Goal: Task Accomplishment & Management: Manage account settings

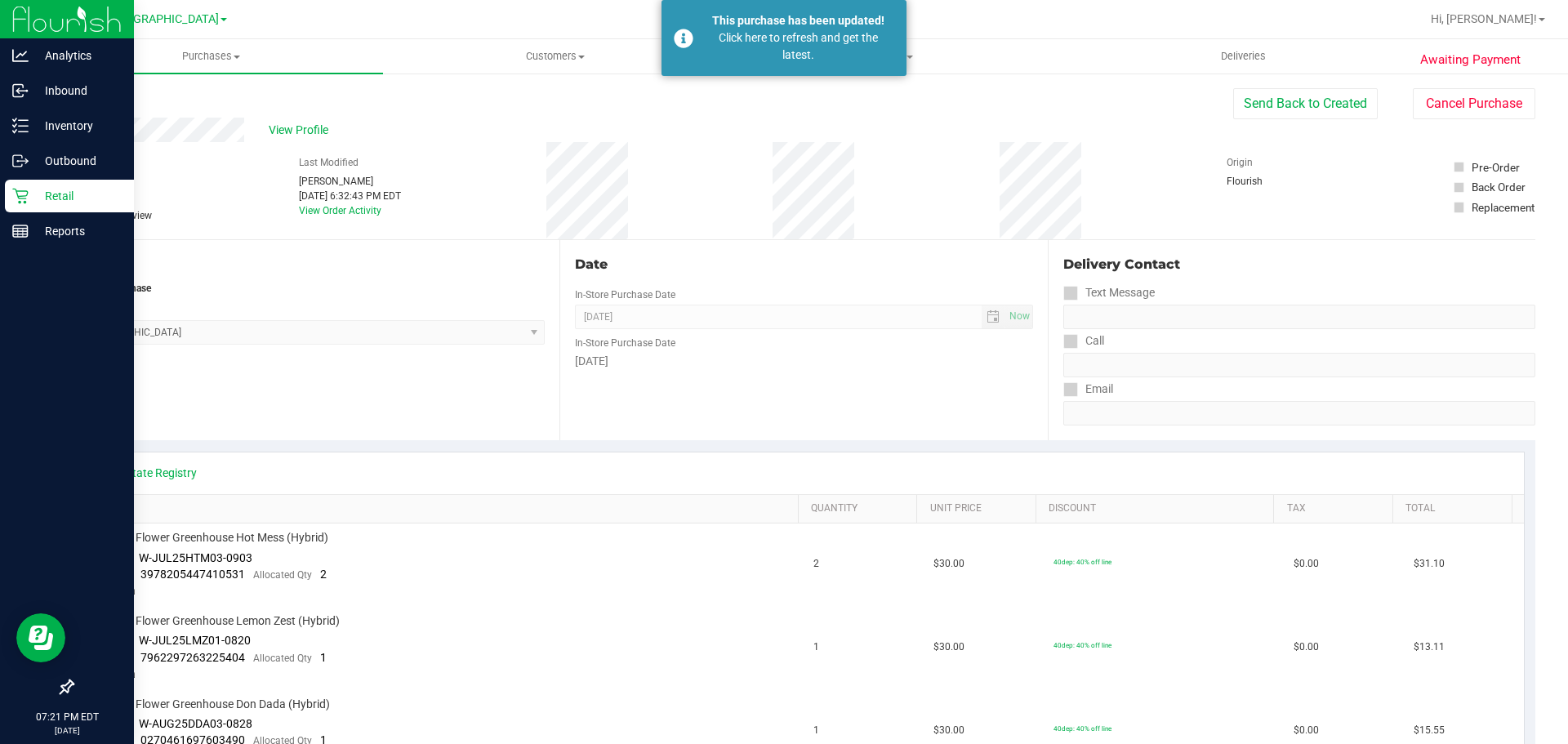
scroll to position [1162, 0]
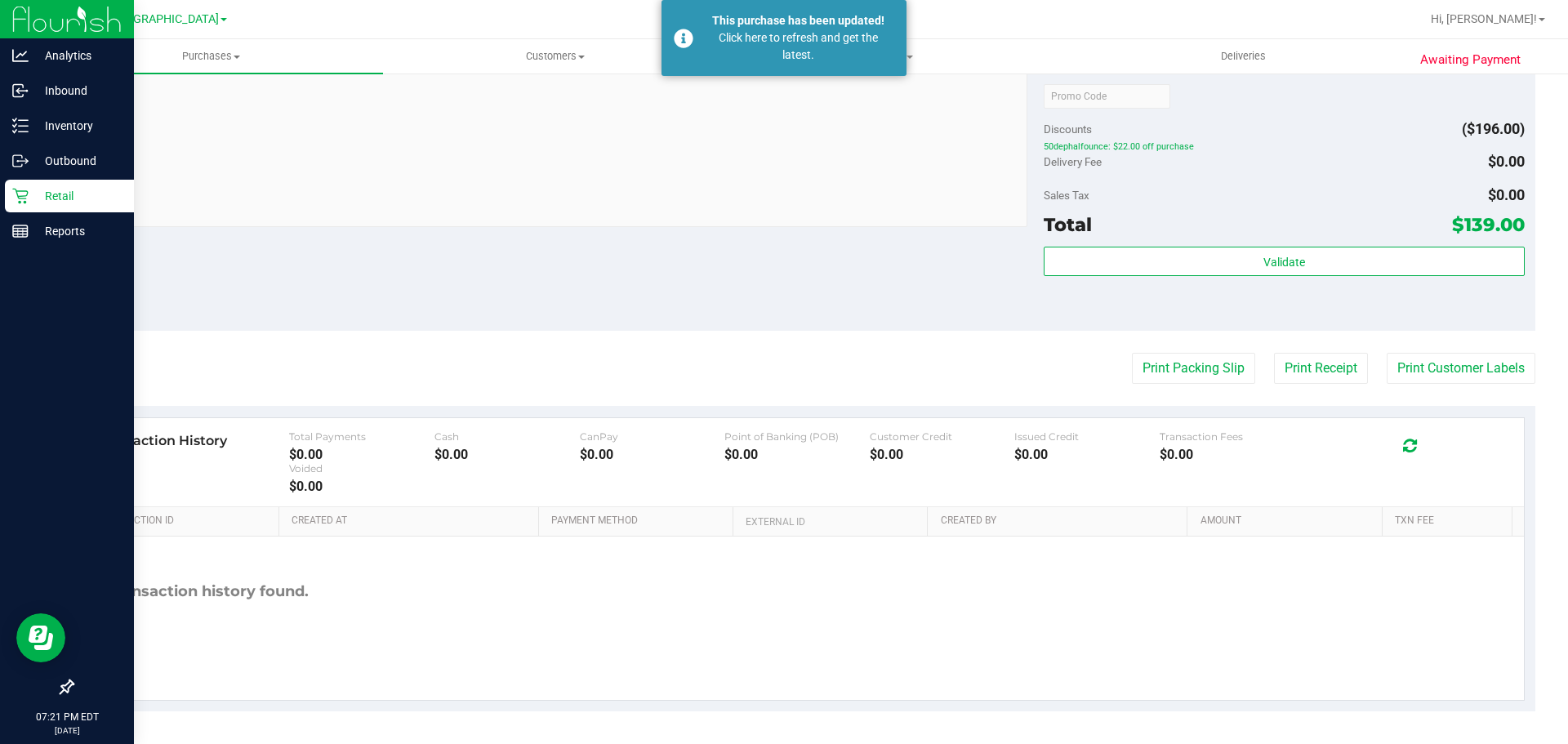
click at [6, 194] on div "Retail" at bounding box center [69, 196] width 129 height 33
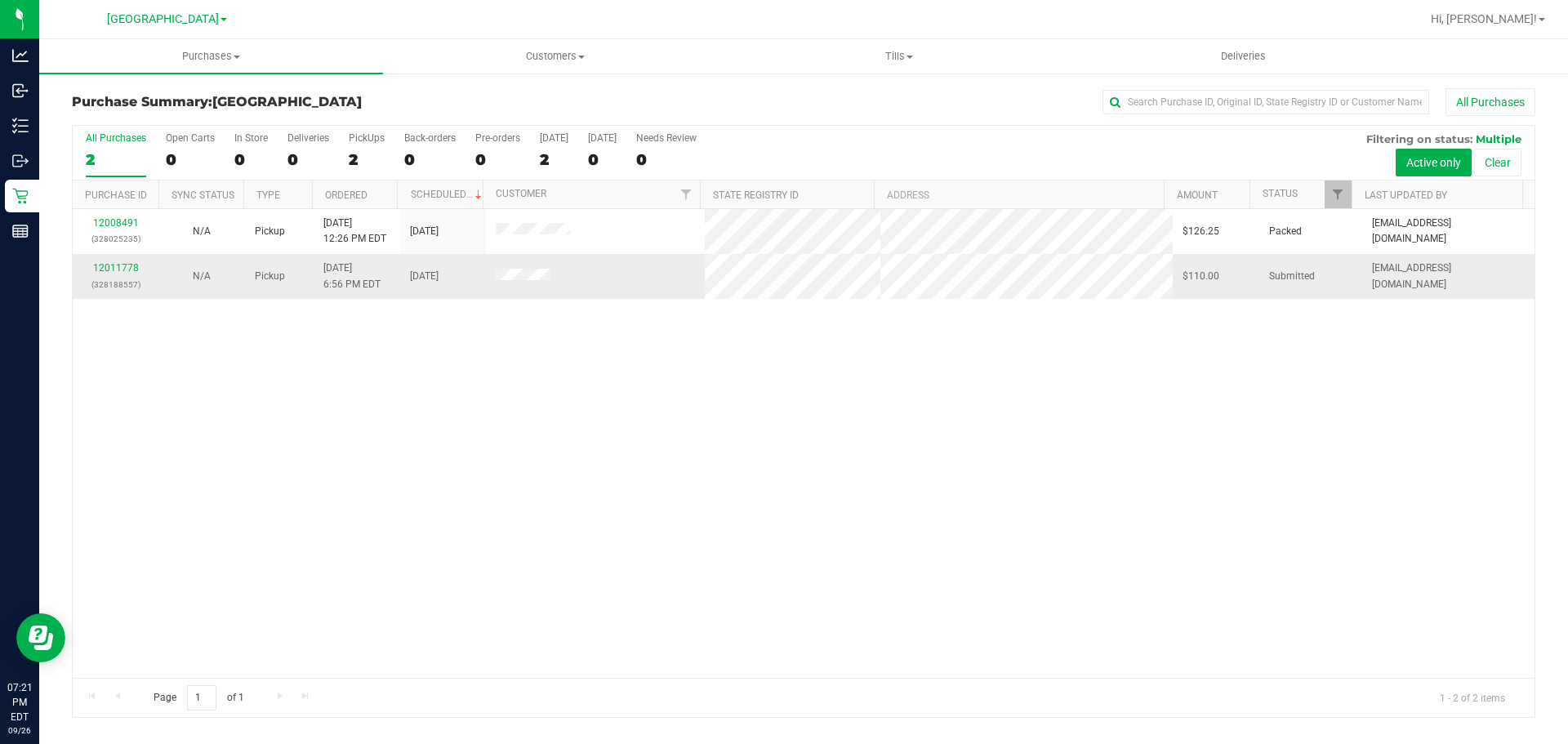
click at [511, 282] on span at bounding box center [524, 276] width 55 height 16
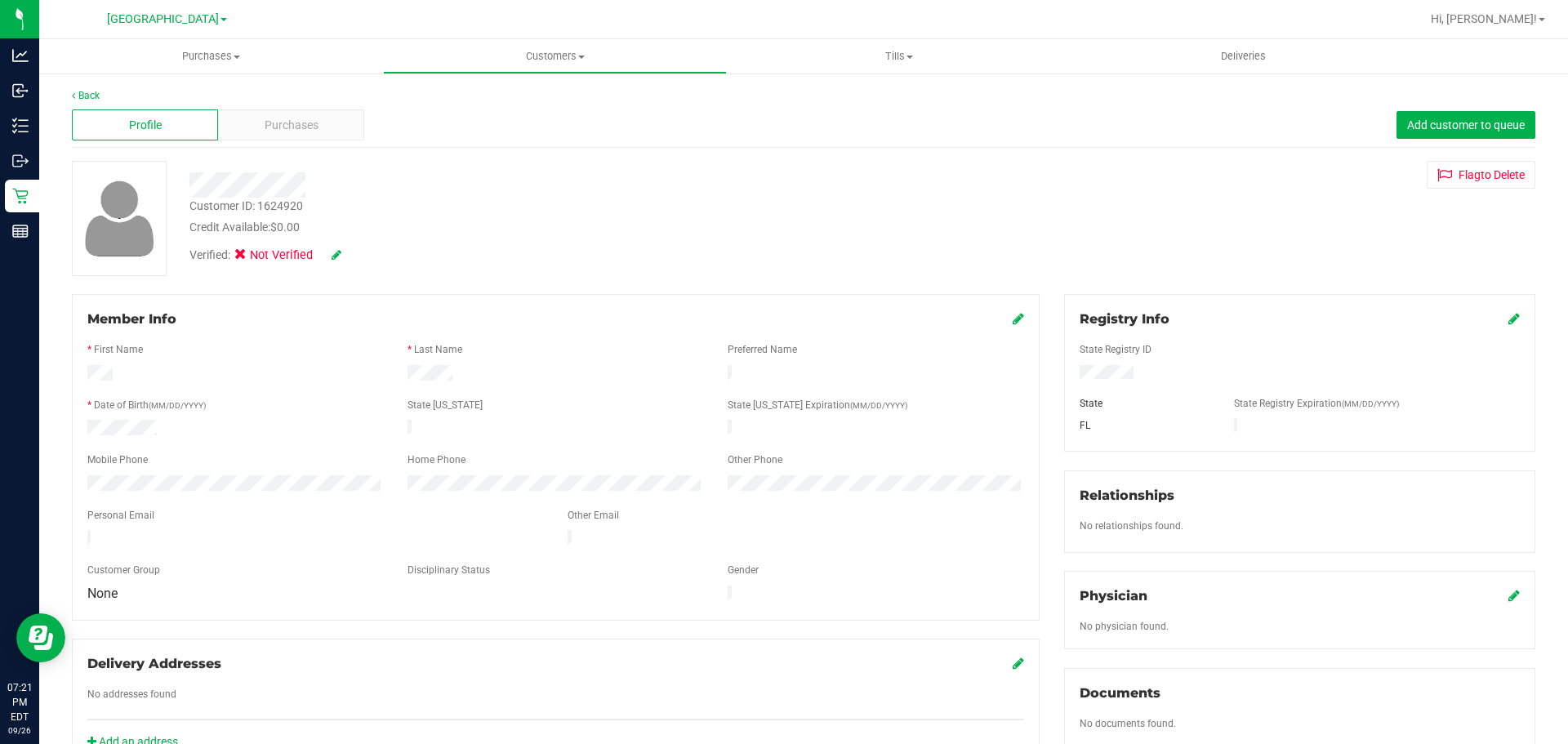
click at [331, 142] on div "Profile Purchases Add customer to queue" at bounding box center [804, 125] width 1464 height 45
click at [328, 135] on div "Purchases" at bounding box center [291, 124] width 146 height 31
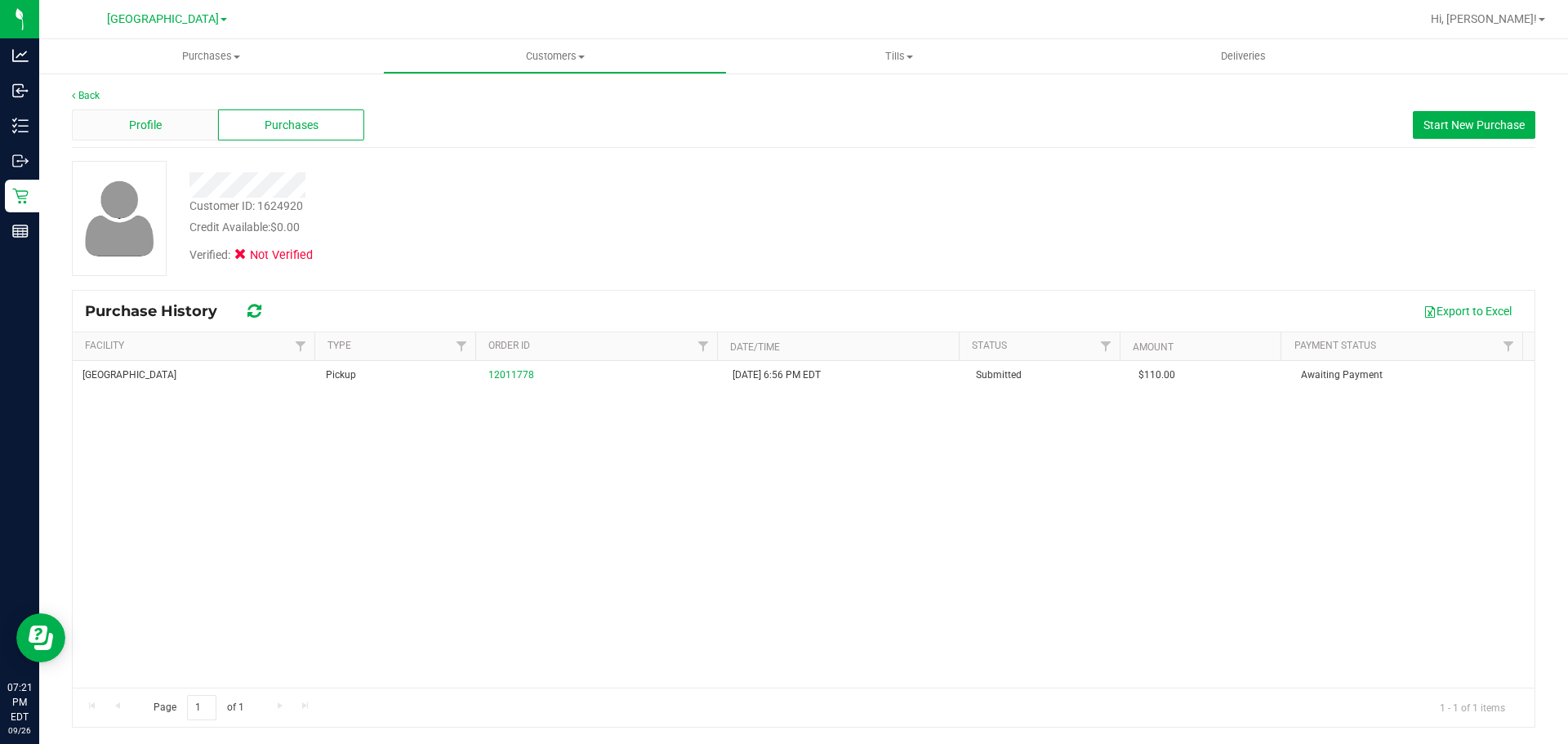
click at [136, 128] on span "Profile" at bounding box center [145, 124] width 33 height 17
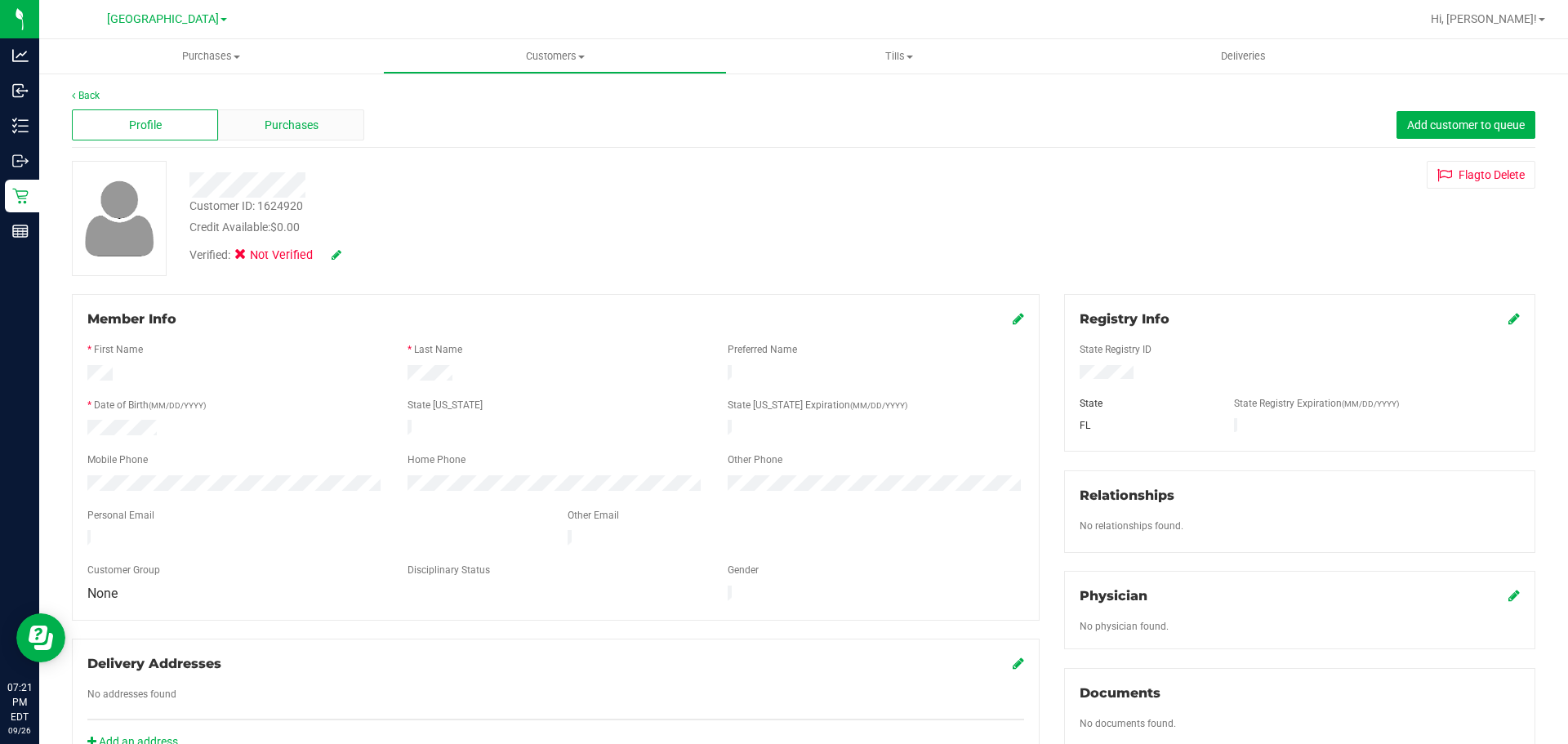
click at [302, 130] on span "Purchases" at bounding box center [292, 124] width 54 height 17
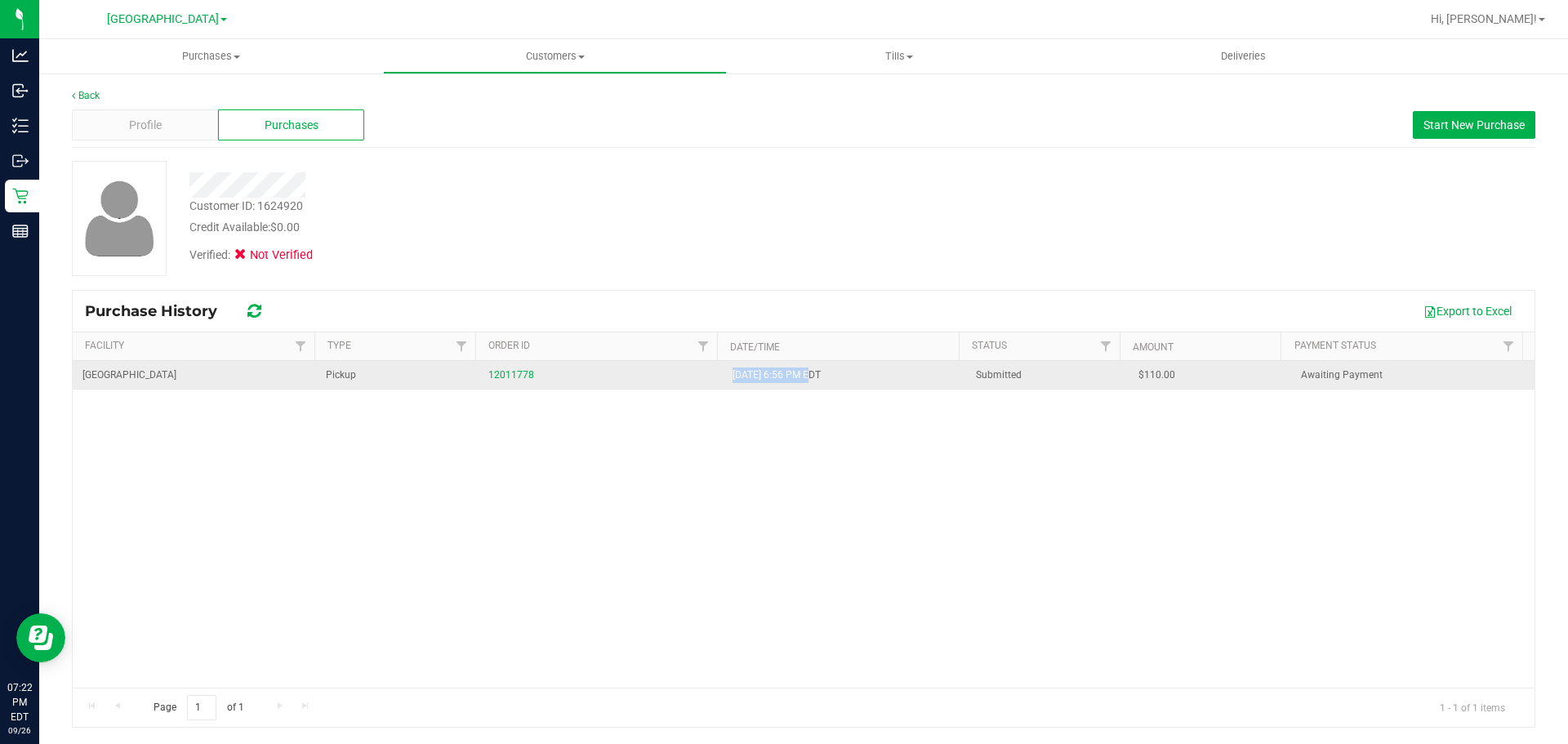
drag, startPoint x: 729, startPoint y: 374, endPoint x: 803, endPoint y: 379, distance: 74.2
click at [803, 379] on td "[DATE] 6:56 PM EDT" at bounding box center [845, 375] width 244 height 28
click at [803, 379] on span "[DATE] 6:56 PM EDT" at bounding box center [776, 374] width 88 height 15
click at [511, 369] on link "12011778" at bounding box center [511, 374] width 45 height 12
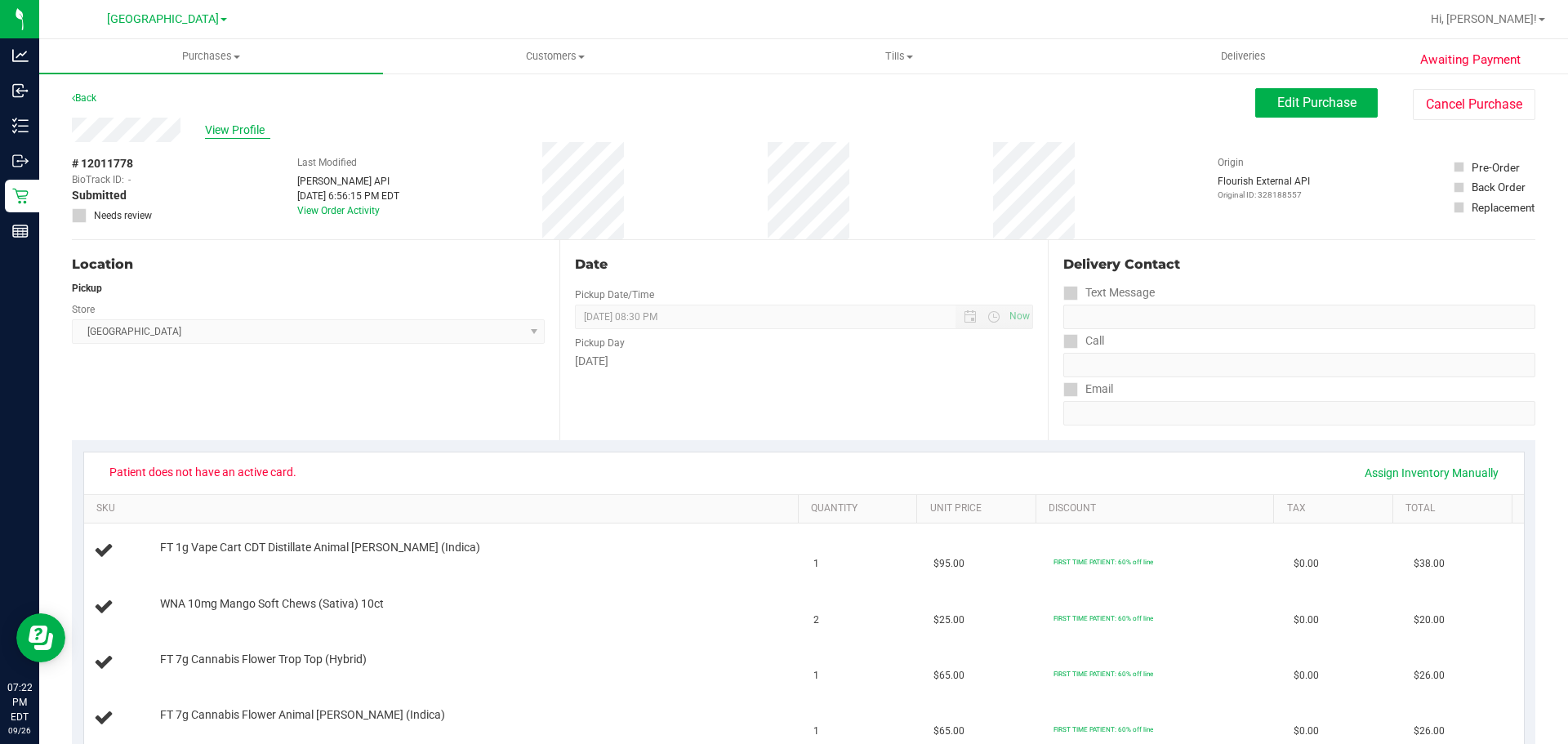
click at [215, 134] on span "View Profile" at bounding box center [237, 130] width 65 height 17
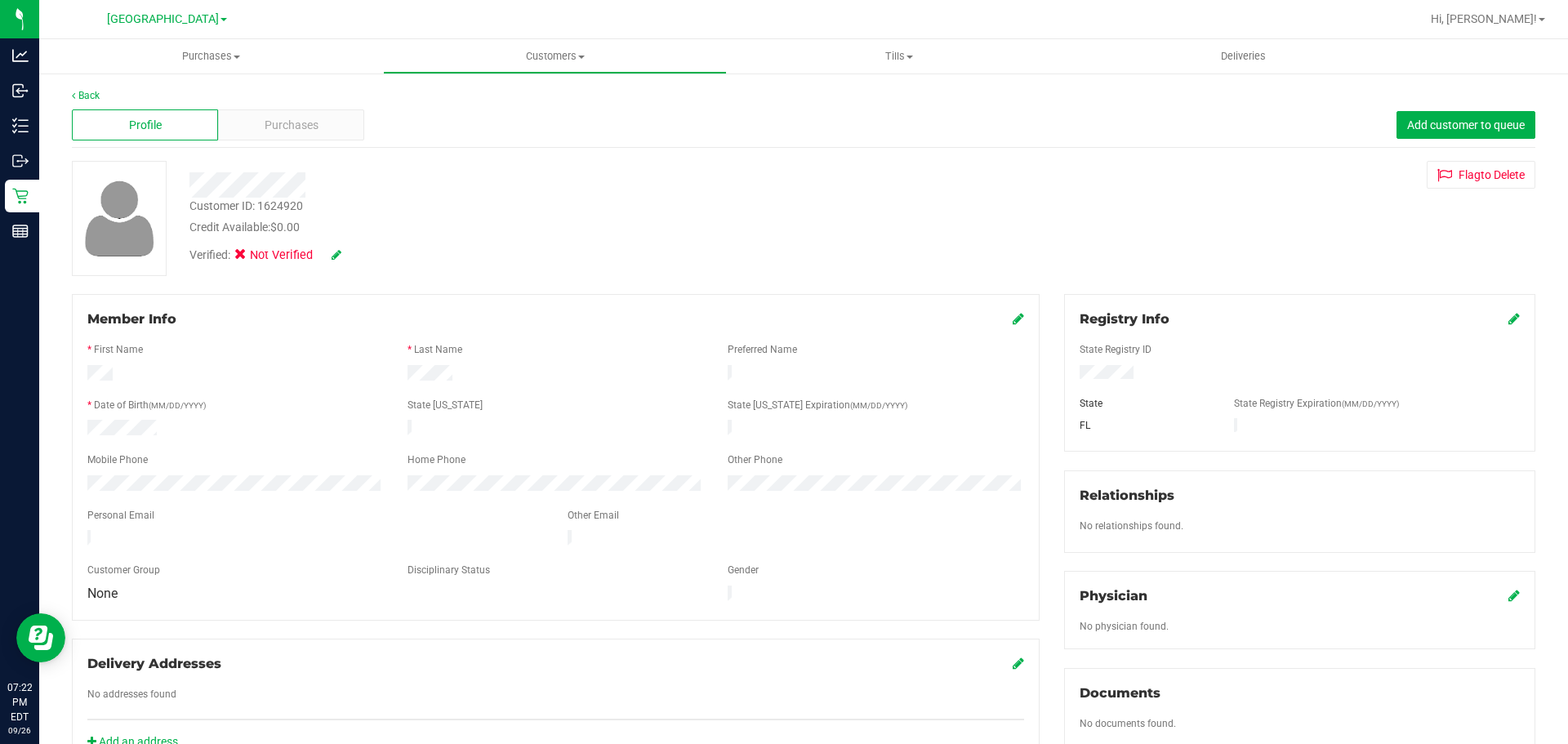
click at [88, 430] on div at bounding box center [236, 429] width 320 height 20
click at [307, 134] on div "Purchases" at bounding box center [291, 124] width 146 height 31
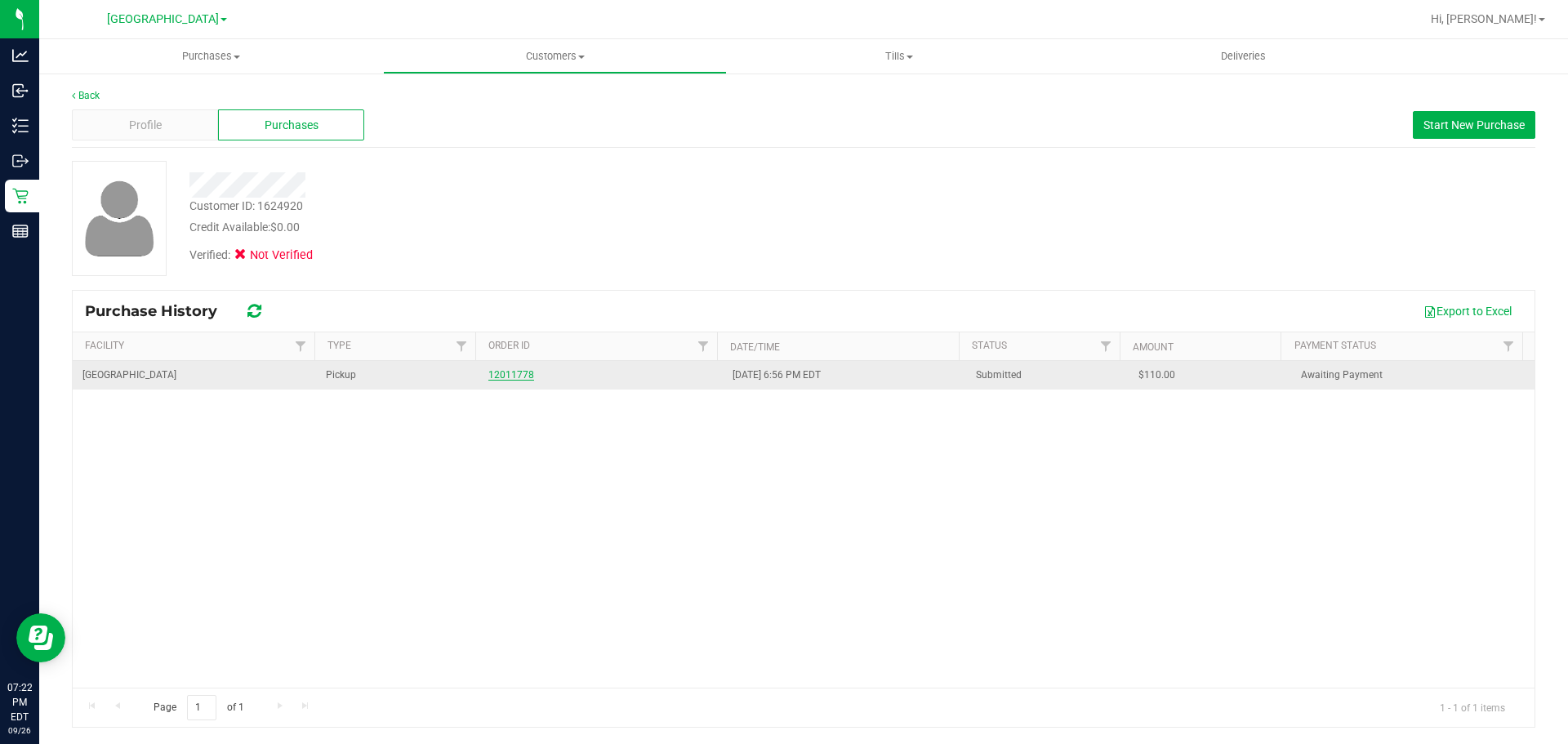
click at [527, 379] on link "12011778" at bounding box center [511, 374] width 45 height 12
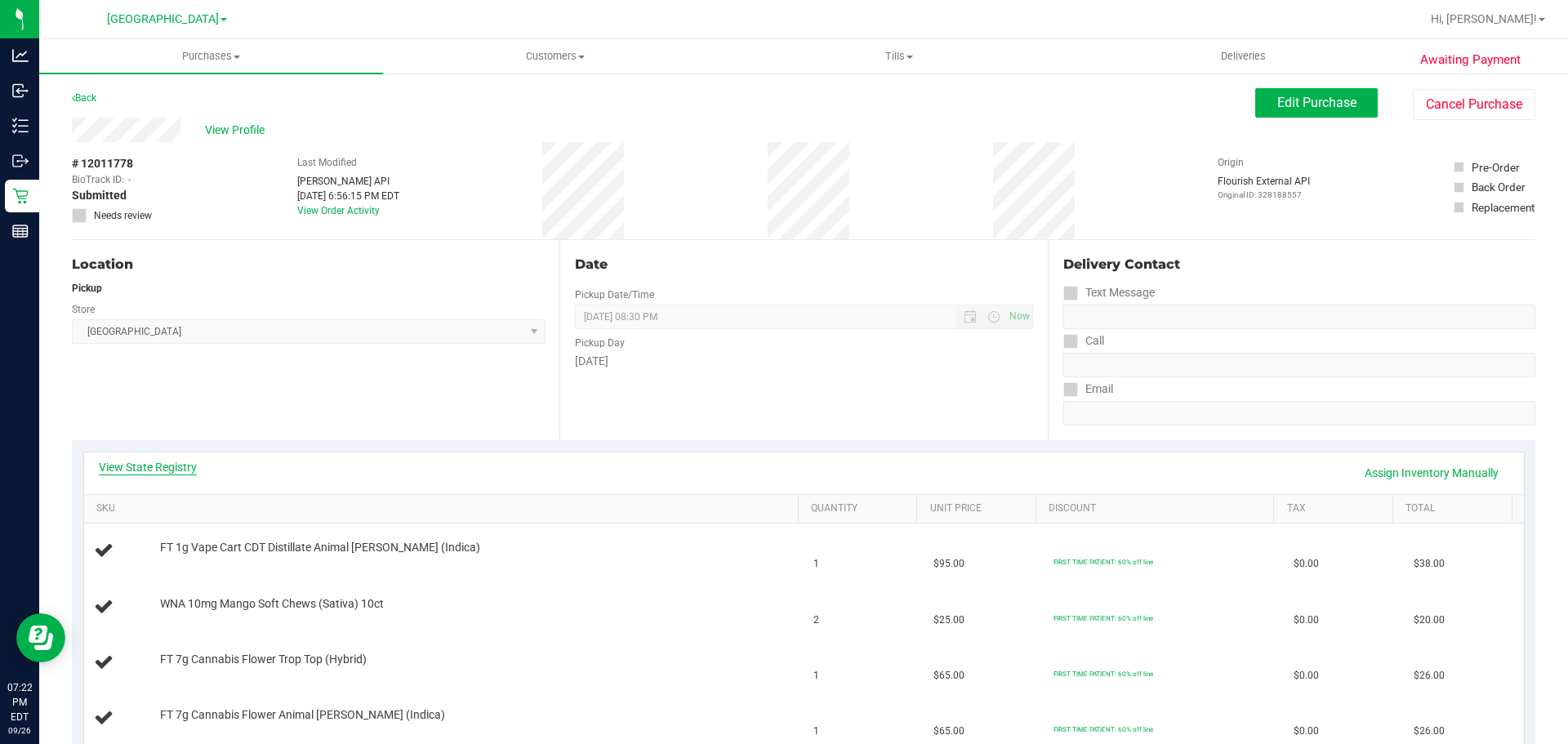
click at [177, 461] on link "View State Registry" at bounding box center [148, 467] width 98 height 16
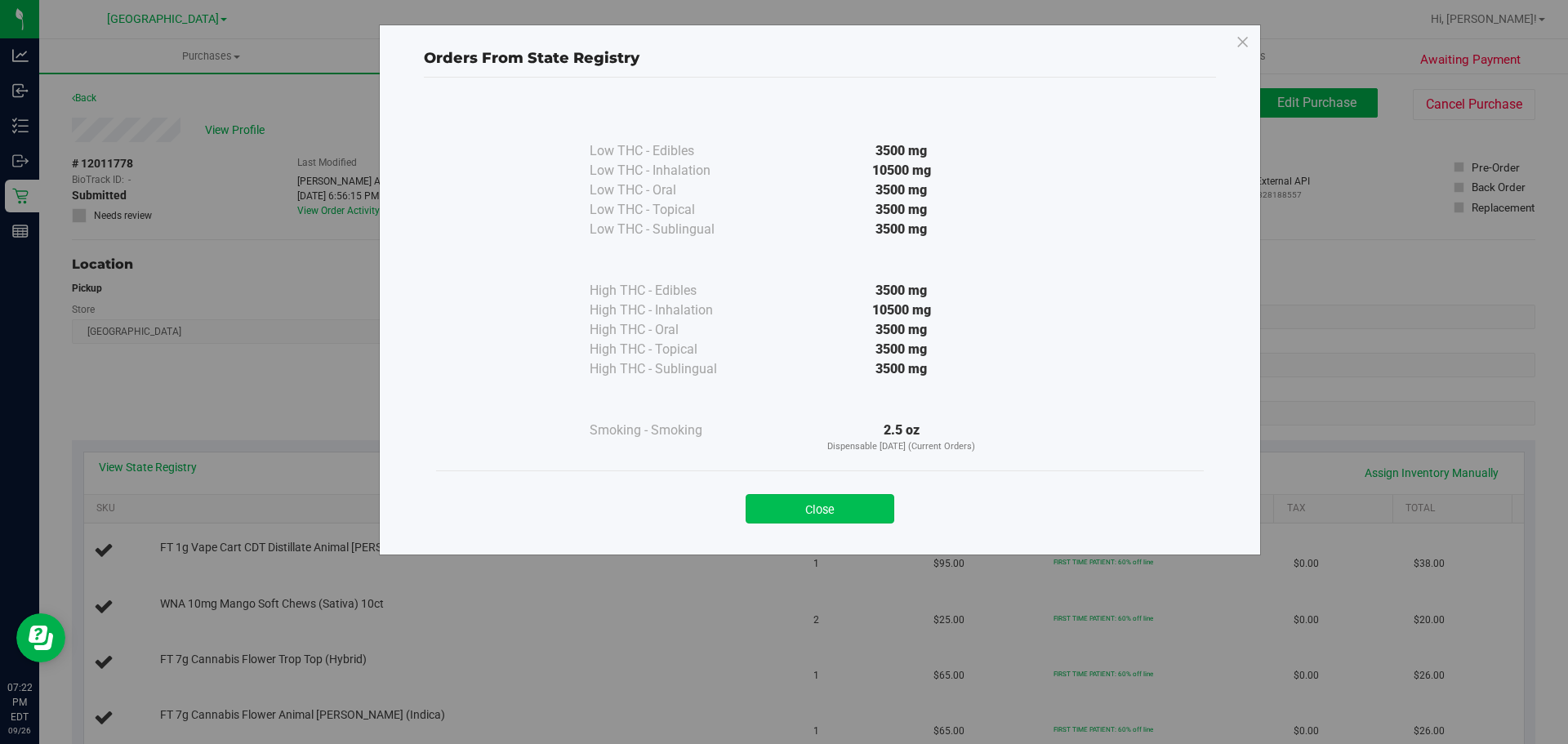
click at [867, 512] on button "Close" at bounding box center [820, 508] width 149 height 29
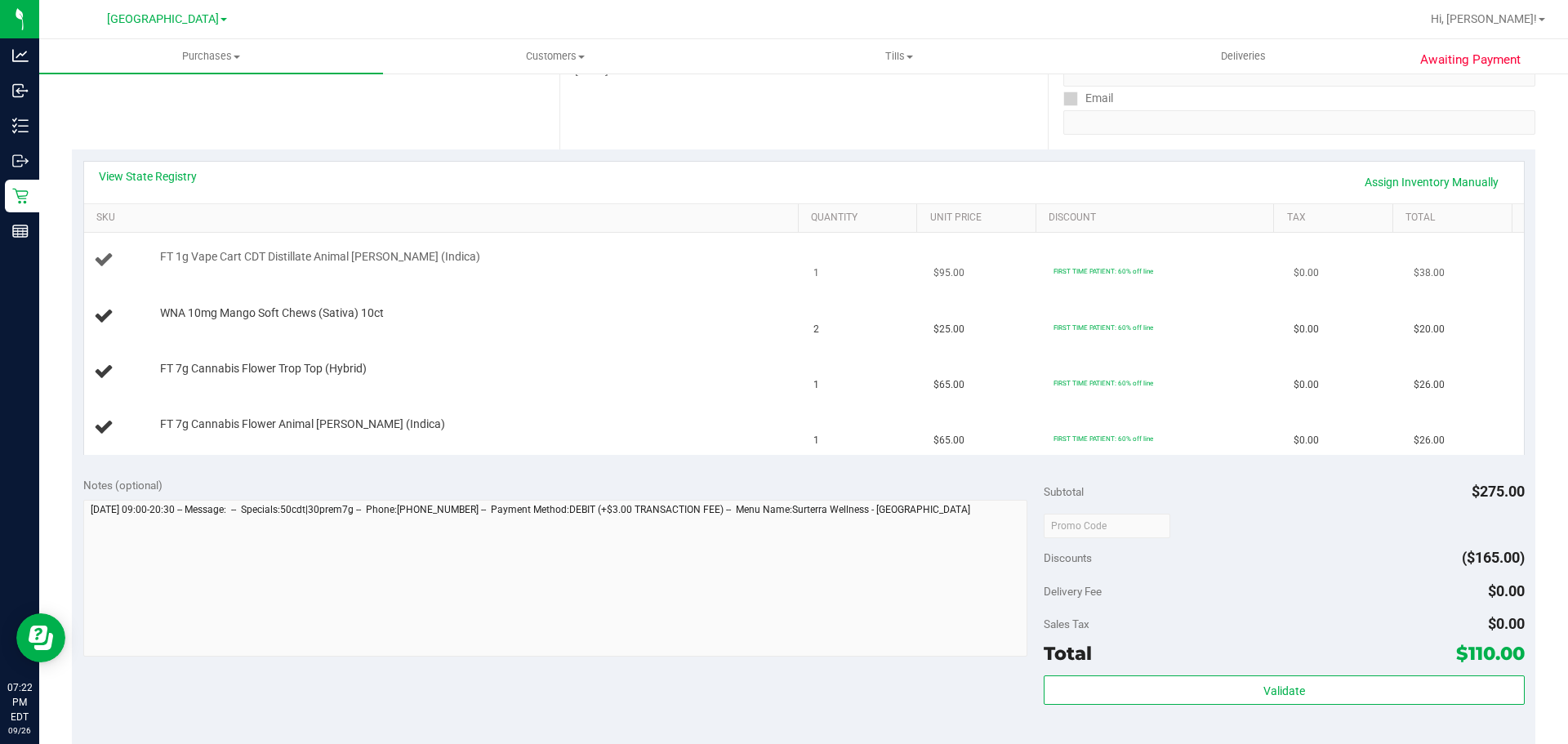
scroll to position [326, 0]
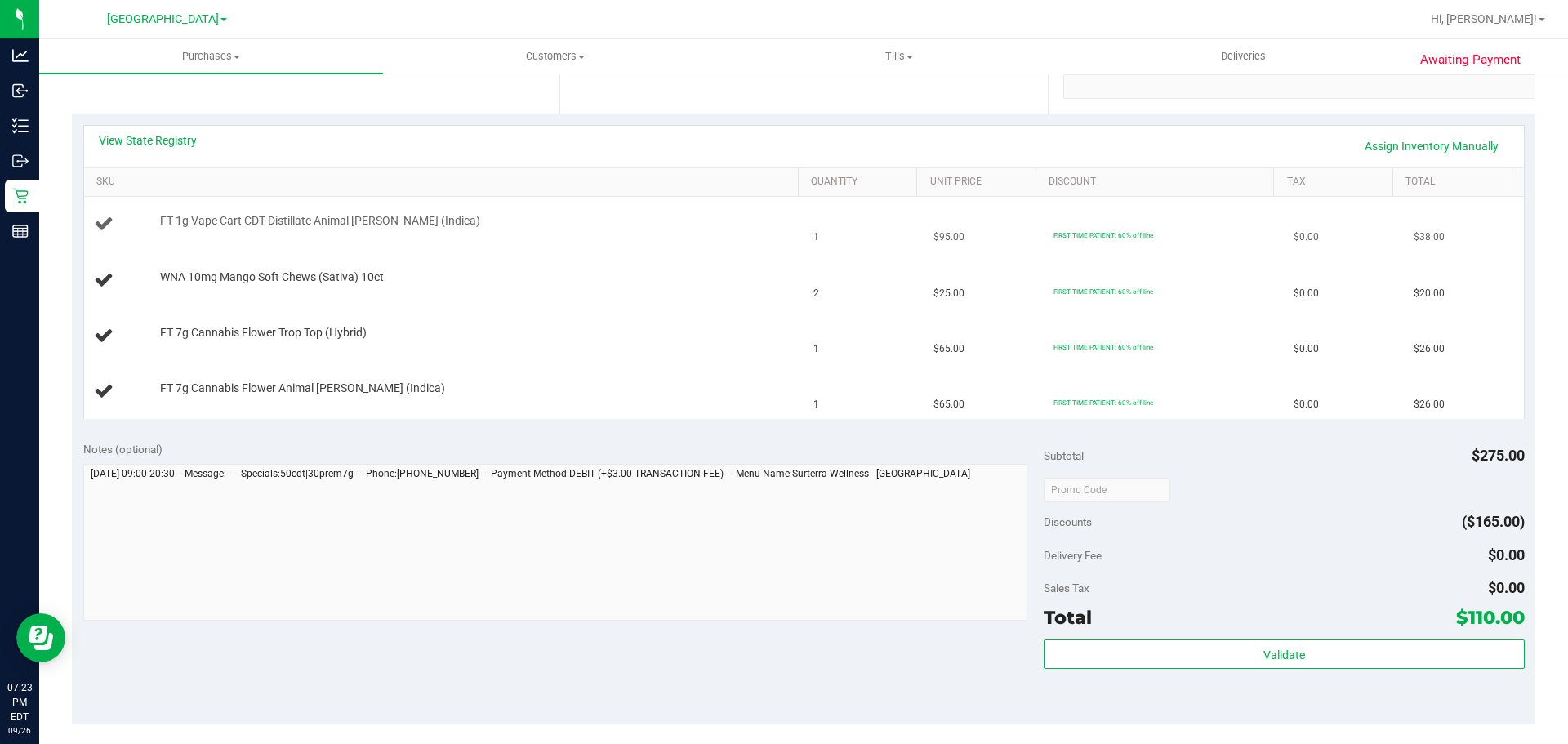
drag, startPoint x: 1057, startPoint y: 225, endPoint x: 1091, endPoint y: 226, distance: 34.0
click at [1091, 226] on td "FIRST TIME PATIENT: 60% off line" at bounding box center [1164, 224] width 240 height 55
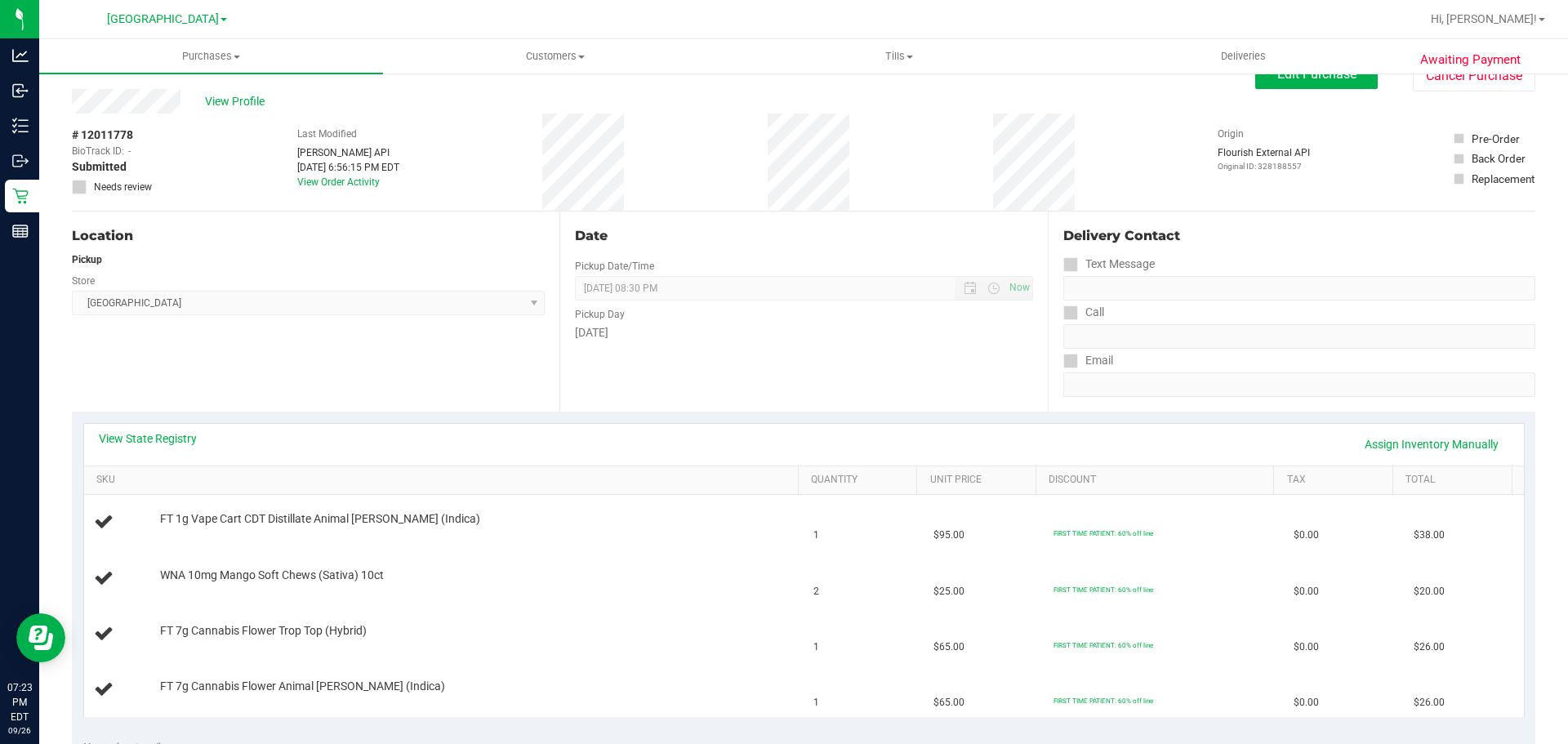
scroll to position [0, 0]
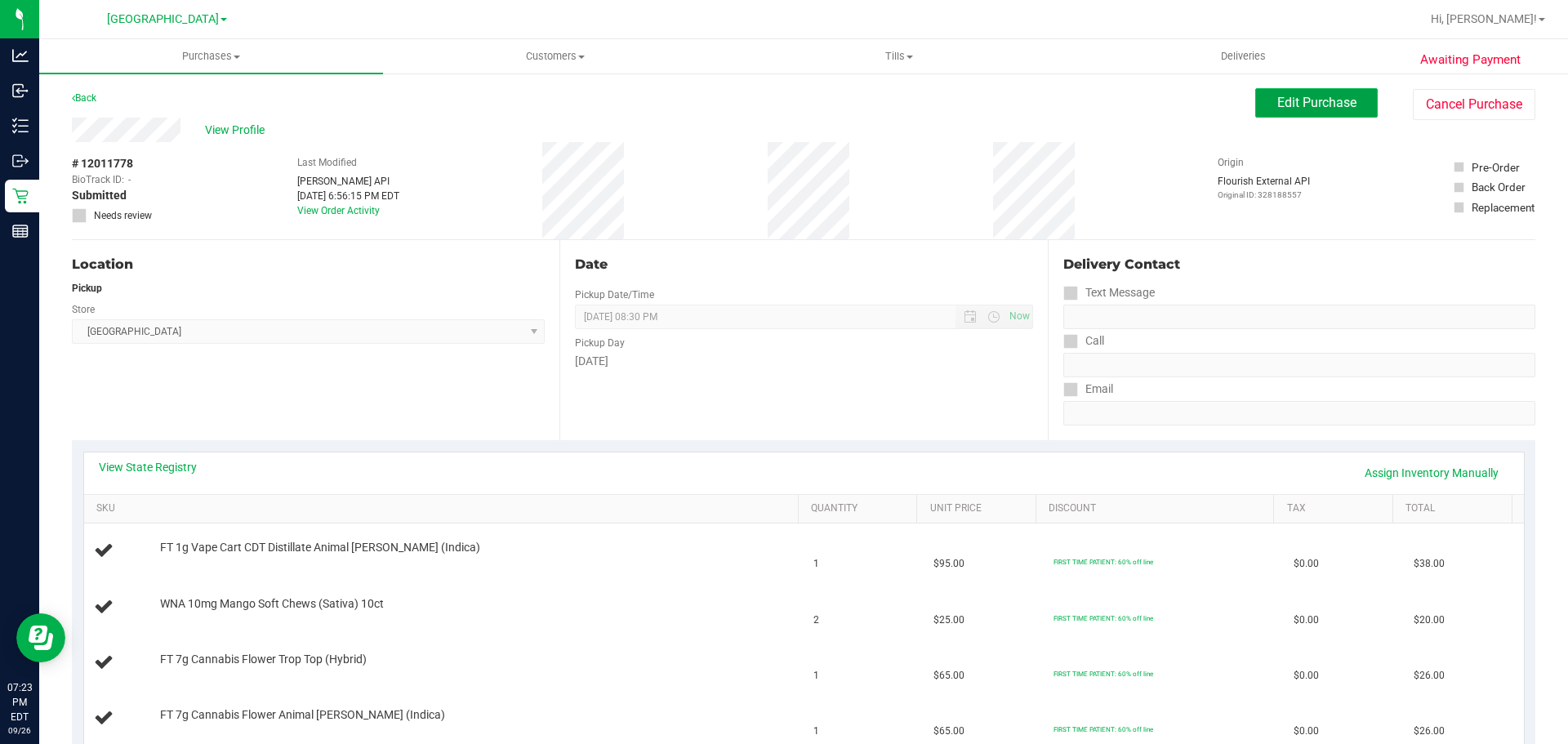
click at [1345, 96] on button "Edit Purchase" at bounding box center [1317, 102] width 123 height 29
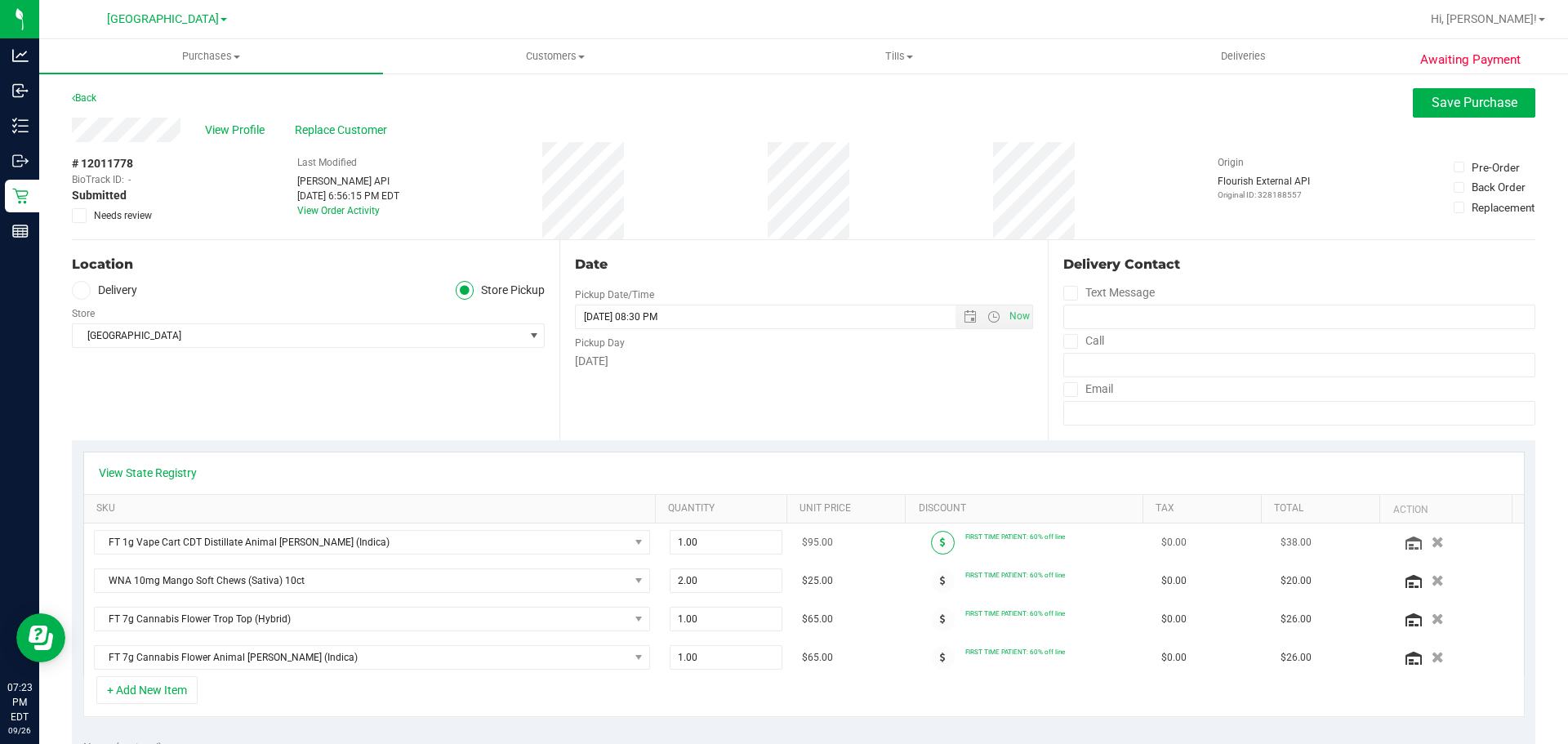
click at [931, 542] on span at bounding box center [943, 542] width 24 height 24
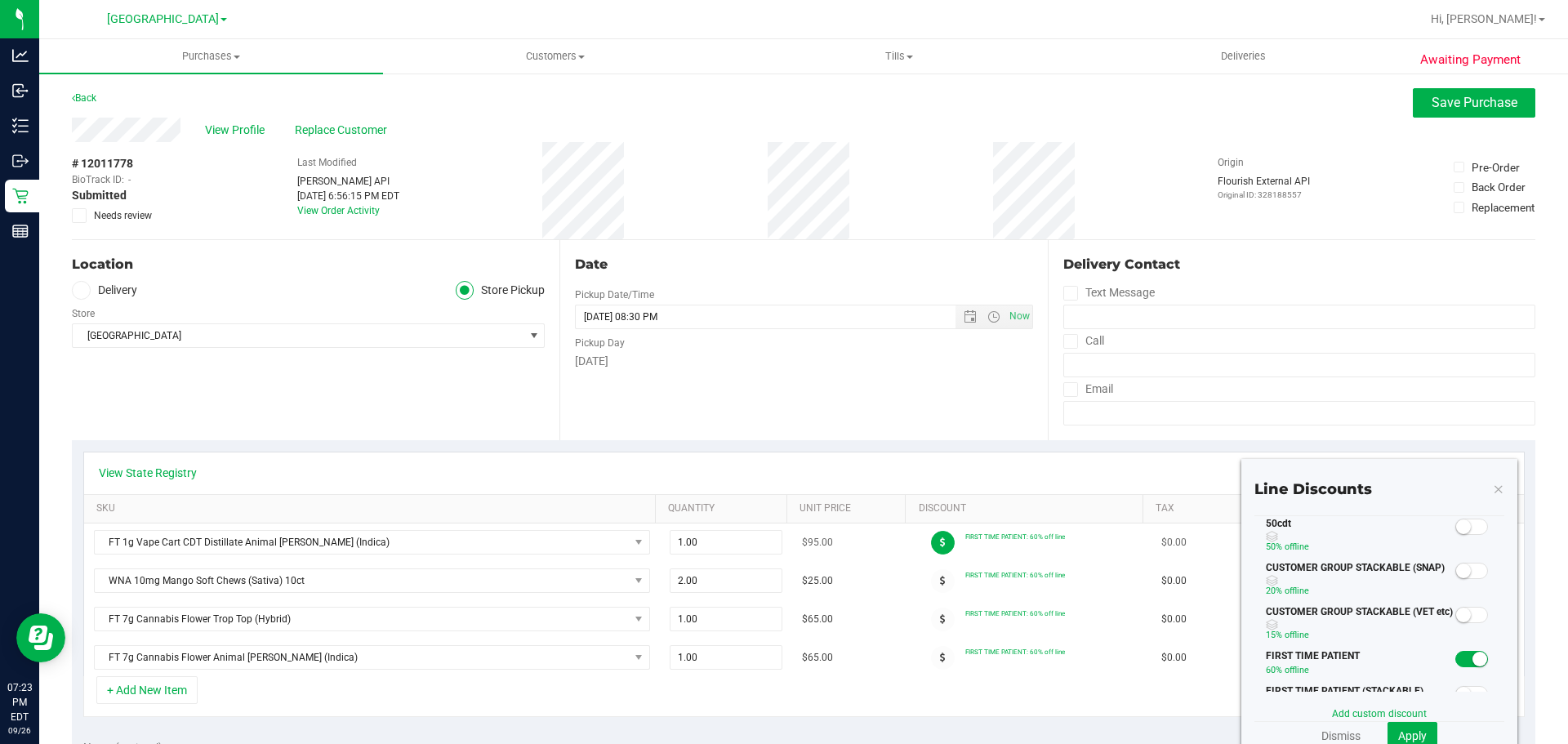
click at [931, 541] on span at bounding box center [943, 542] width 24 height 24
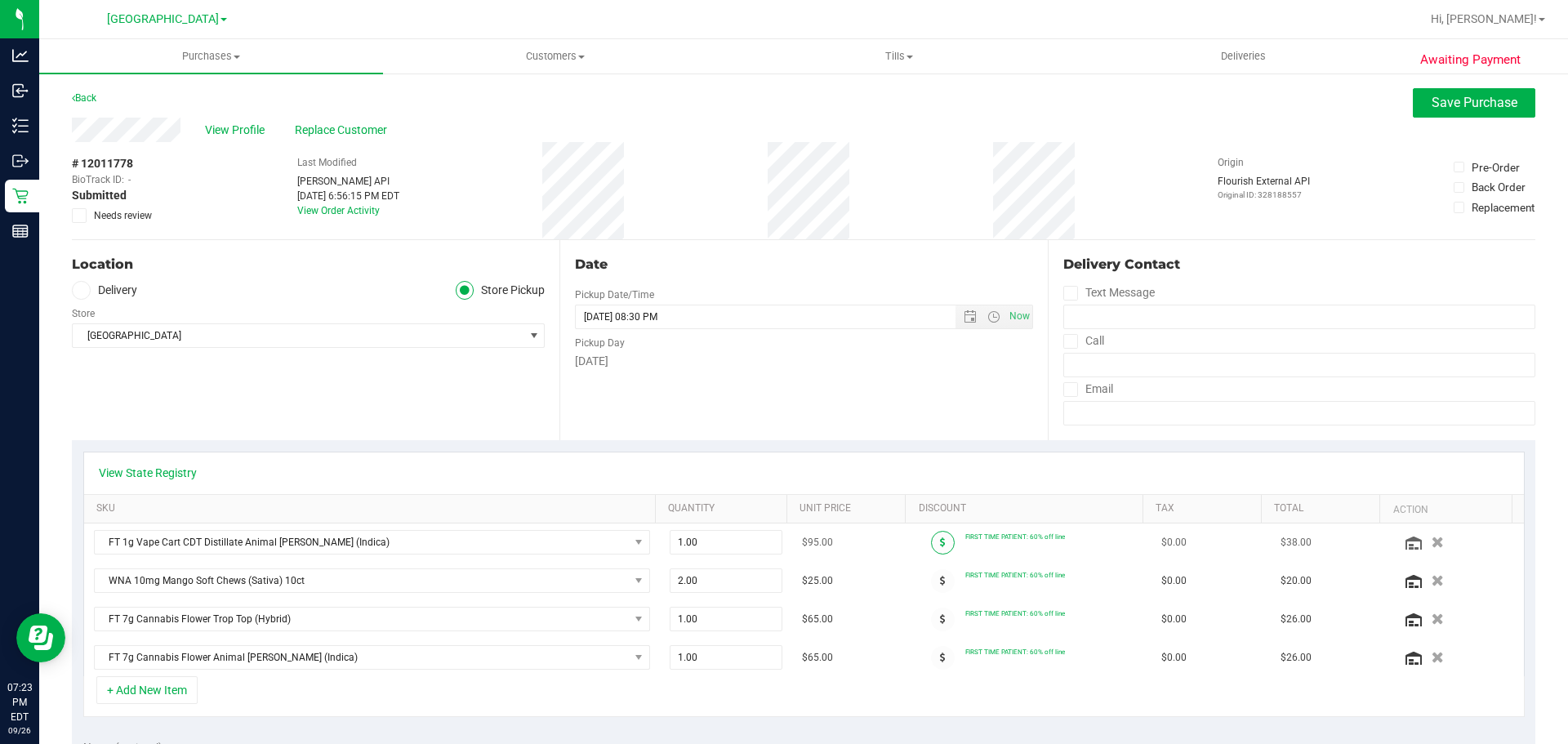
click at [931, 541] on span at bounding box center [943, 542] width 24 height 24
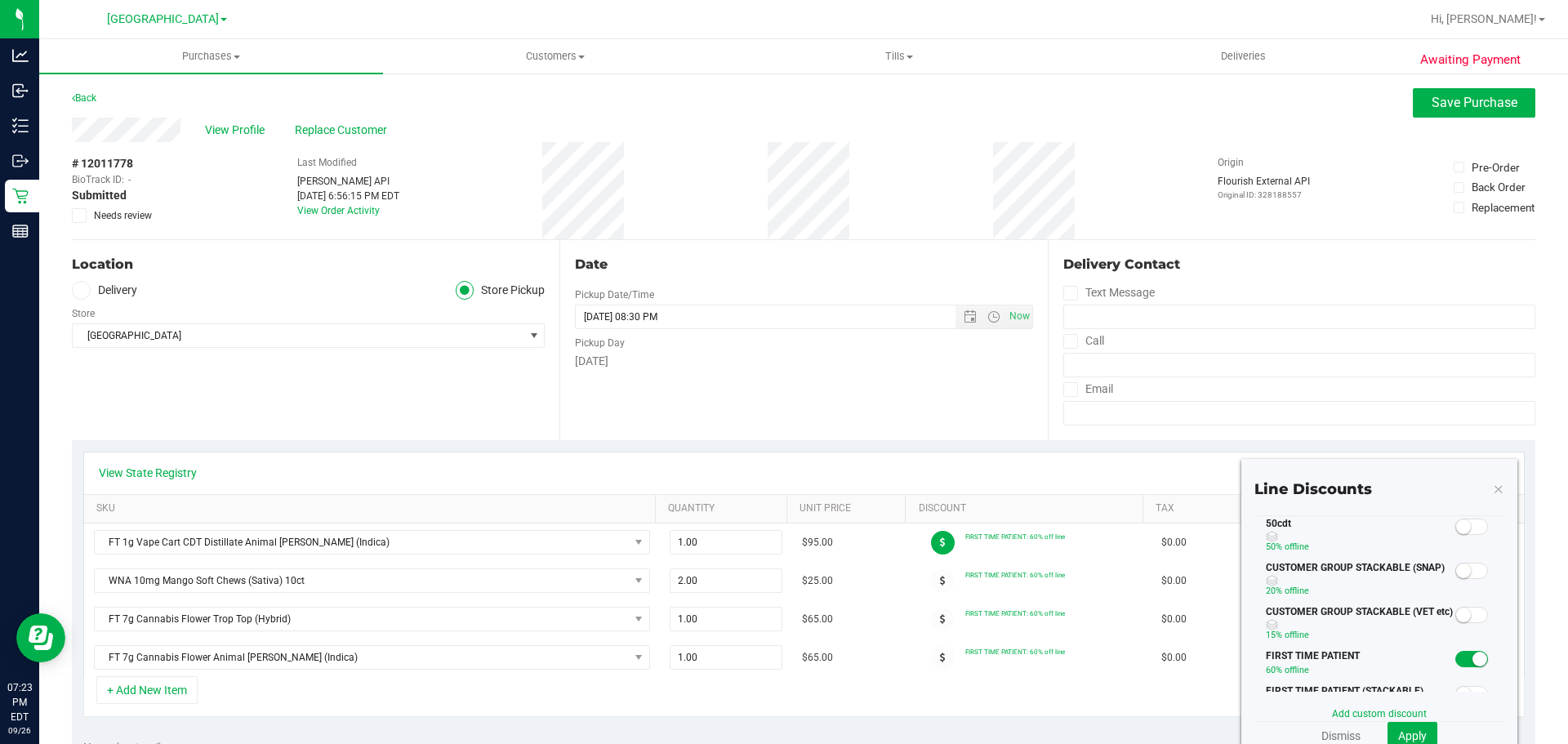
click at [1457, 527] on small at bounding box center [1464, 526] width 15 height 15
click at [1409, 735] on span "Apply" at bounding box center [1412, 735] width 28 height 13
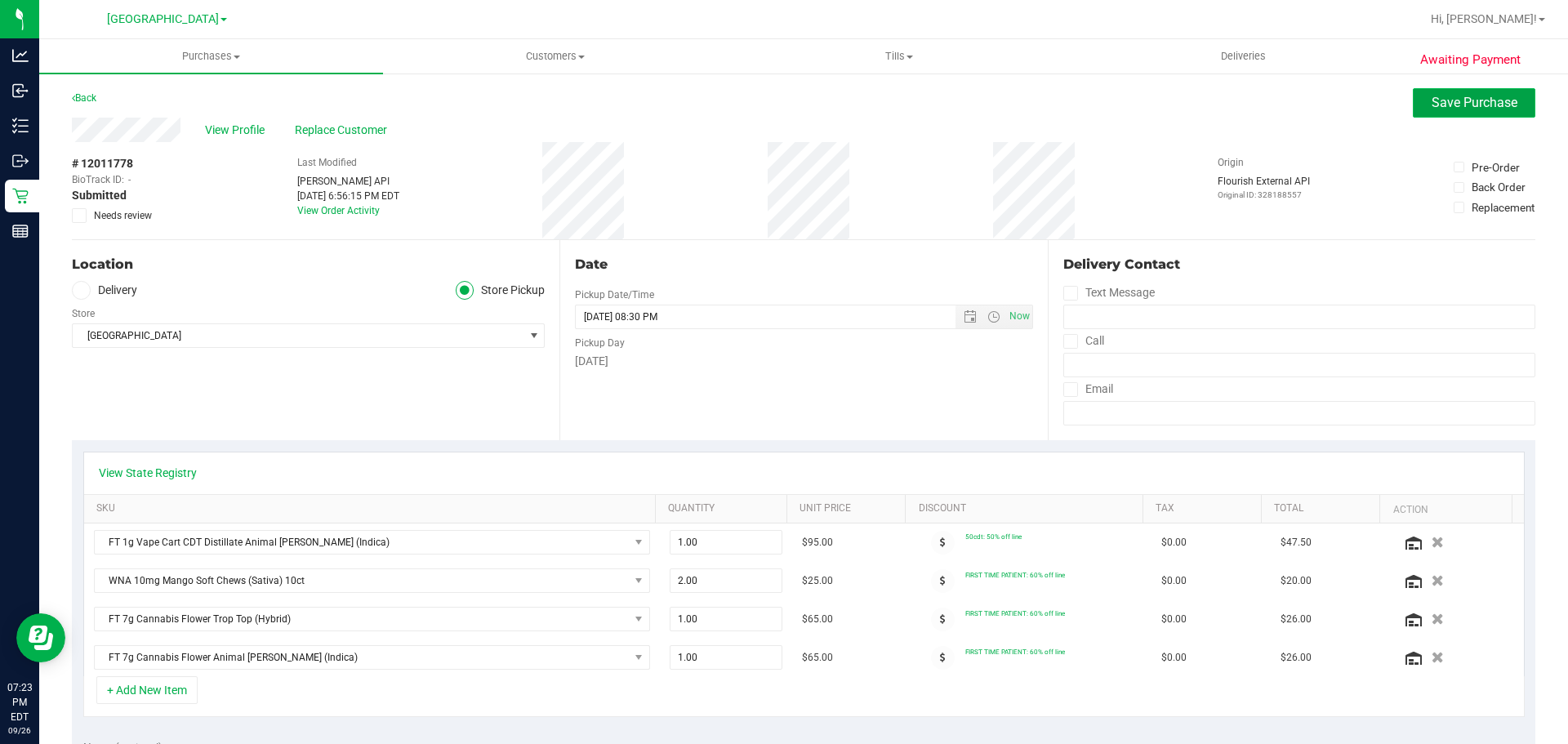
click at [1413, 107] on button "Save Purchase" at bounding box center [1475, 102] width 123 height 29
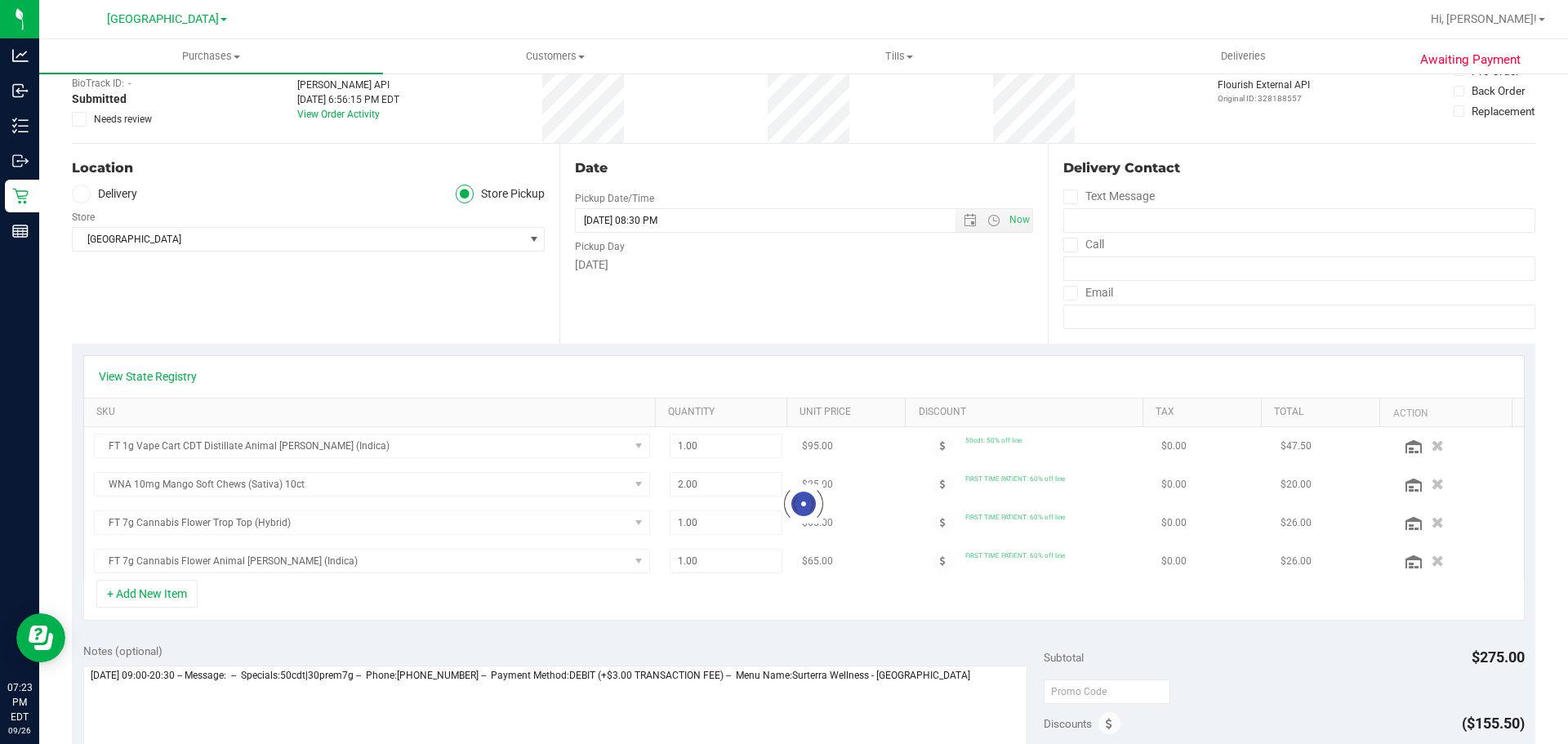
scroll to position [326, 0]
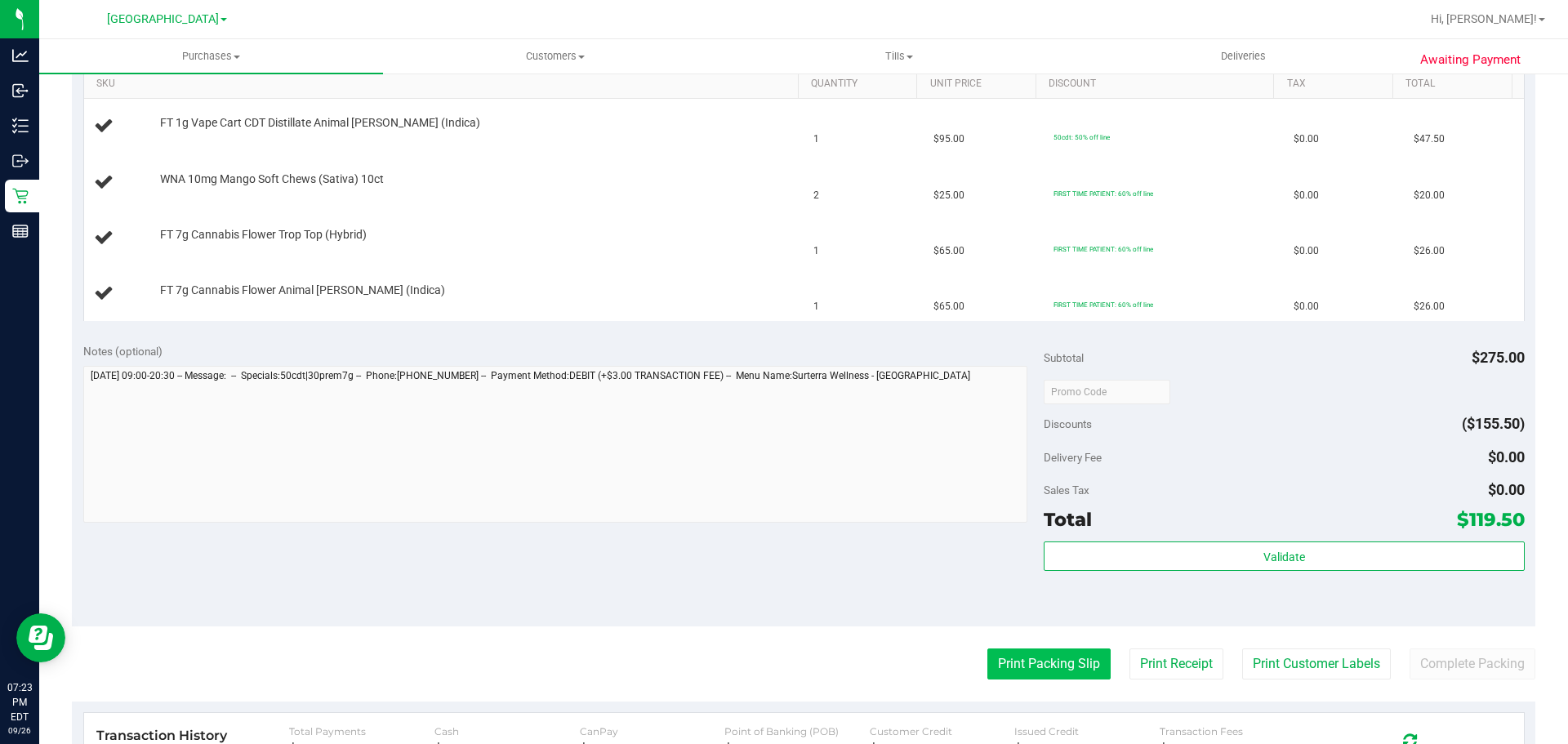
scroll to position [572, 0]
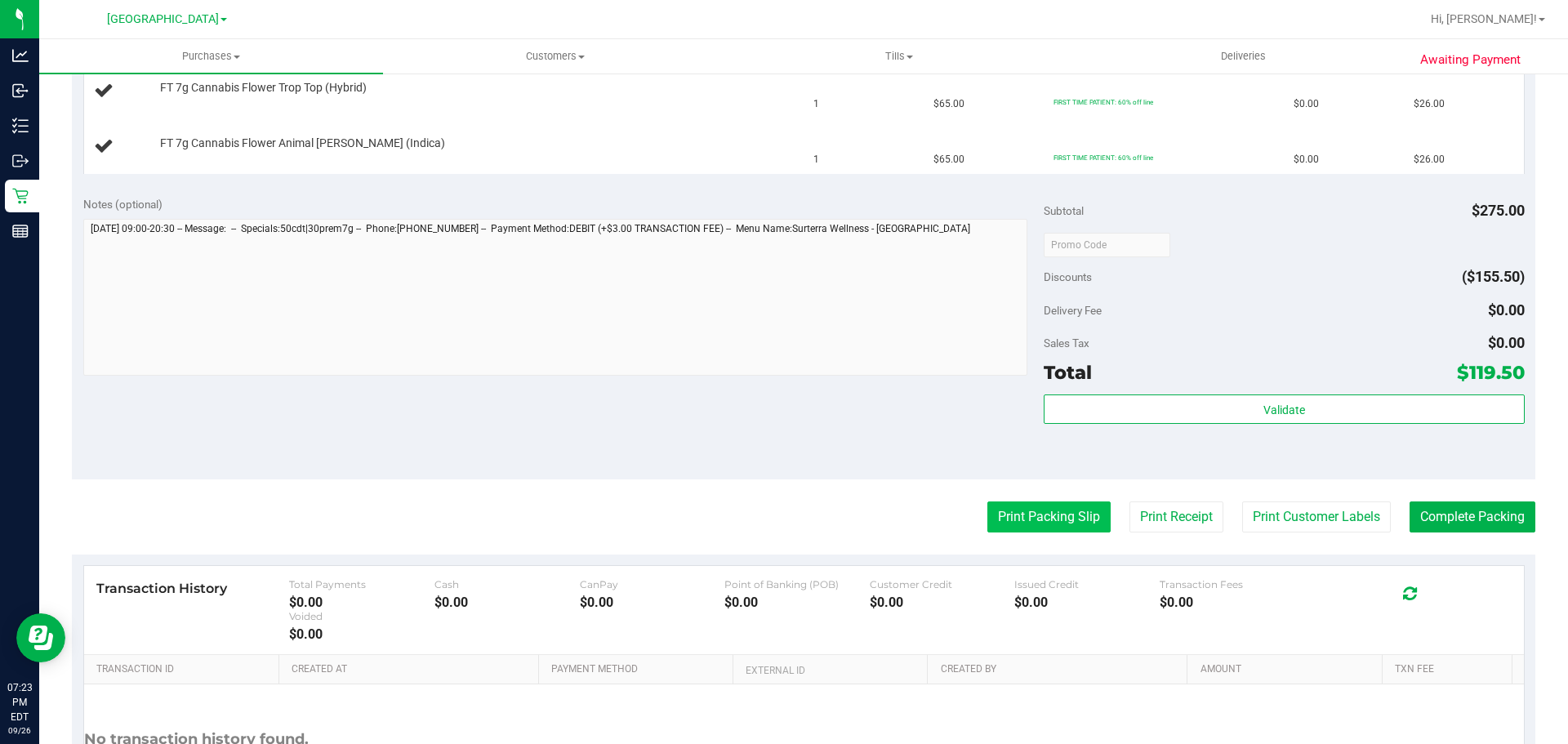
click at [1035, 528] on button "Print Packing Slip" at bounding box center [1049, 516] width 124 height 31
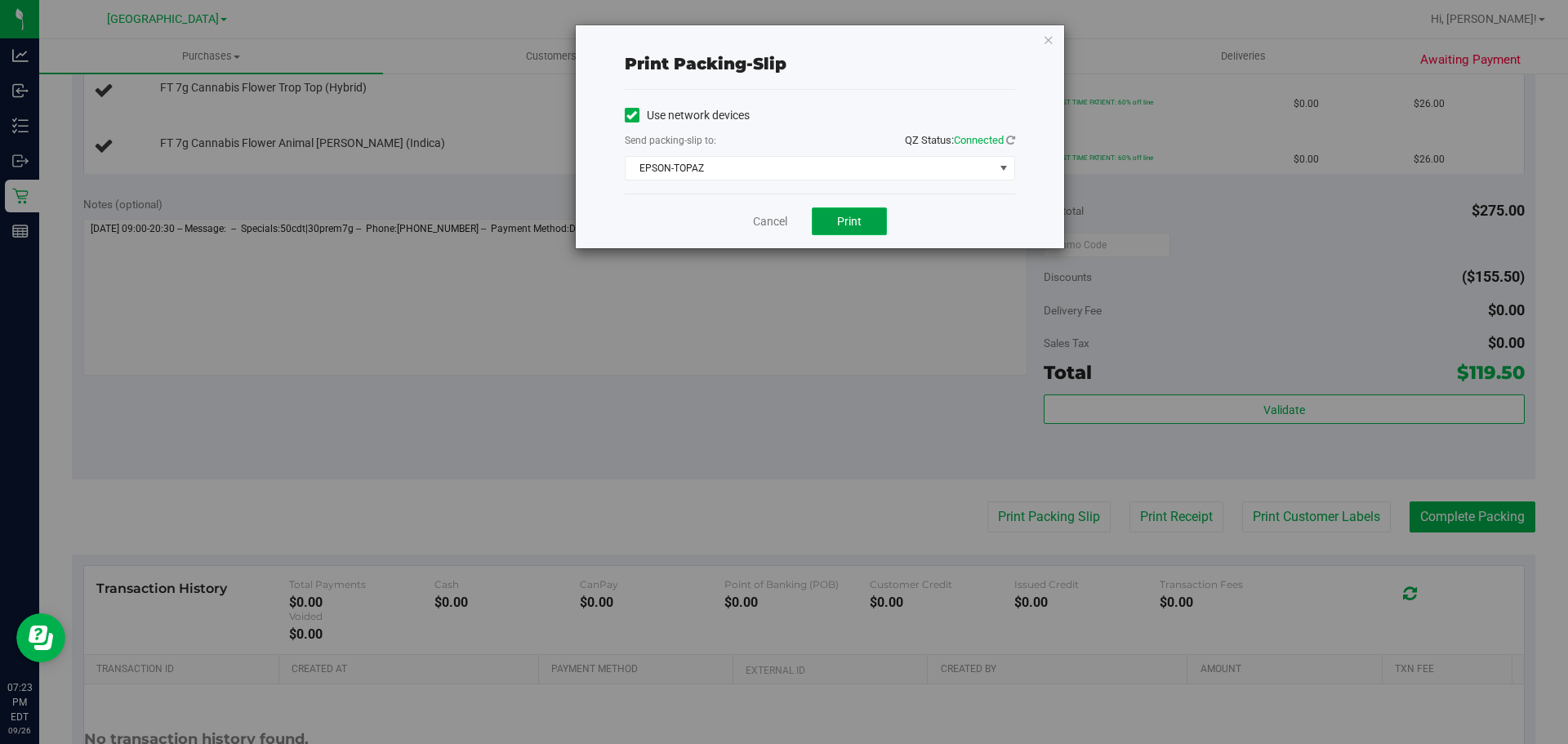
click at [843, 225] on span "Print" at bounding box center [849, 221] width 25 height 13
click at [778, 227] on link "Cancel" at bounding box center [770, 221] width 35 height 17
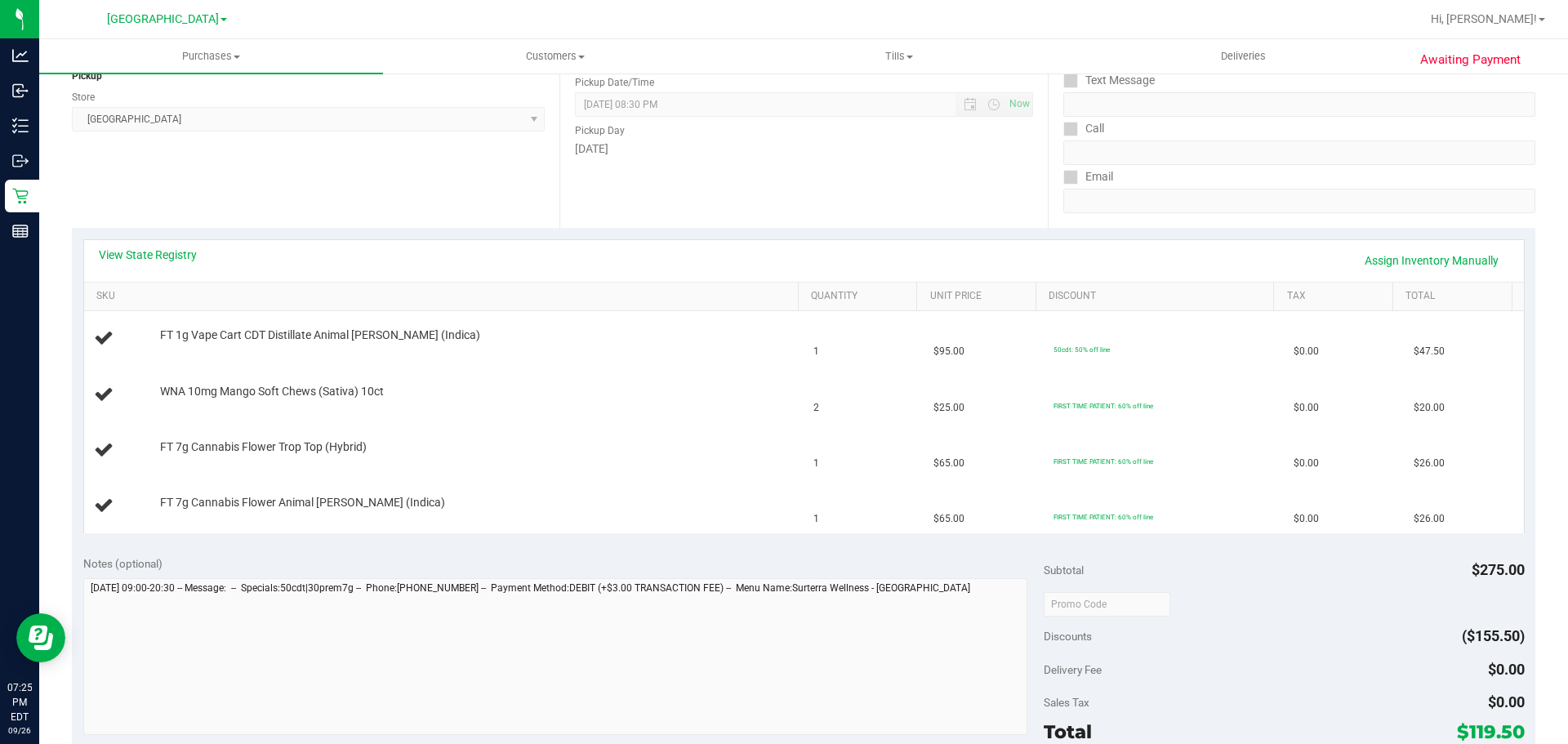
scroll to position [204, 0]
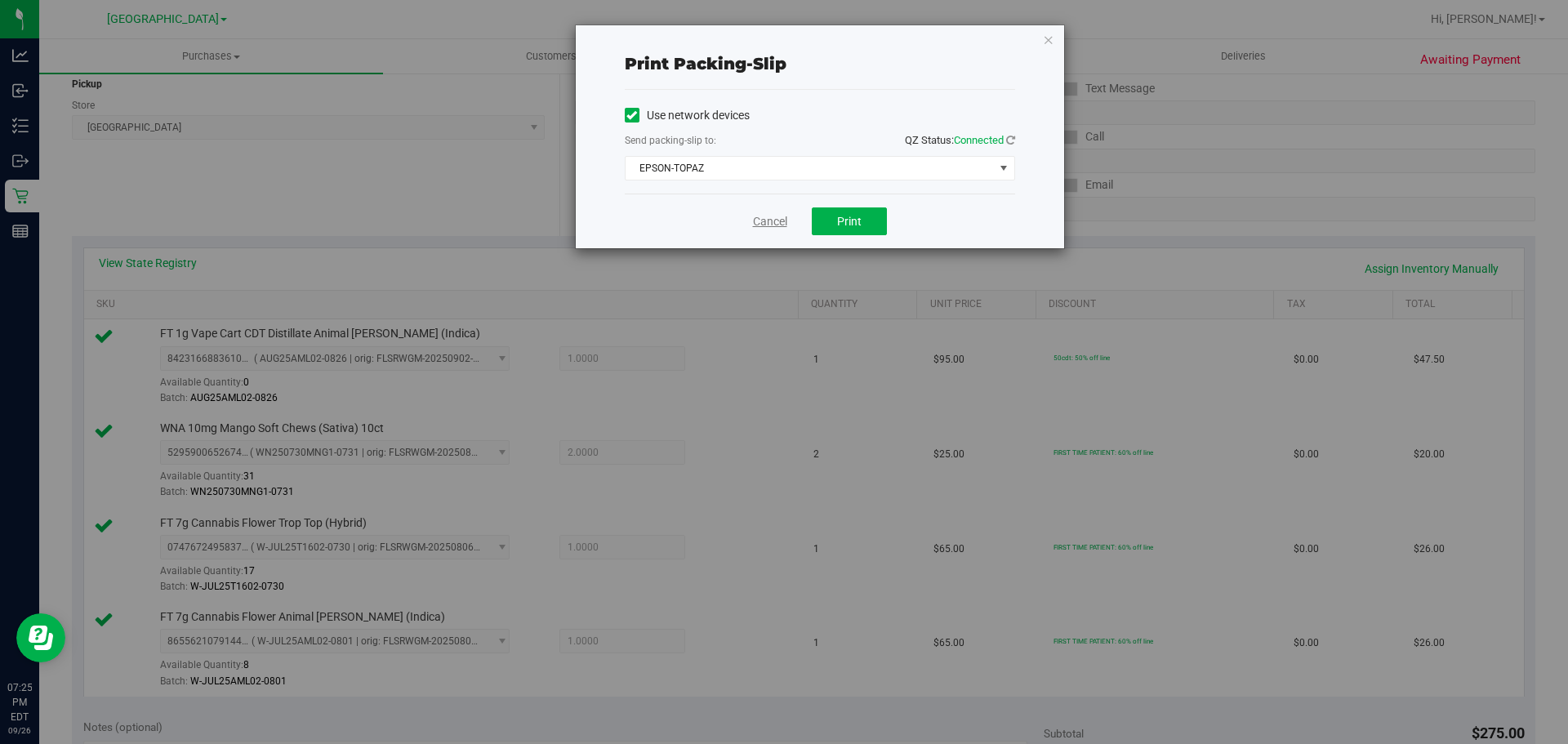
click at [758, 226] on link "Cancel" at bounding box center [770, 221] width 35 height 17
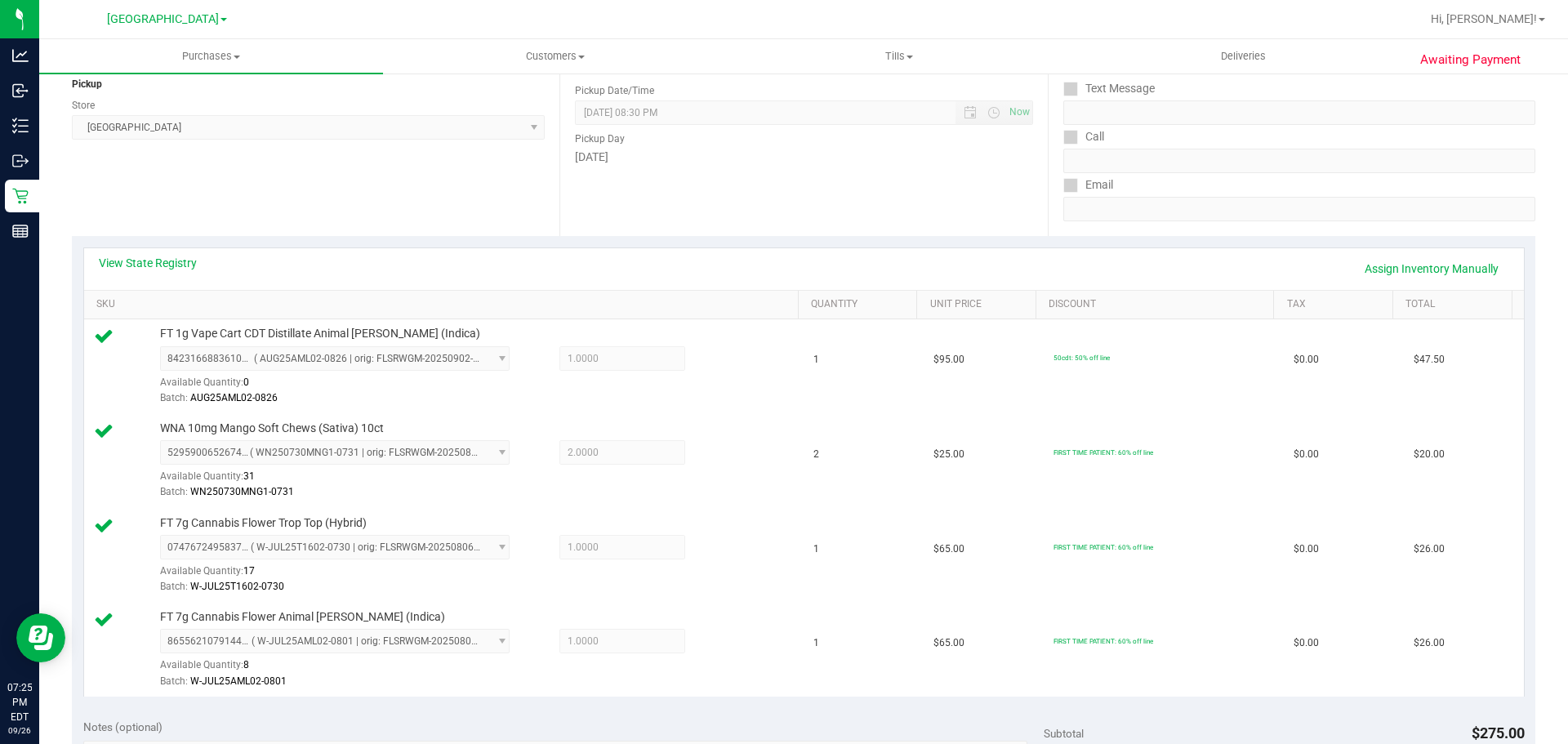
scroll to position [852, 0]
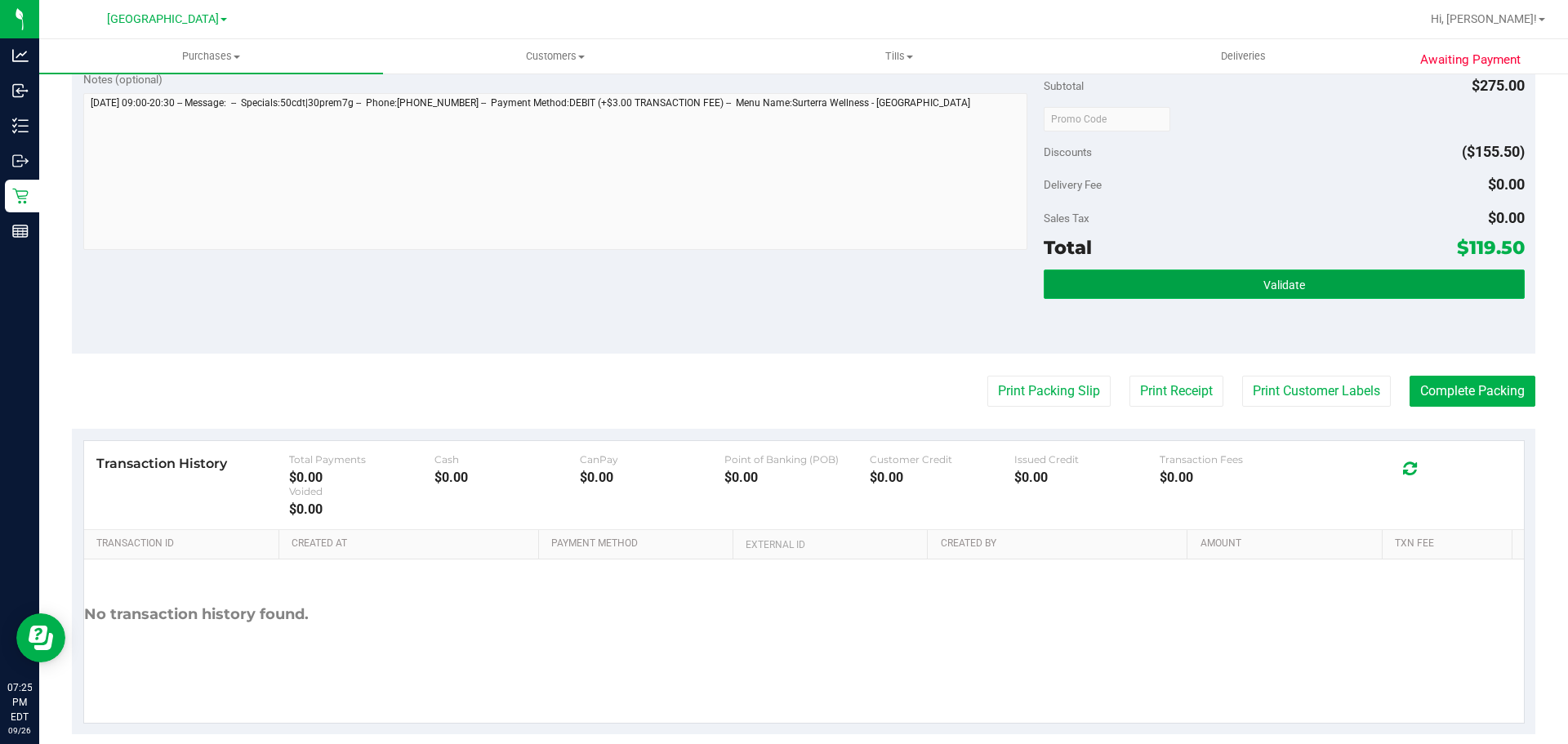
click at [1190, 292] on button "Validate" at bounding box center [1284, 284] width 480 height 29
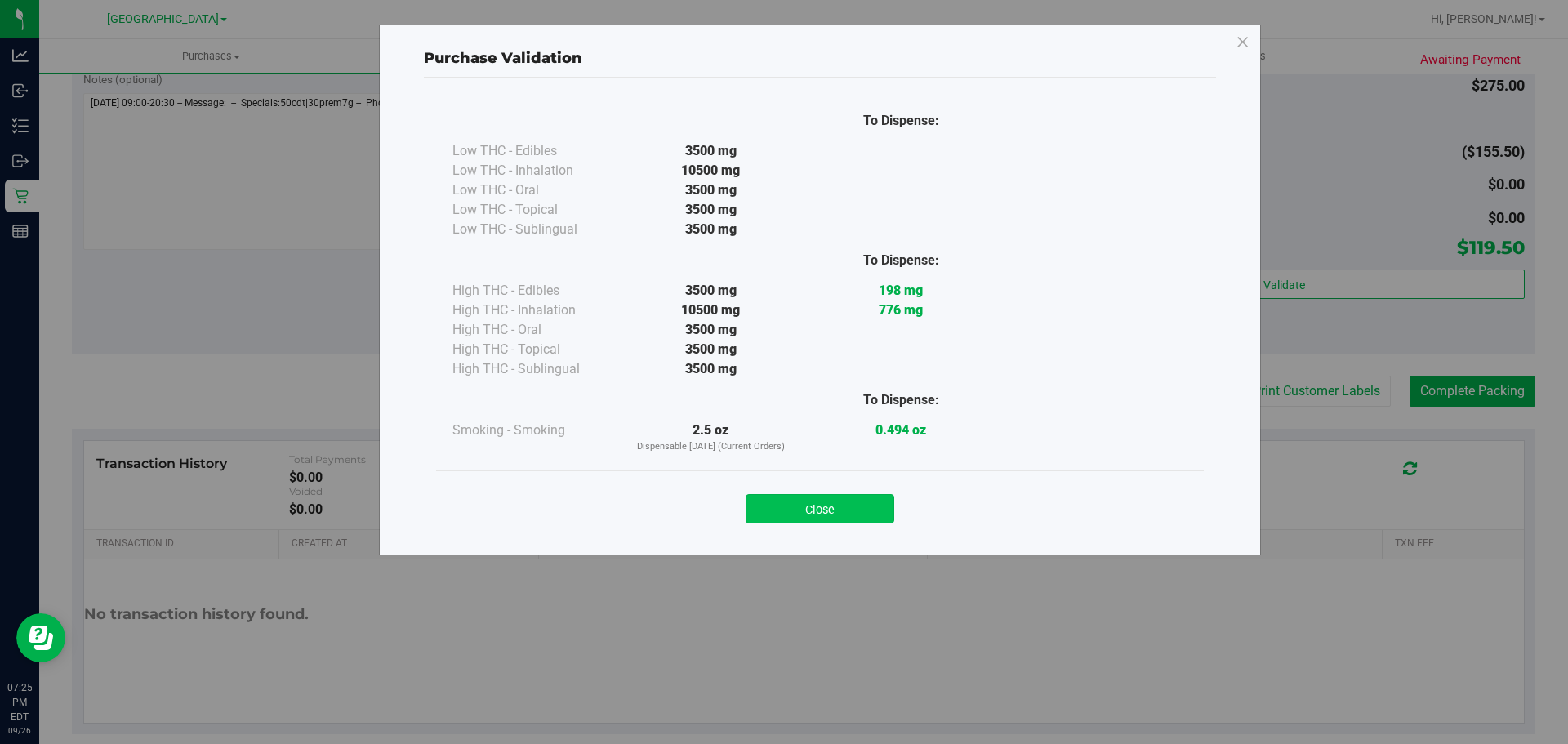
click at [828, 520] on button "Close" at bounding box center [820, 508] width 149 height 29
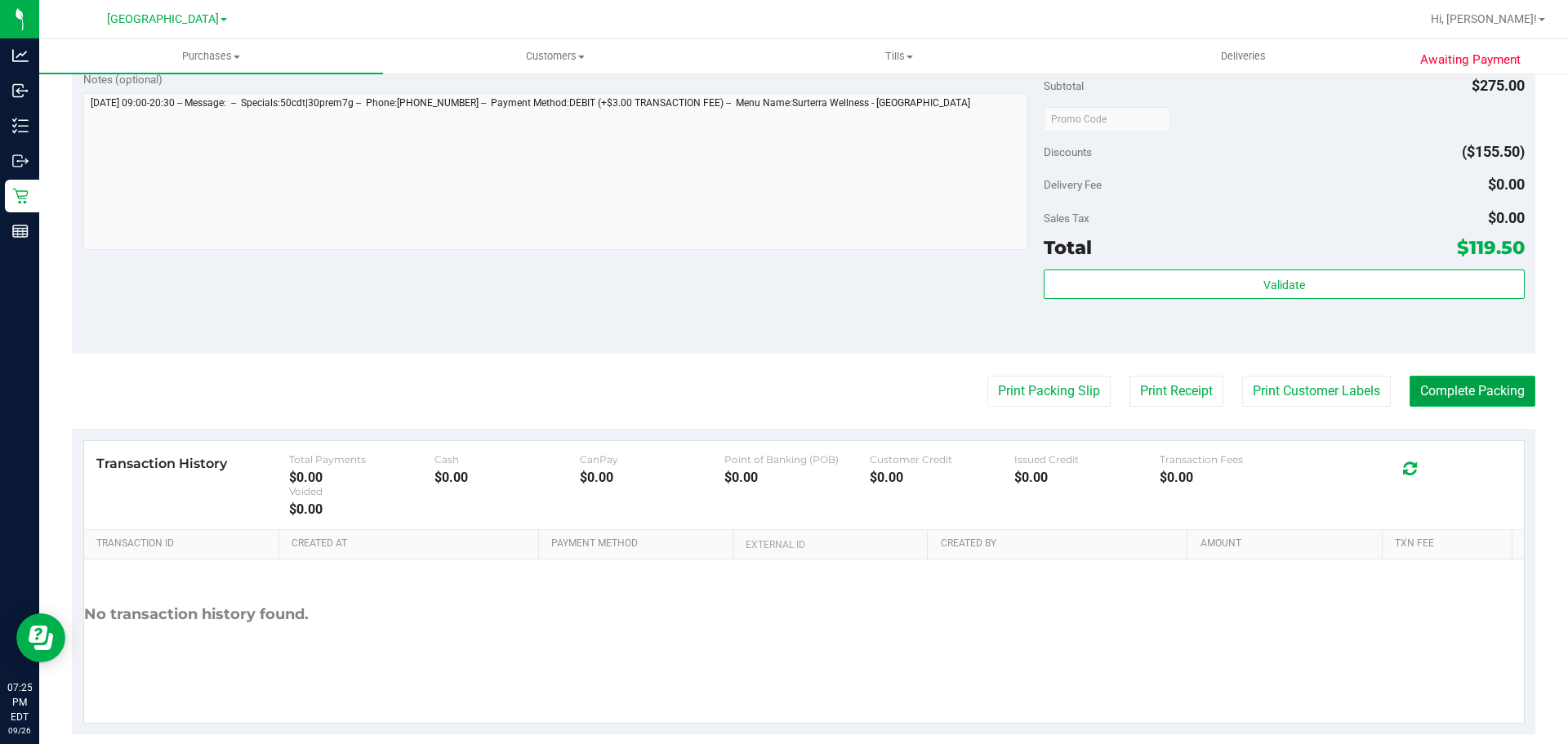
click at [1433, 396] on button "Complete Packing" at bounding box center [1472, 391] width 125 height 31
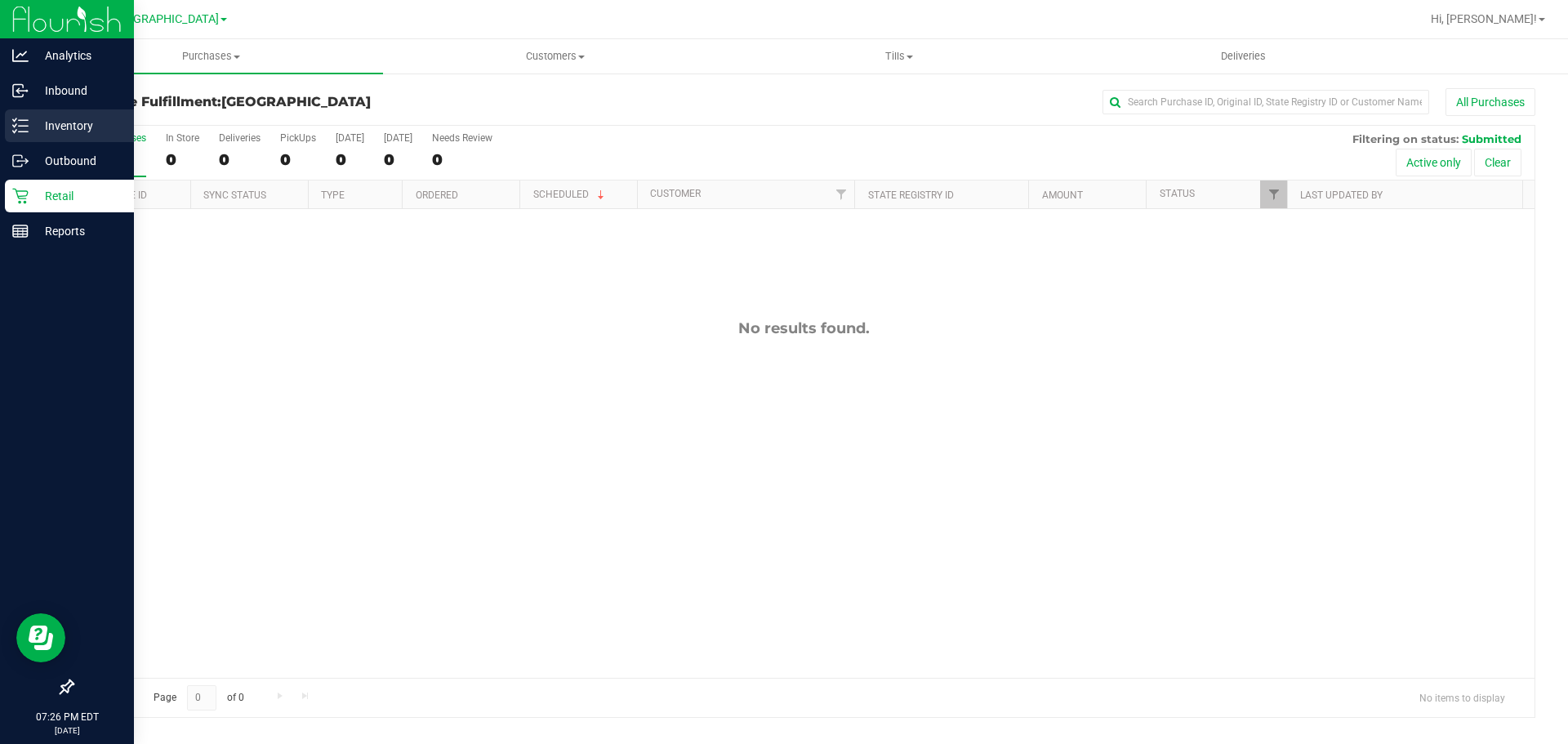
click at [10, 130] on div "Inventory" at bounding box center [69, 125] width 129 height 33
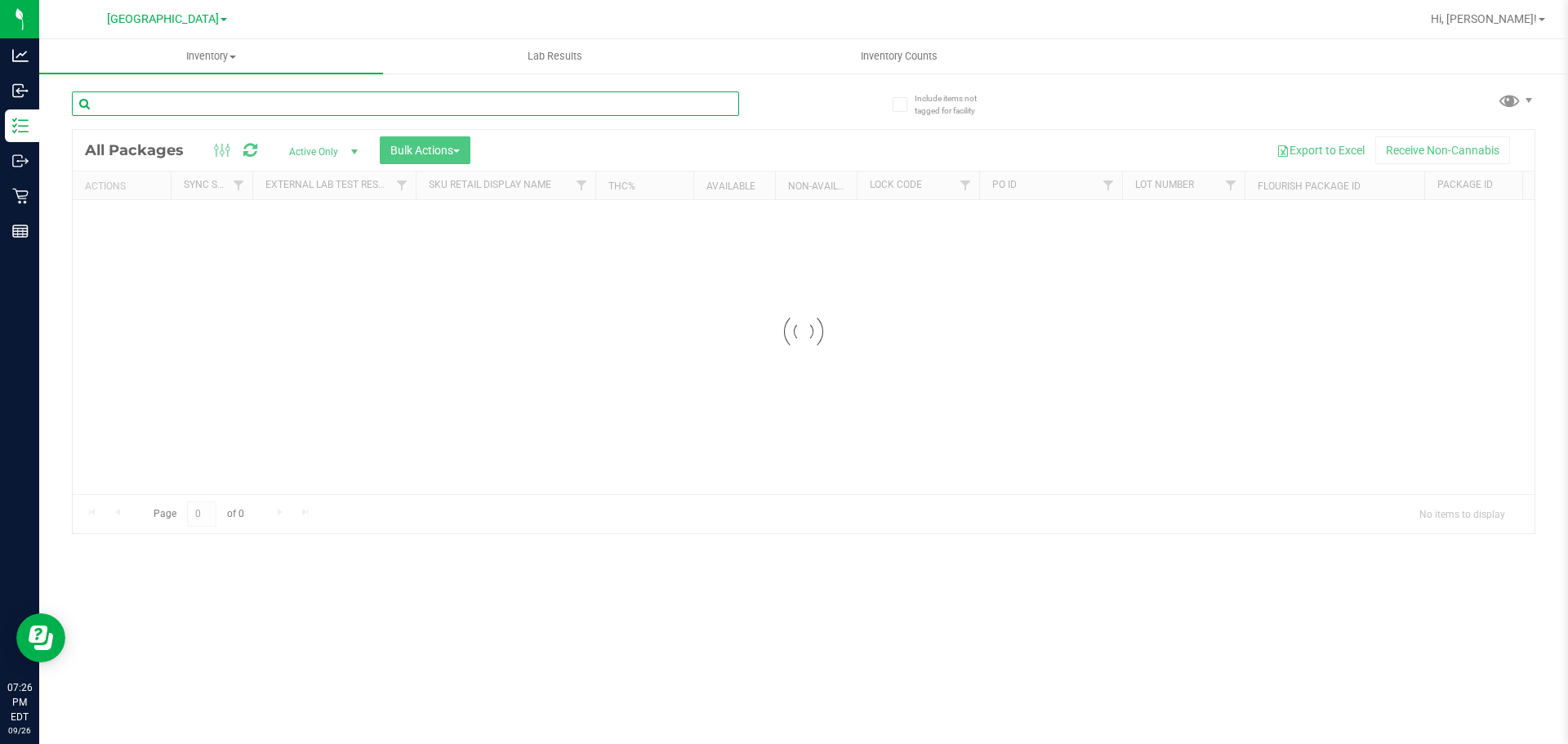
click at [372, 100] on input "text" at bounding box center [406, 104] width 667 height 25
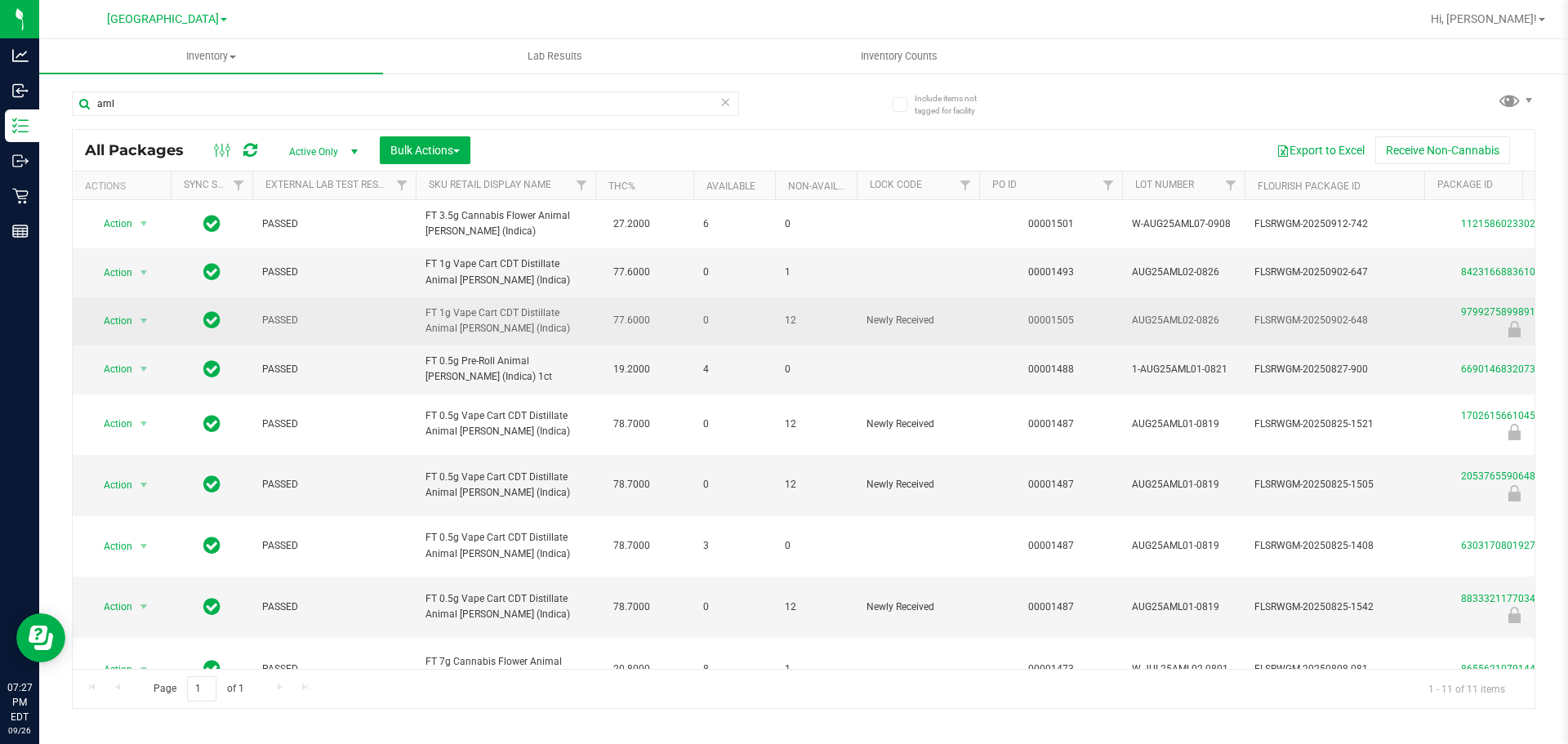
click at [487, 312] on span "FT 1g Vape Cart CDT Distillate Animal Larry (Indica)" at bounding box center [506, 321] width 160 height 31
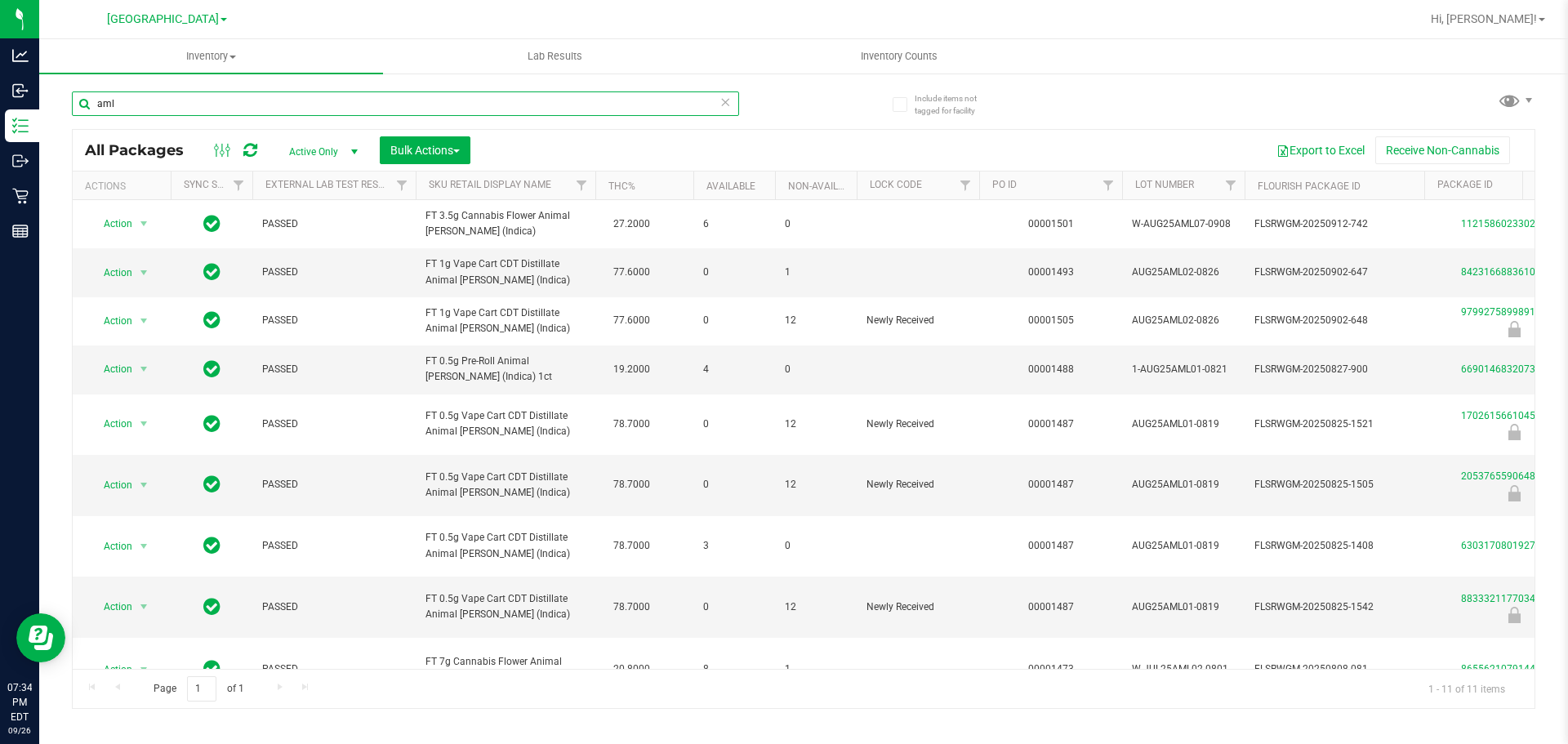
click at [237, 92] on input "aml" at bounding box center [406, 104] width 667 height 25
click at [238, 88] on div "aml" at bounding box center [438, 102] width 732 height 52
click at [208, 108] on input "aml" at bounding box center [406, 104] width 667 height 25
click at [205, 108] on input "aml" at bounding box center [406, 104] width 667 height 25
click at [205, 108] on input "aml" at bounding box center [406, 104] width 667 height 25
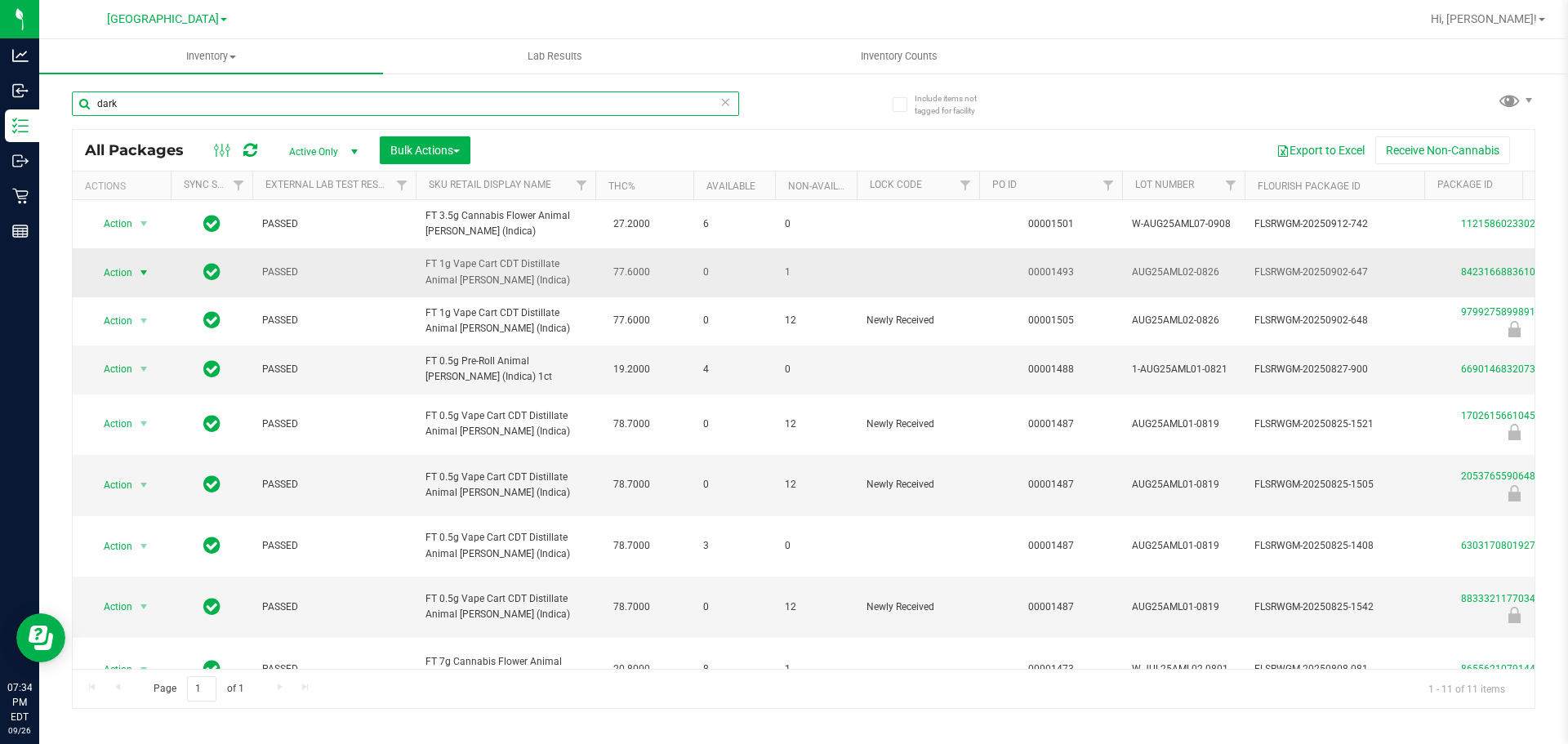
type input "dark"
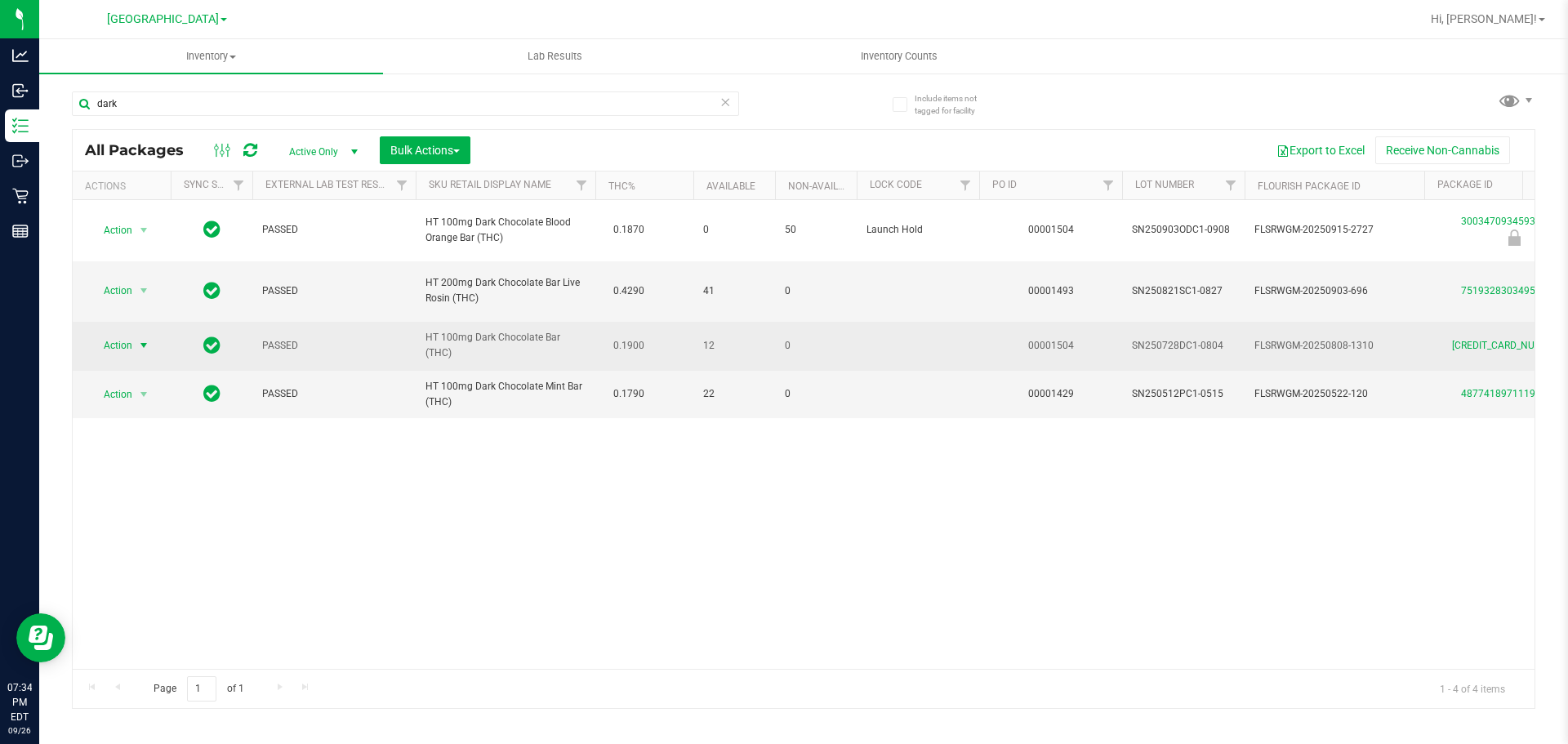
click at [145, 340] on span "select" at bounding box center [143, 345] width 13 height 13
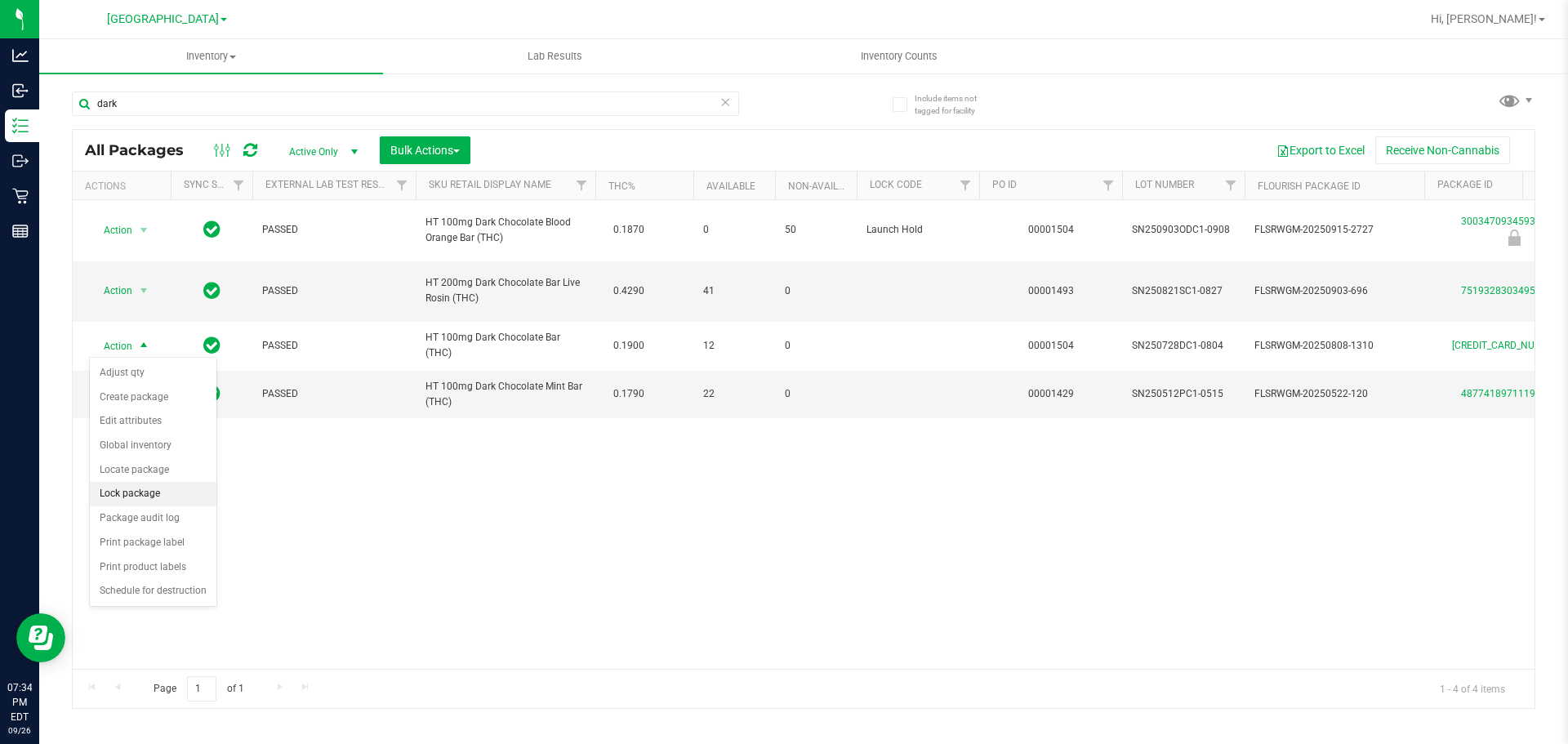
click at [151, 504] on li "Lock package" at bounding box center [153, 494] width 126 height 25
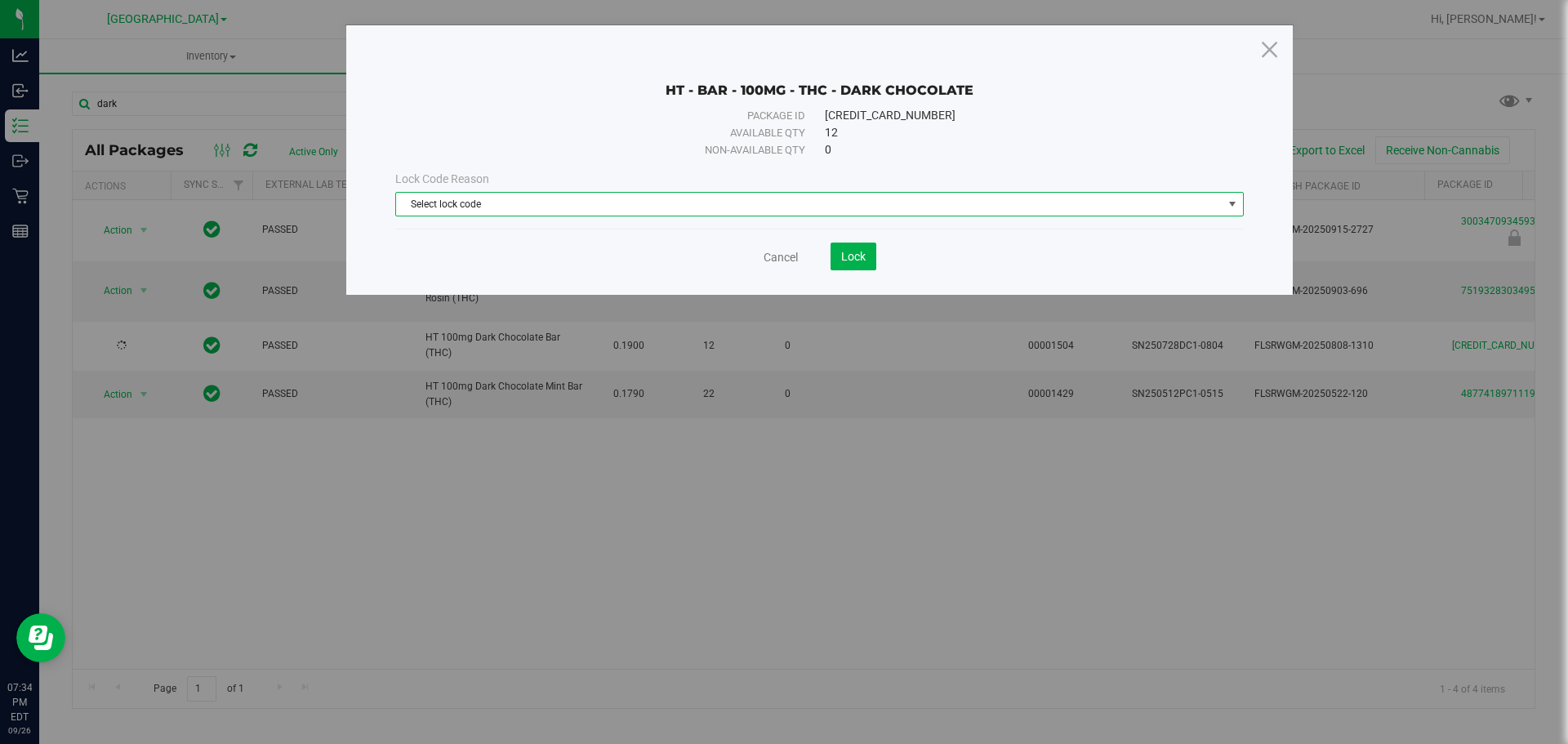
click at [649, 206] on span "Select lock code" at bounding box center [809, 204] width 827 height 23
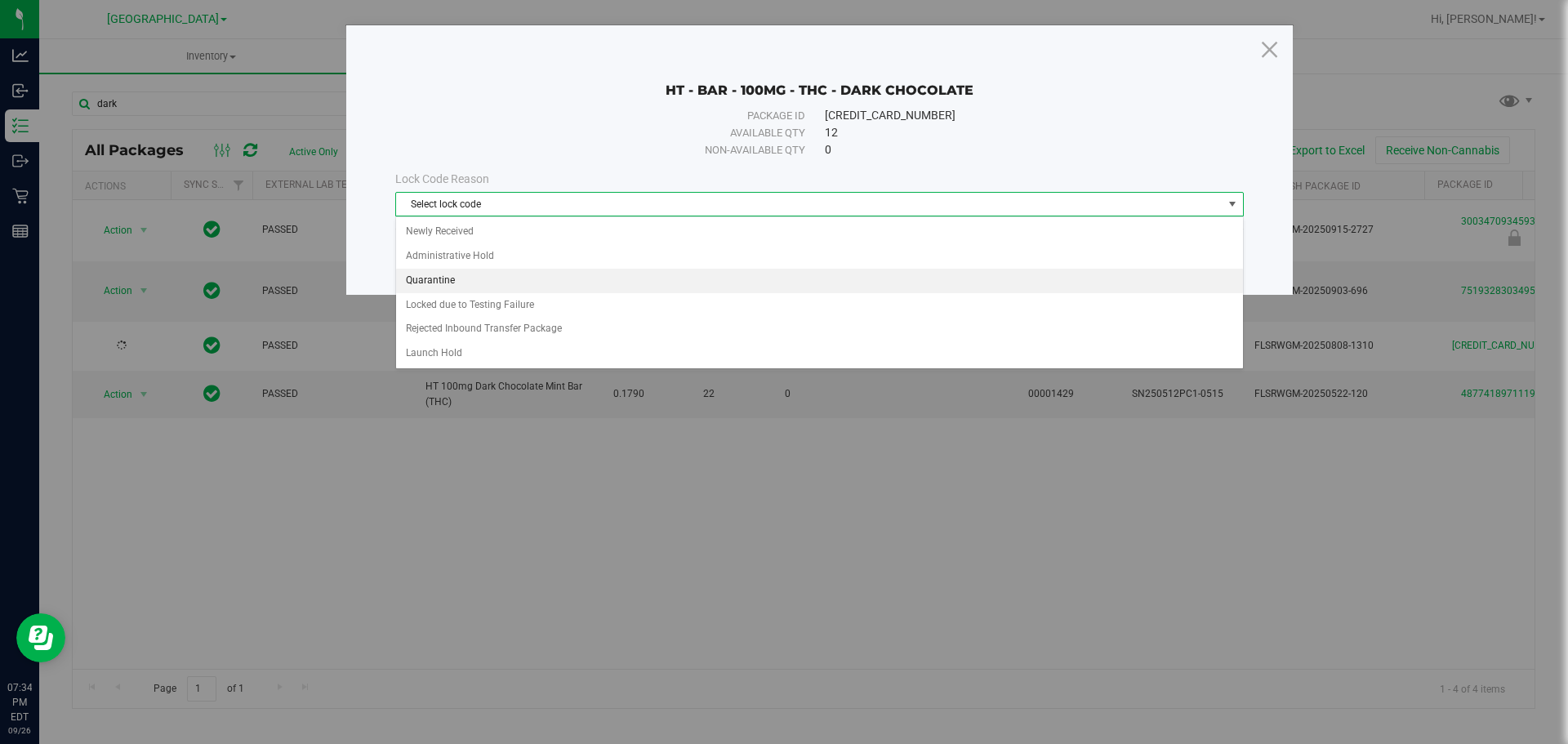
click at [556, 279] on li "Quarantine" at bounding box center [819, 281] width 847 height 25
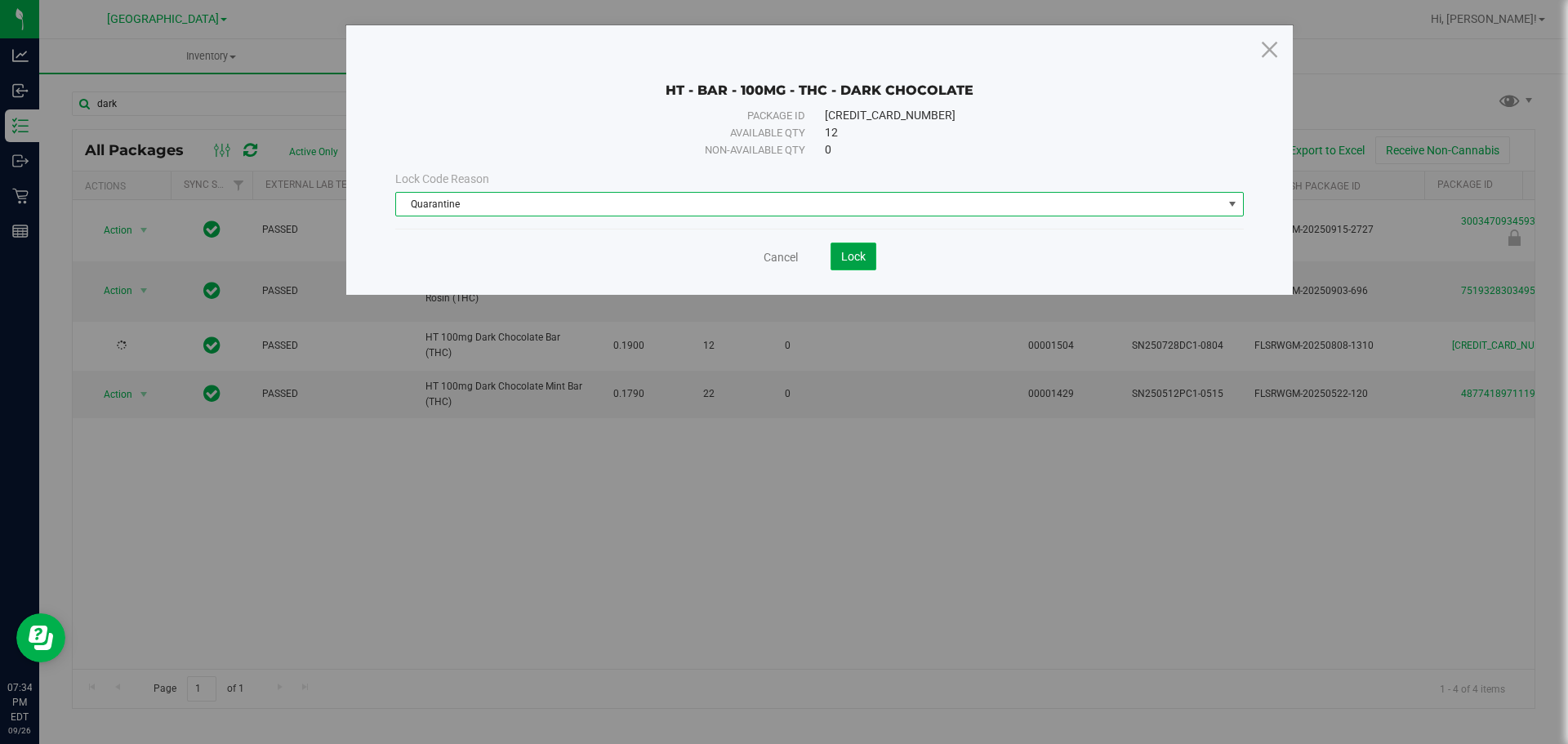
click at [861, 253] on span "Lock" at bounding box center [854, 256] width 25 height 13
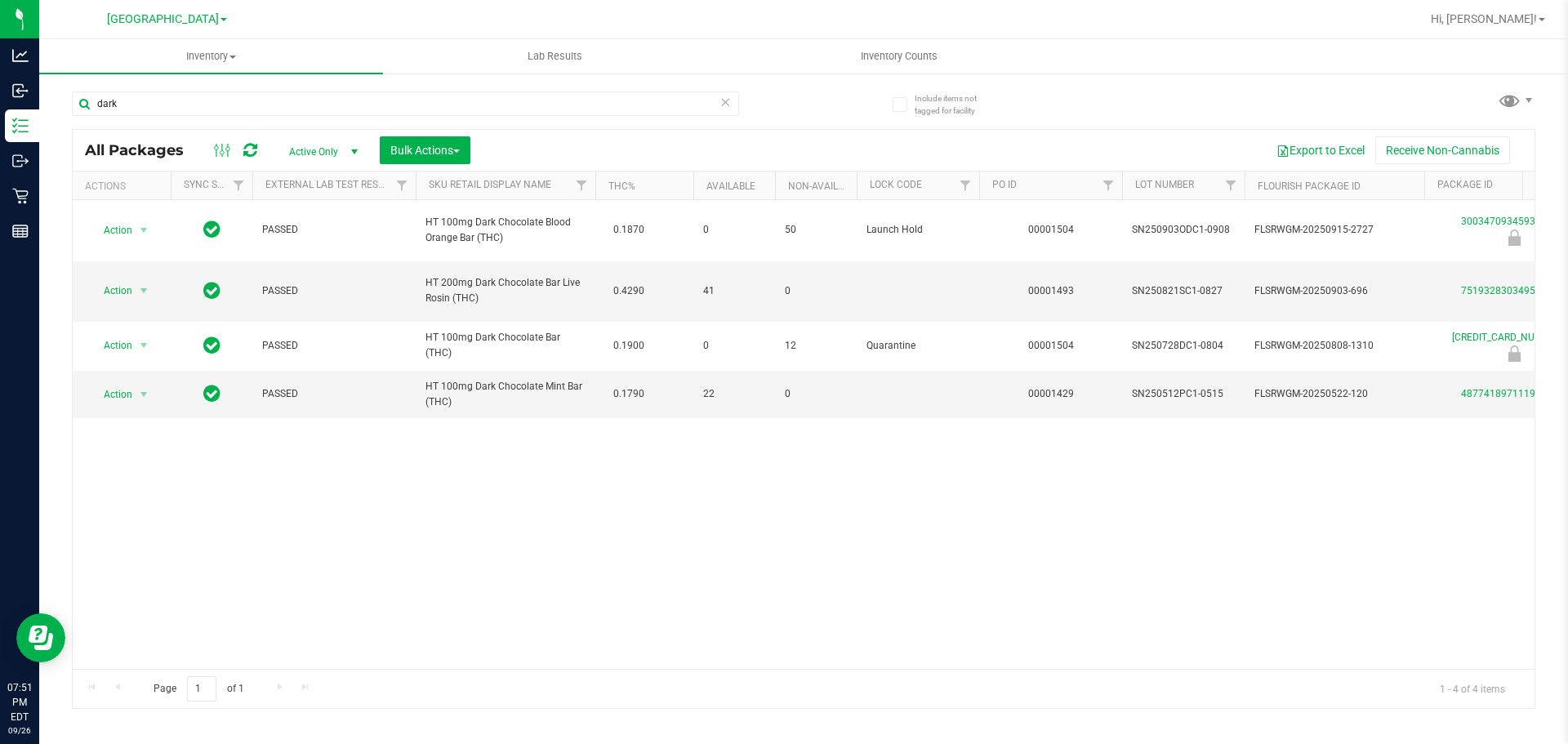
click at [350, 533] on div "Action Action Edit attributes Global inventory Locate package Package audit log…" at bounding box center [804, 434] width 1462 height 468
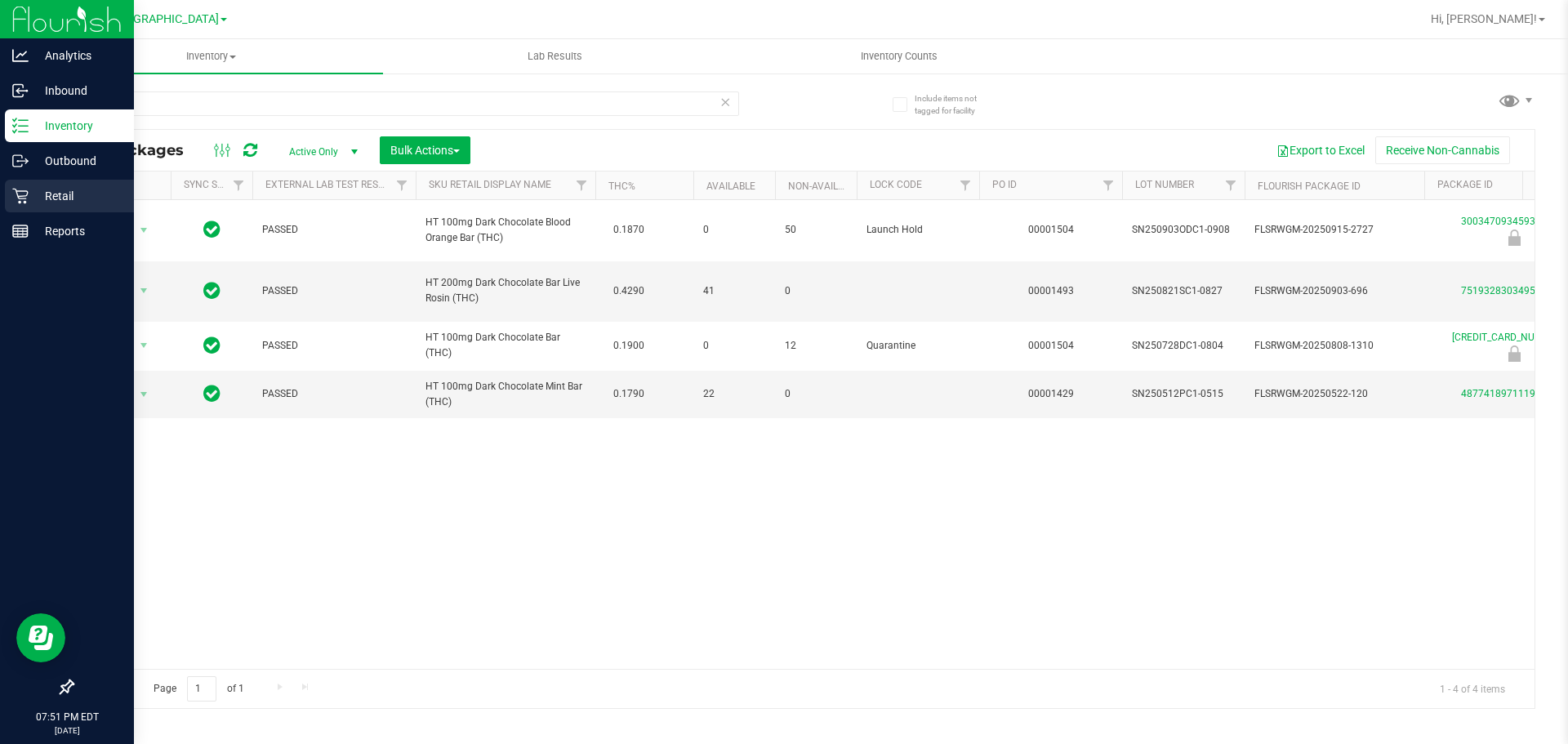
click at [25, 192] on icon at bounding box center [20, 196] width 16 height 16
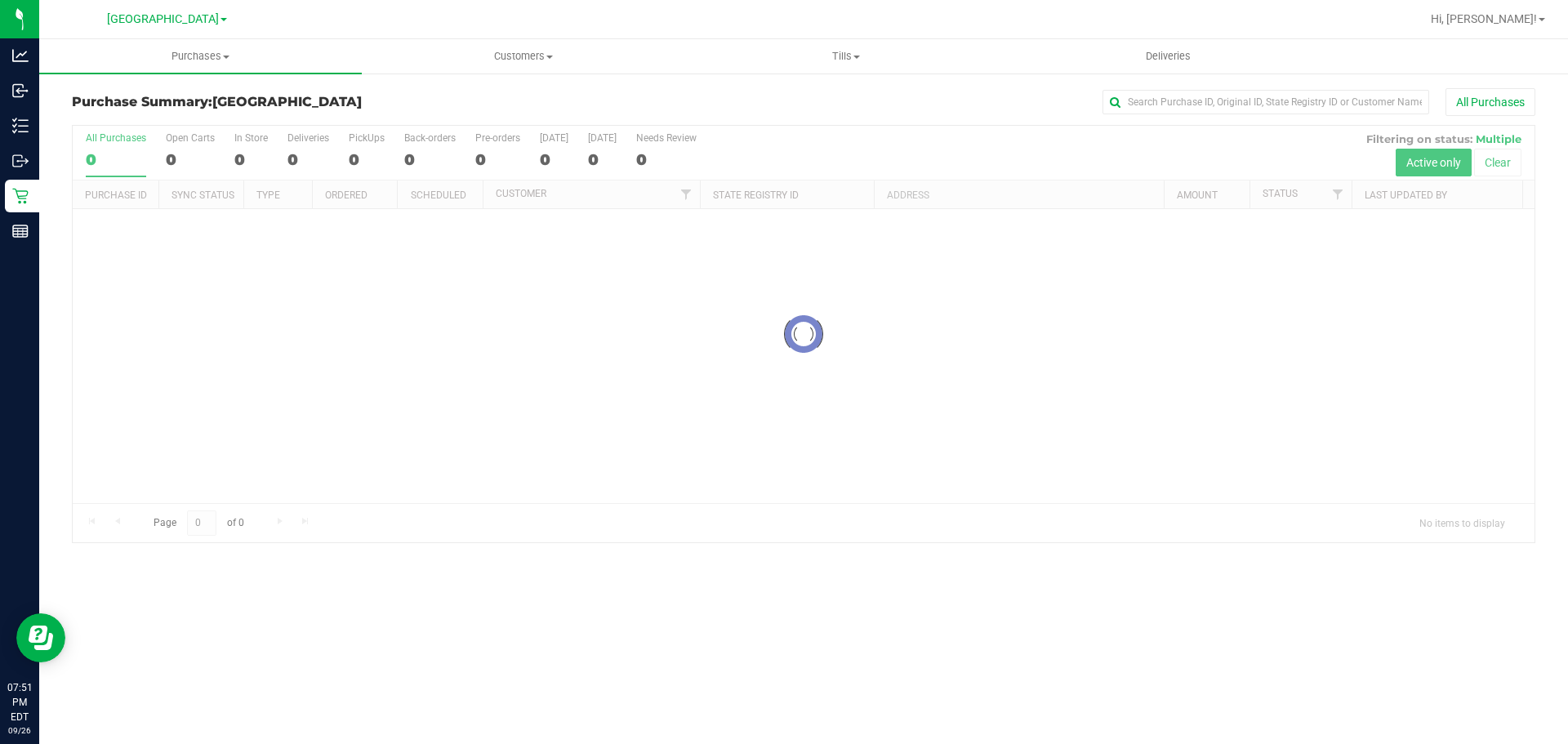
click at [443, 540] on div at bounding box center [804, 333] width 1462 height 416
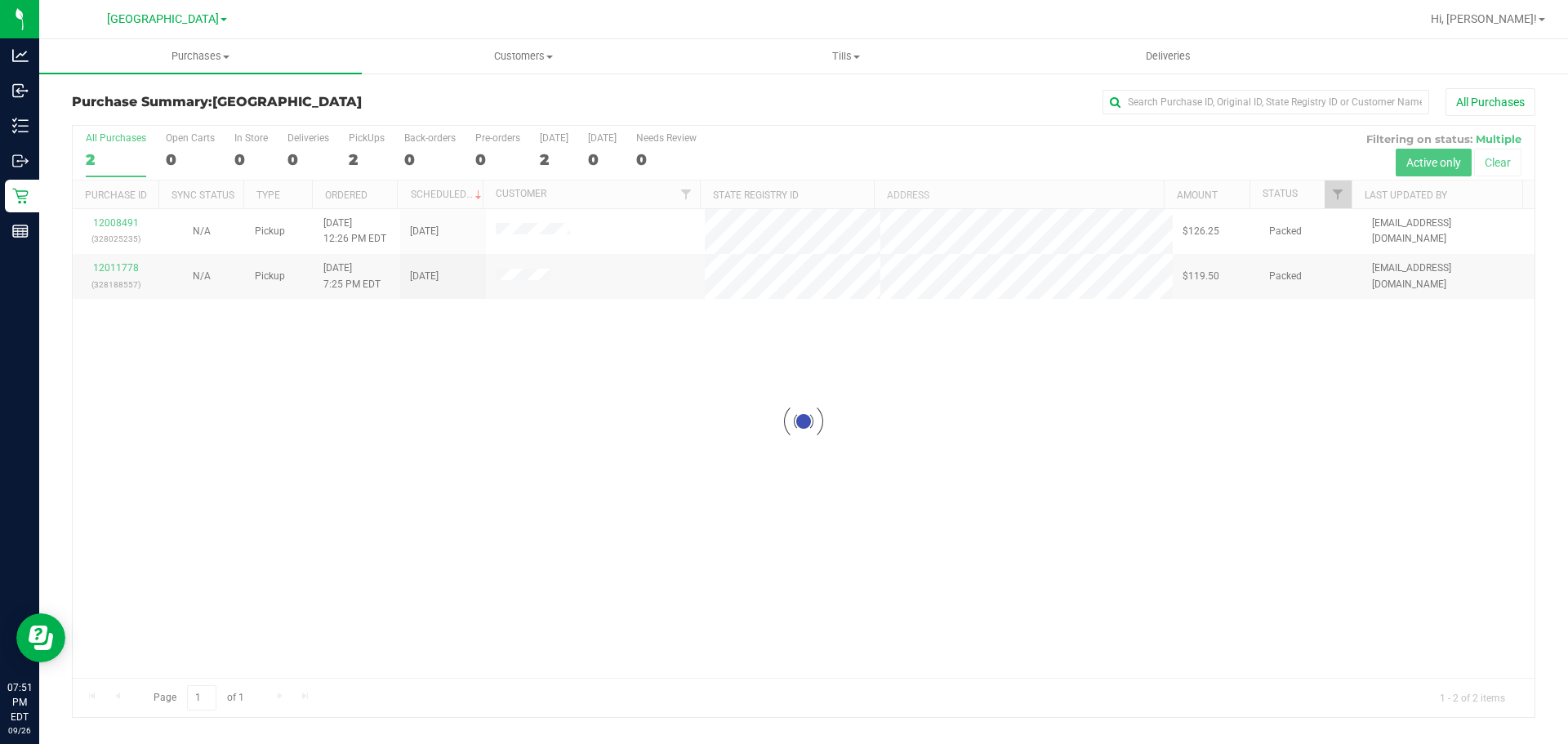
click at [547, 235] on div at bounding box center [804, 420] width 1462 height 591
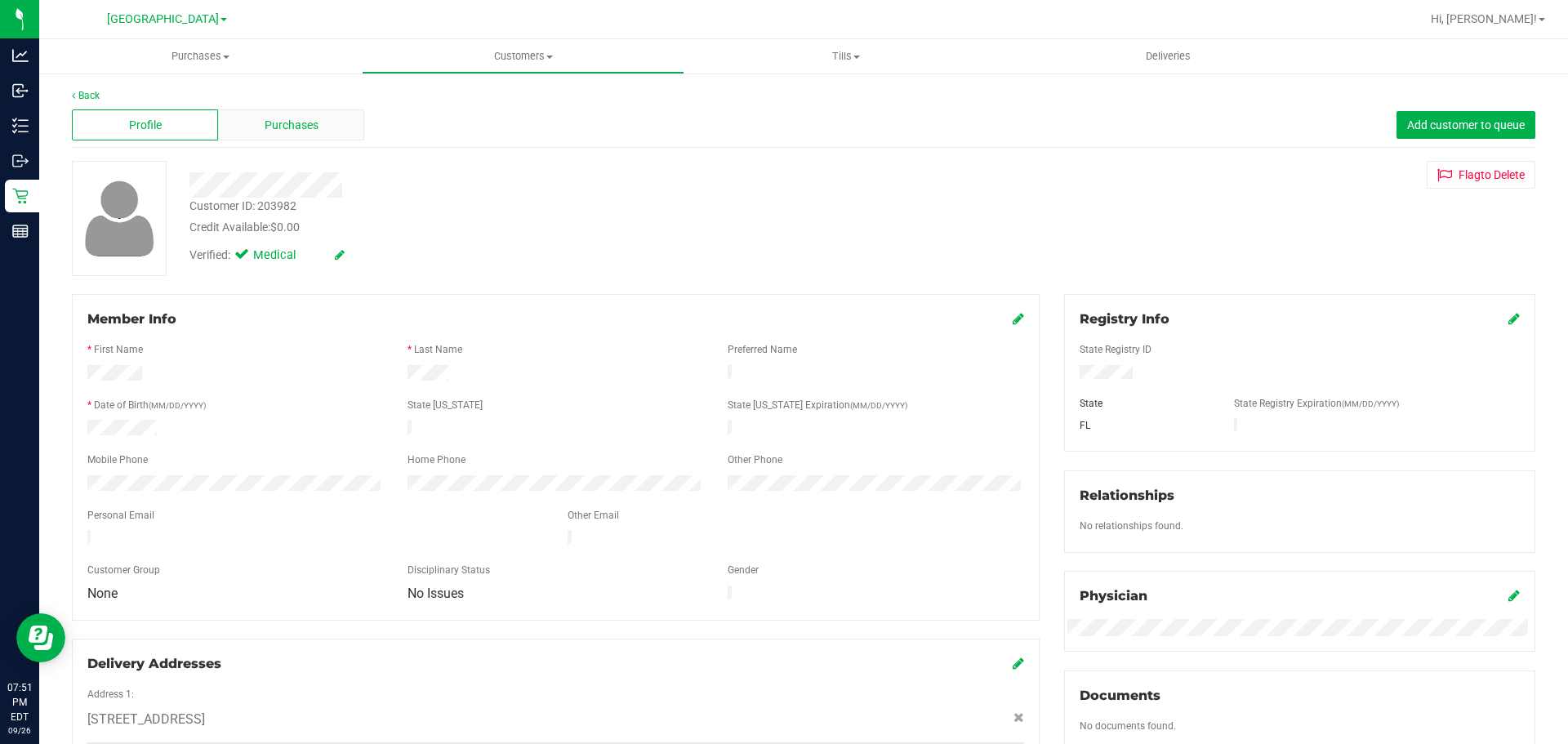
click at [297, 124] on span "Purchases" at bounding box center [292, 124] width 54 height 17
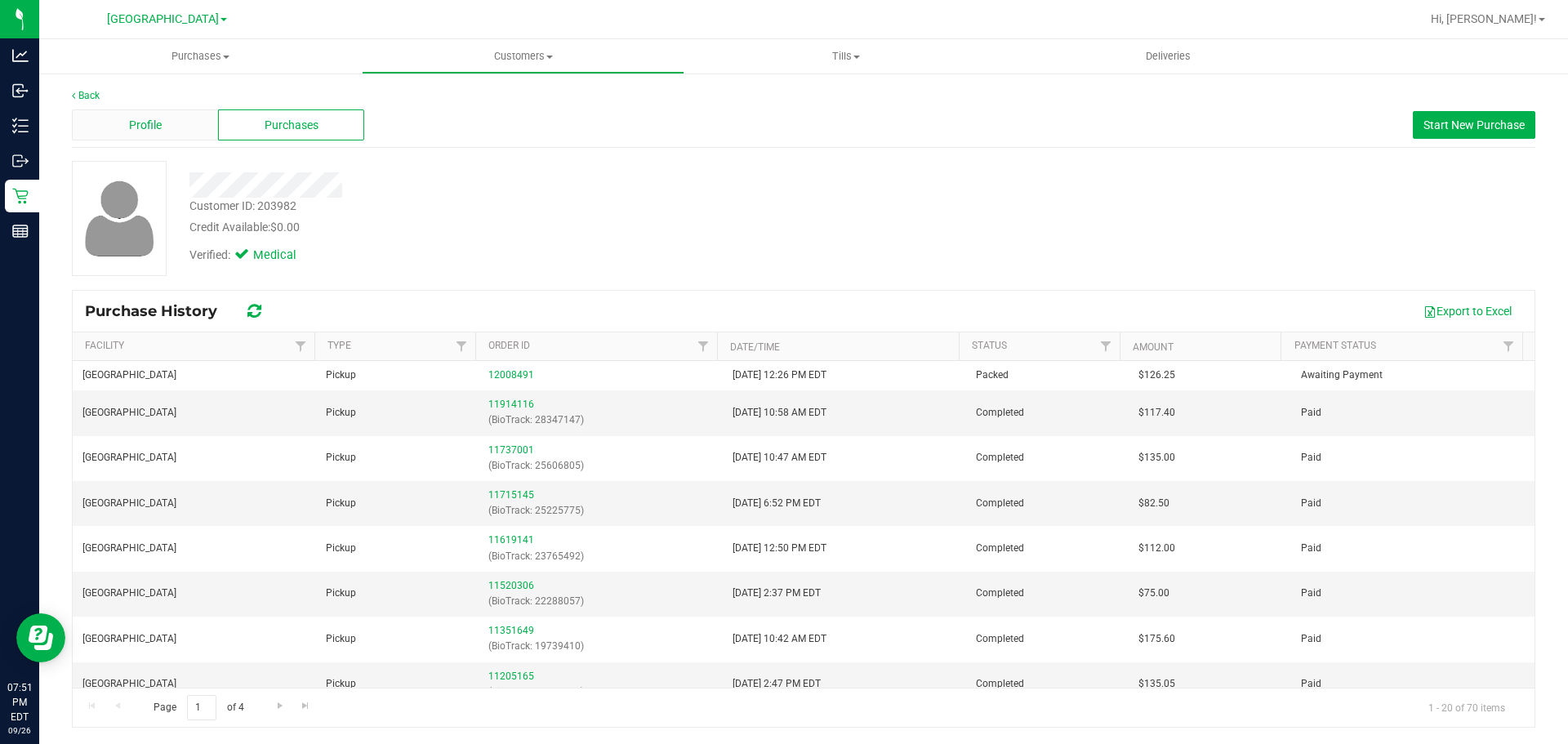
click at [160, 119] on span "Profile" at bounding box center [145, 124] width 33 height 17
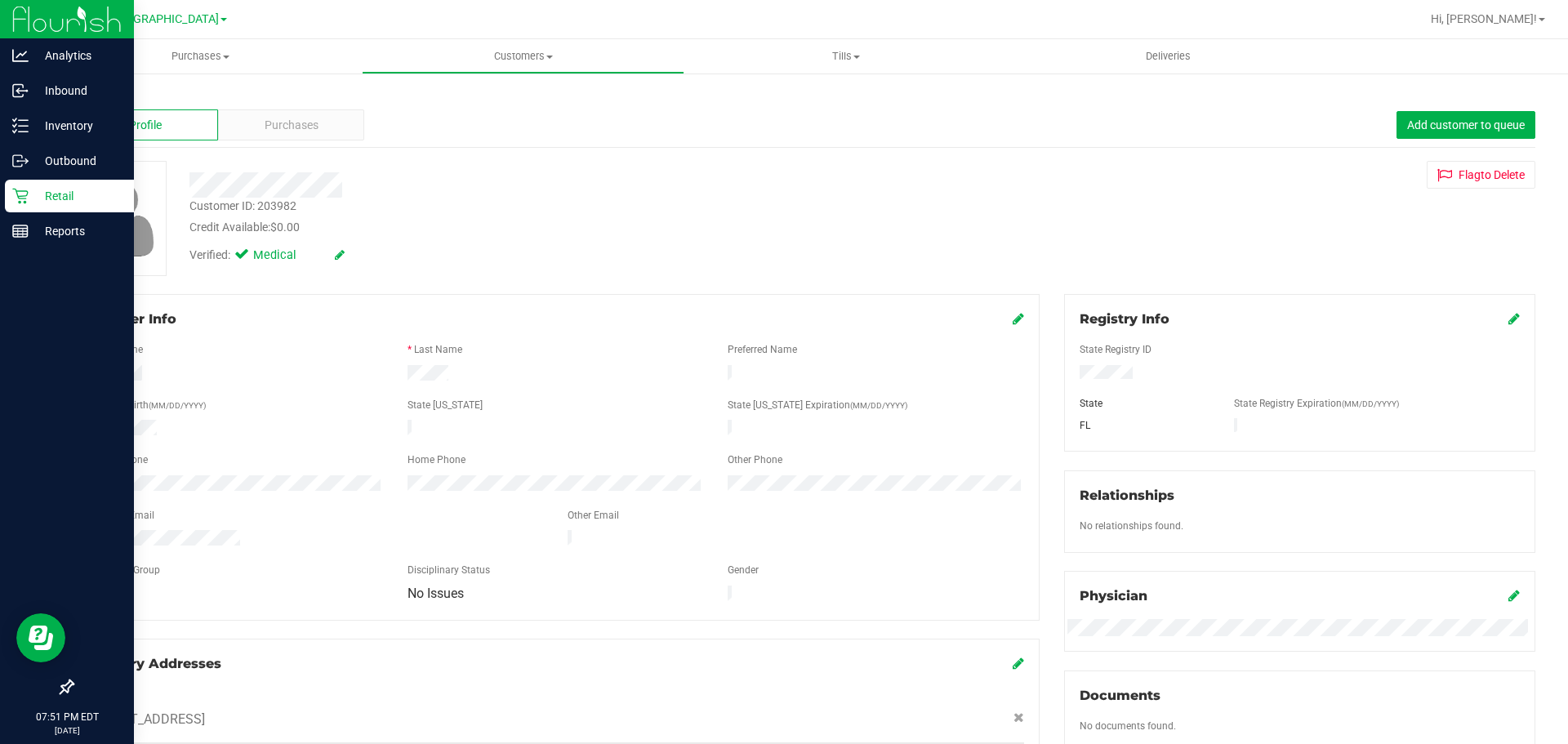
click at [28, 195] on icon at bounding box center [20, 196] width 16 height 16
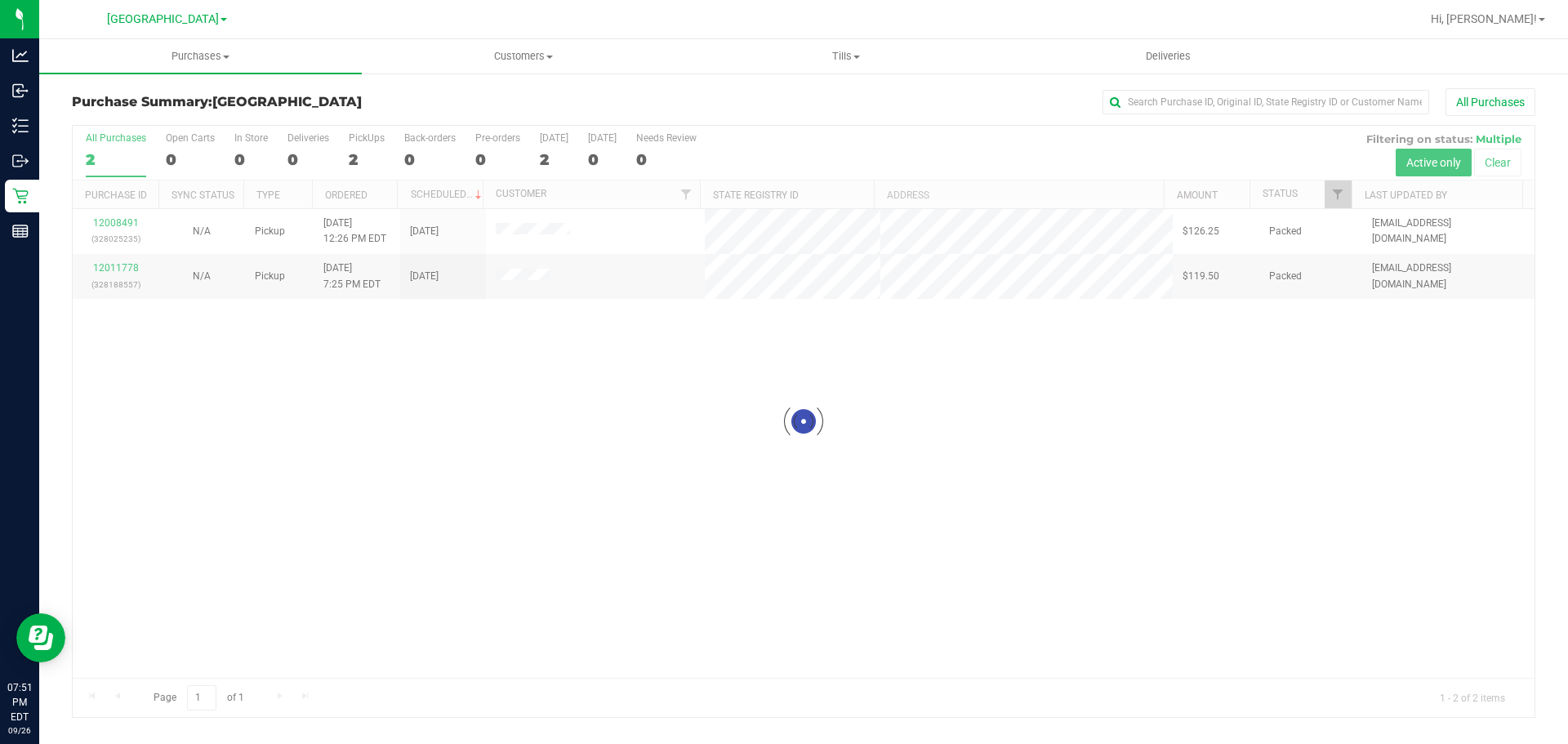
click at [519, 277] on div at bounding box center [804, 420] width 1462 height 591
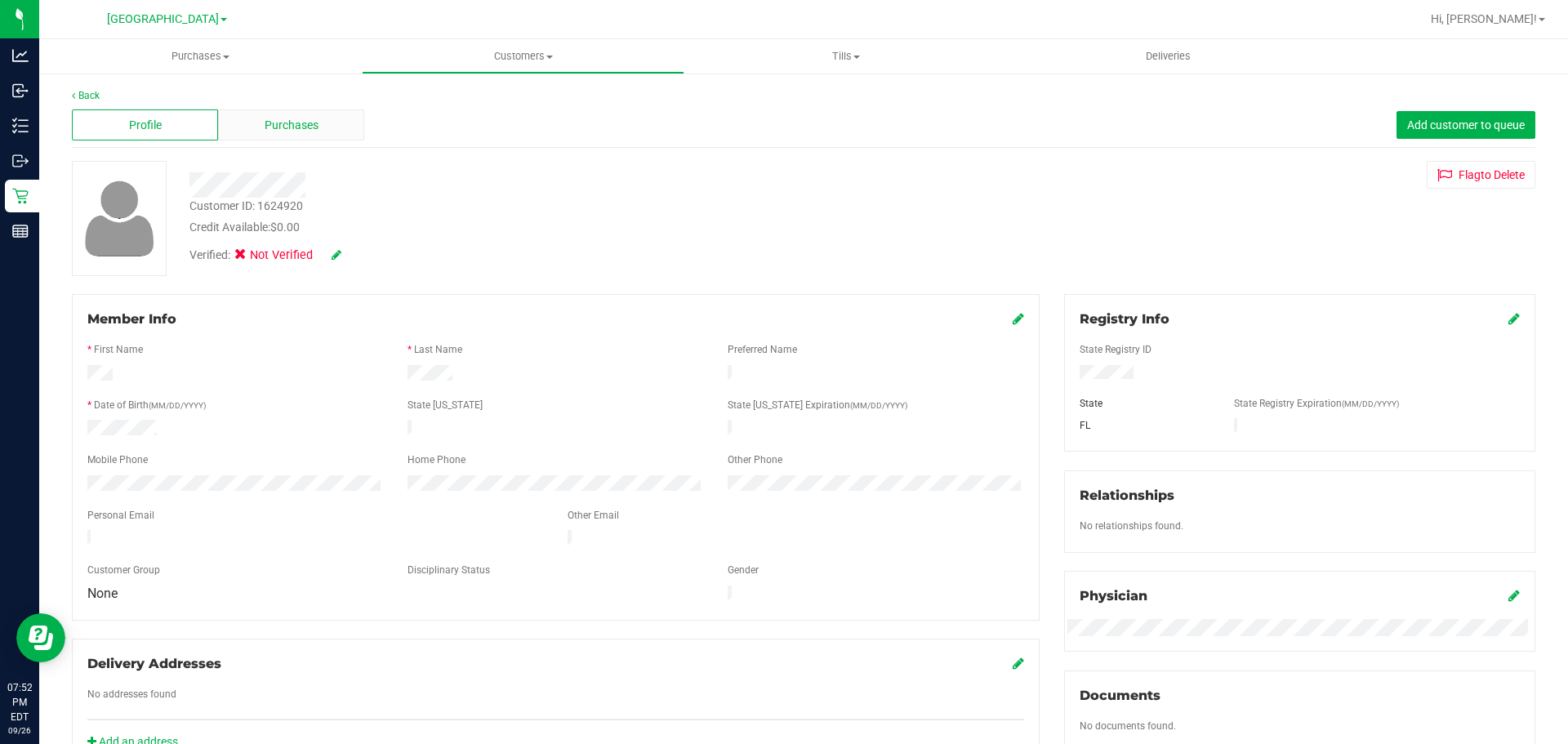
click at [304, 121] on span "Purchases" at bounding box center [292, 124] width 54 height 17
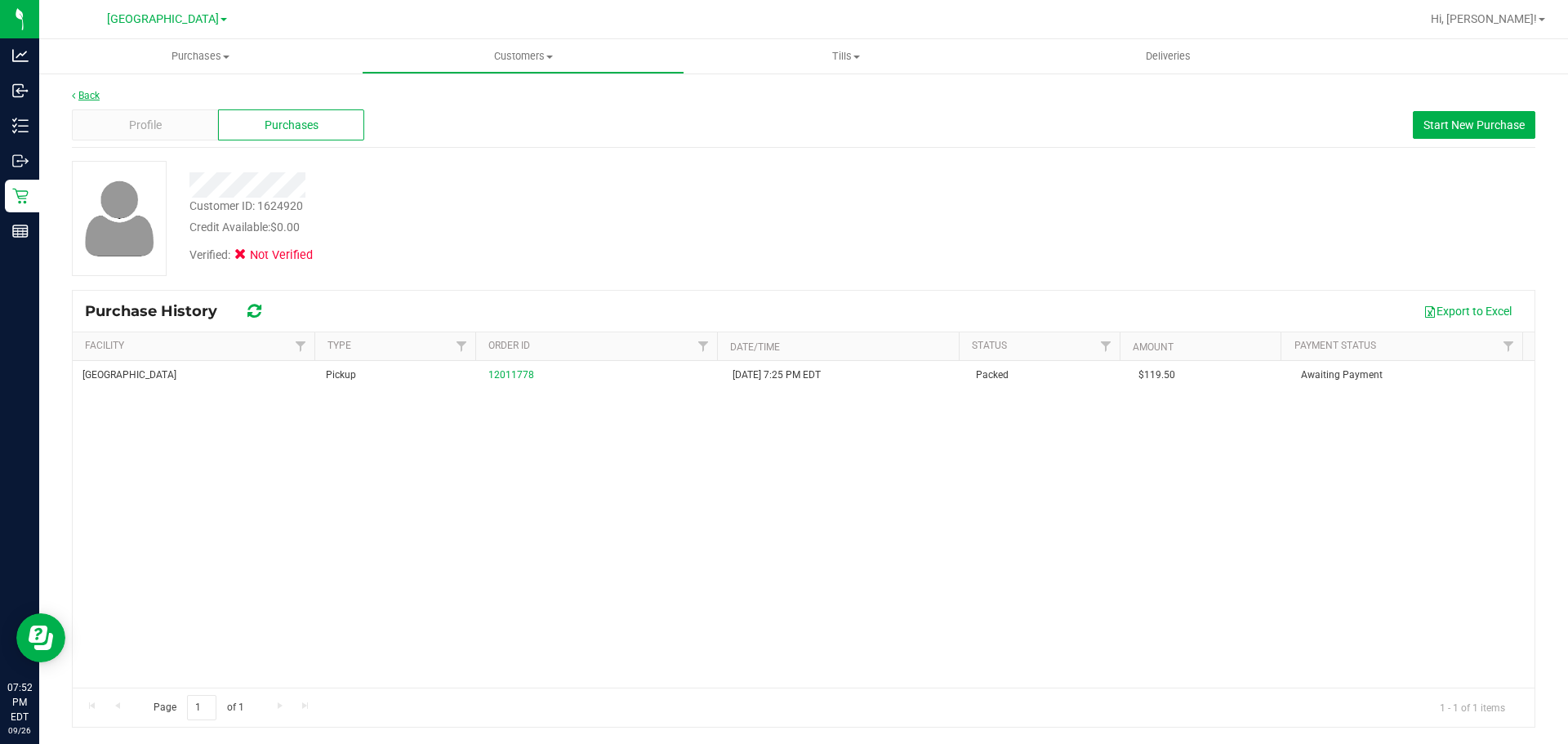
click at [85, 95] on link "Back" at bounding box center [85, 95] width 28 height 12
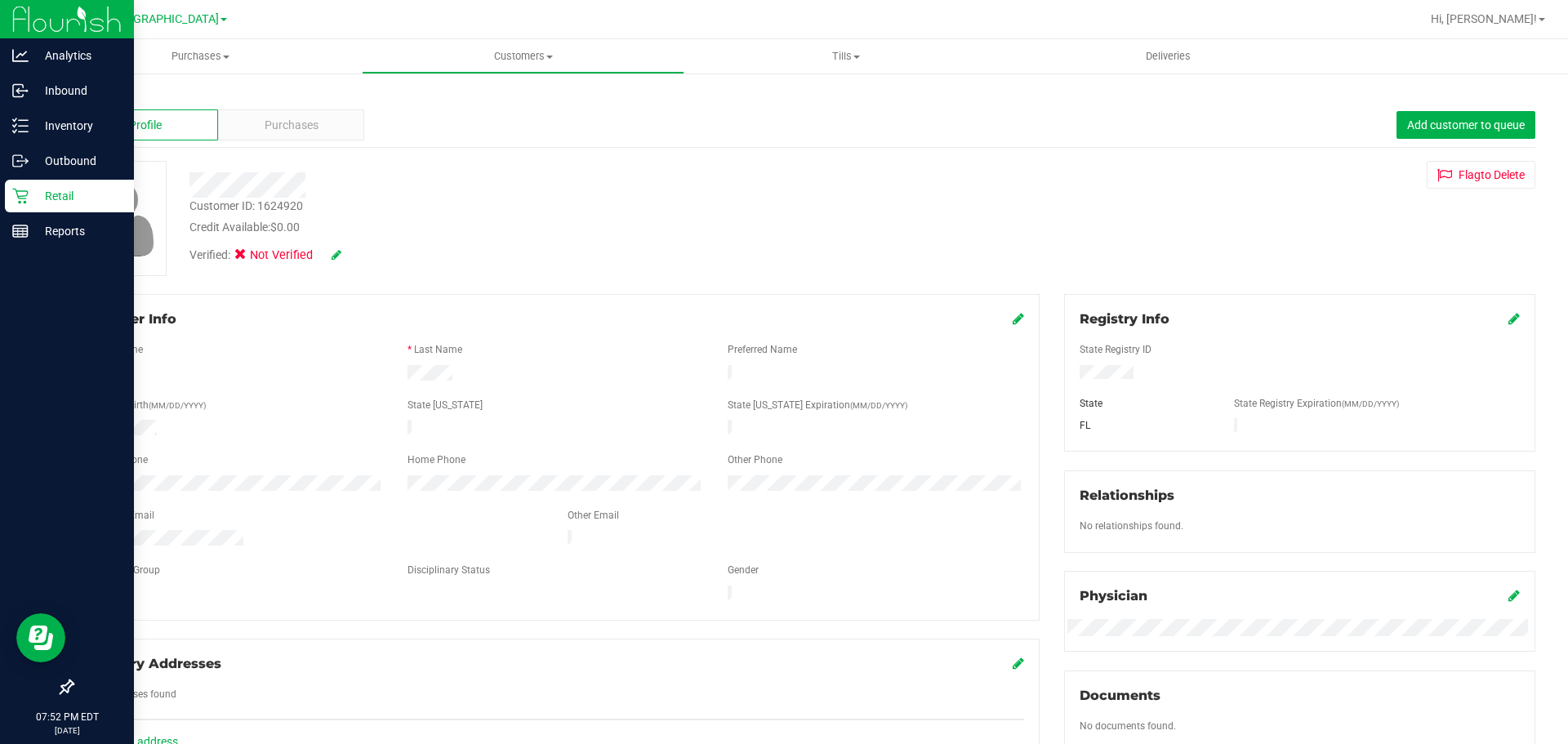
click at [35, 193] on p "Retail" at bounding box center [77, 196] width 98 height 20
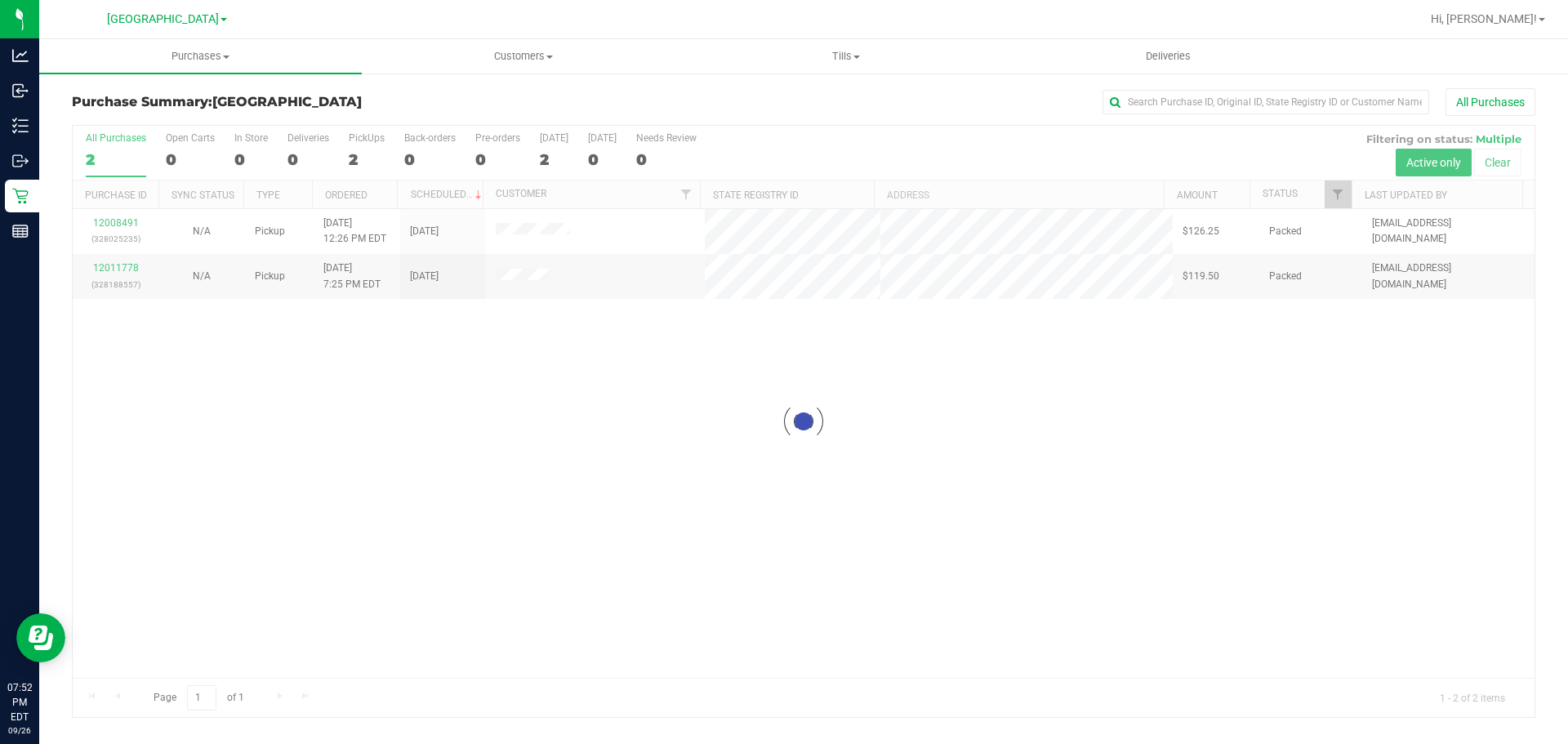
click at [547, 231] on div at bounding box center [804, 420] width 1462 height 591
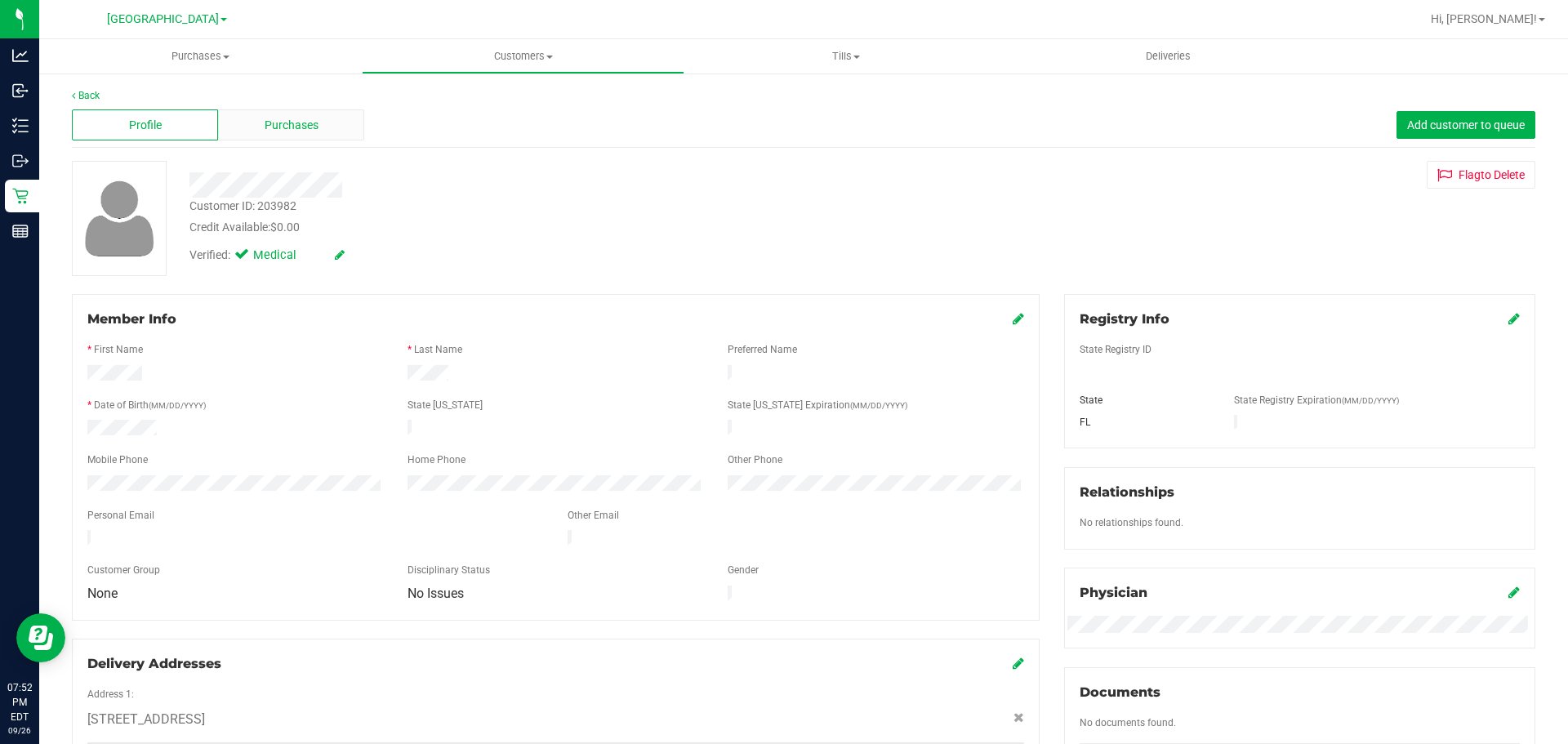
click at [326, 125] on div "Purchases" at bounding box center [291, 124] width 146 height 31
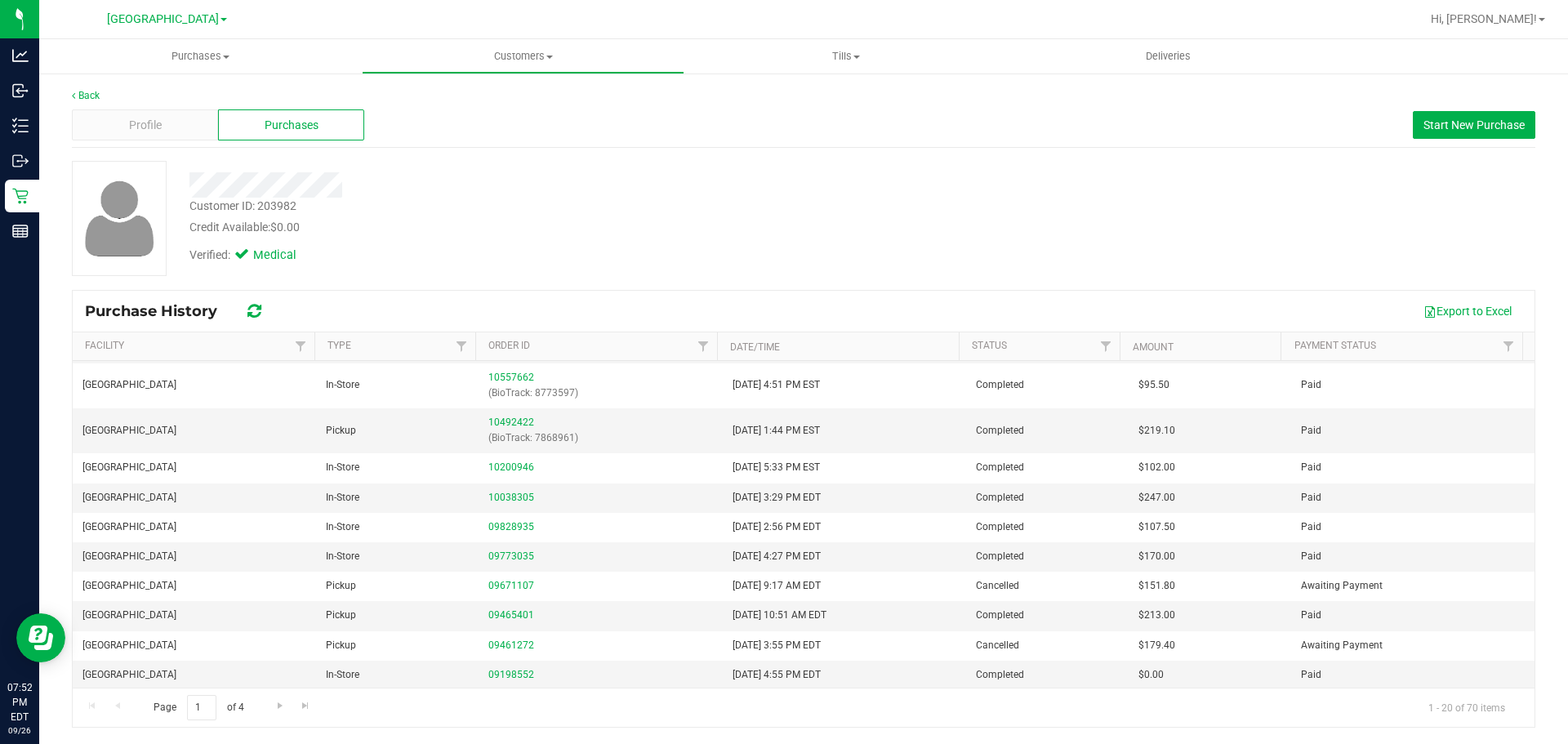
scroll to position [420, 0]
click at [499, 556] on link "09773035" at bounding box center [511, 554] width 45 height 12
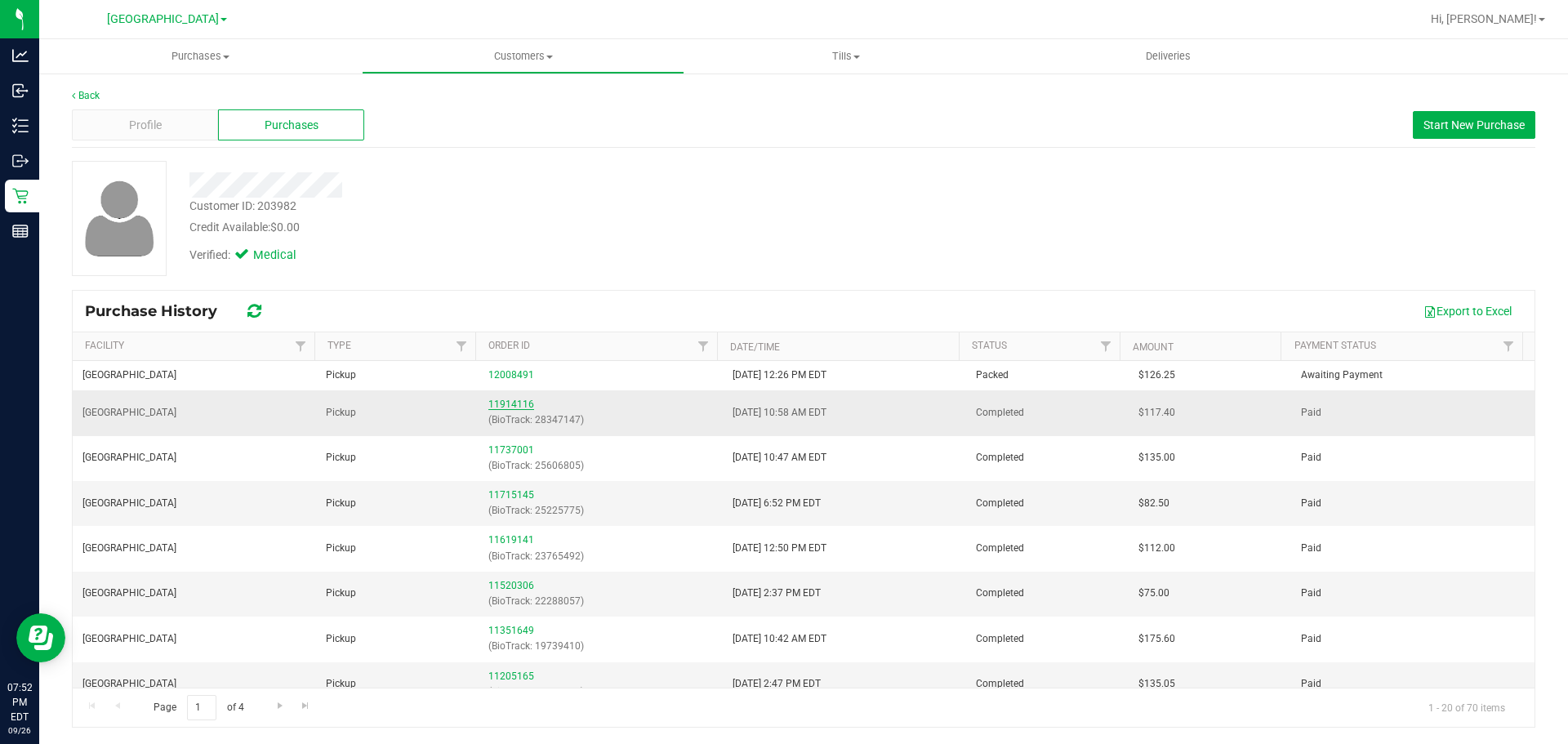
click at [516, 400] on link "11914116" at bounding box center [511, 404] width 45 height 12
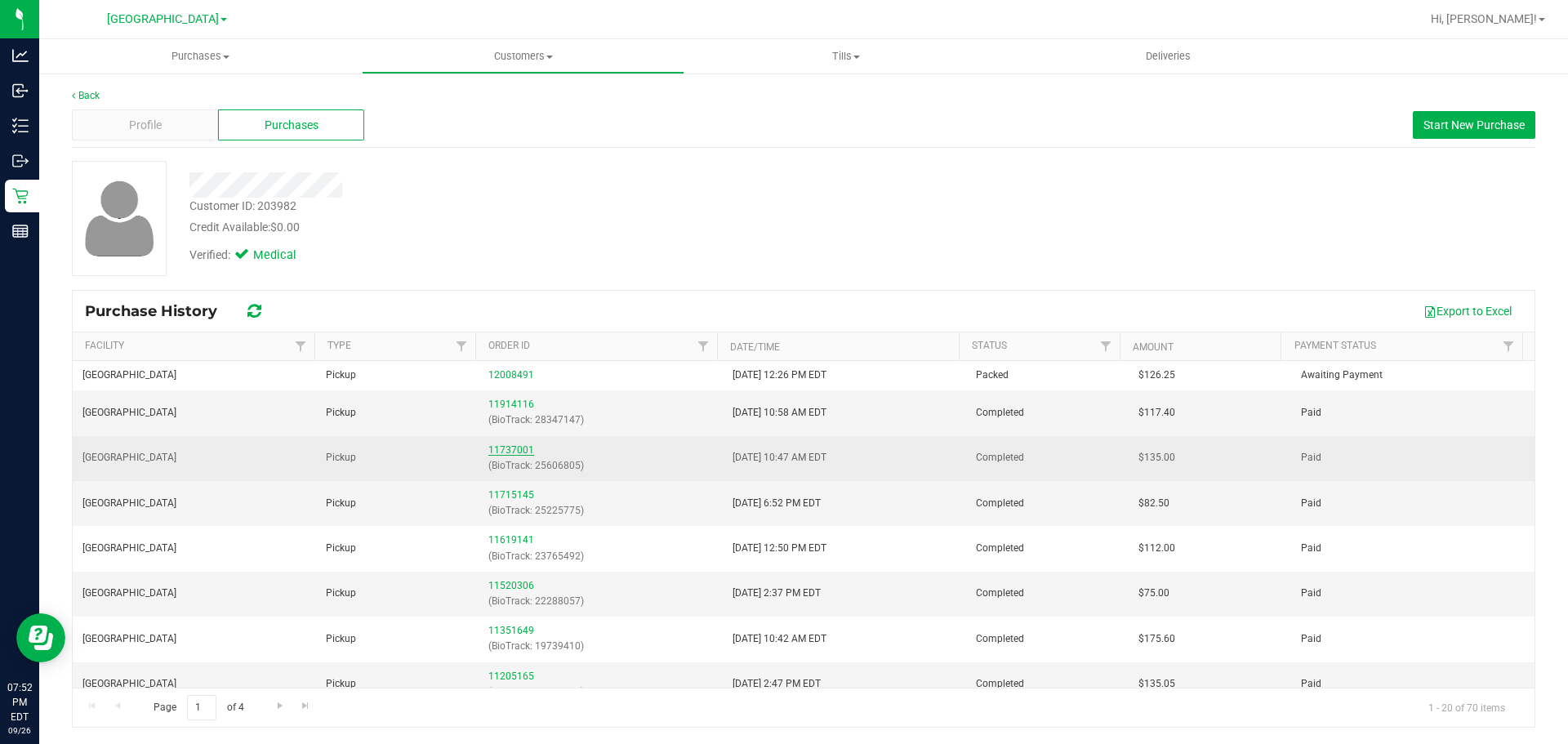
click at [492, 449] on link "11737001" at bounding box center [511, 450] width 45 height 12
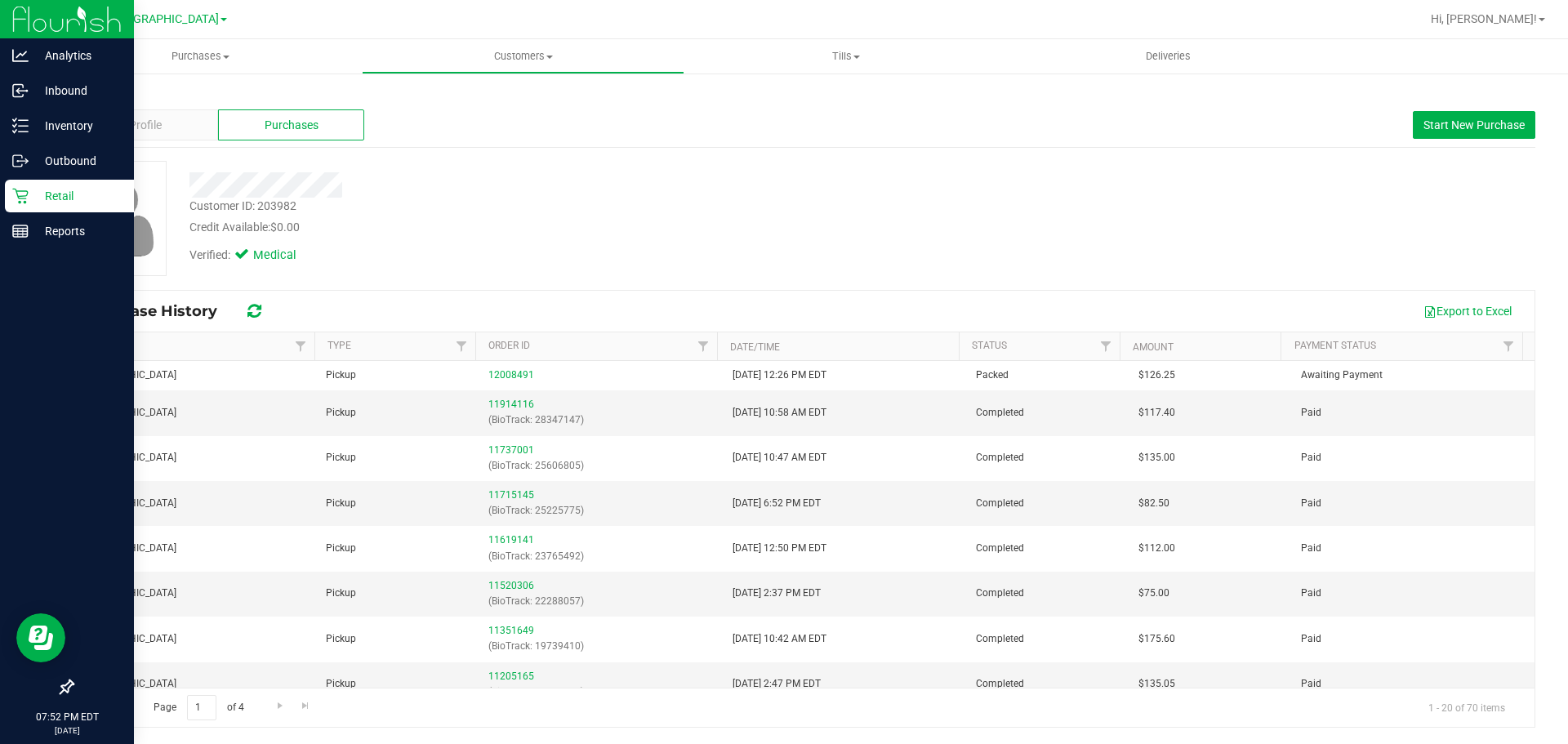
click at [36, 201] on p "Retail" at bounding box center [77, 196] width 98 height 20
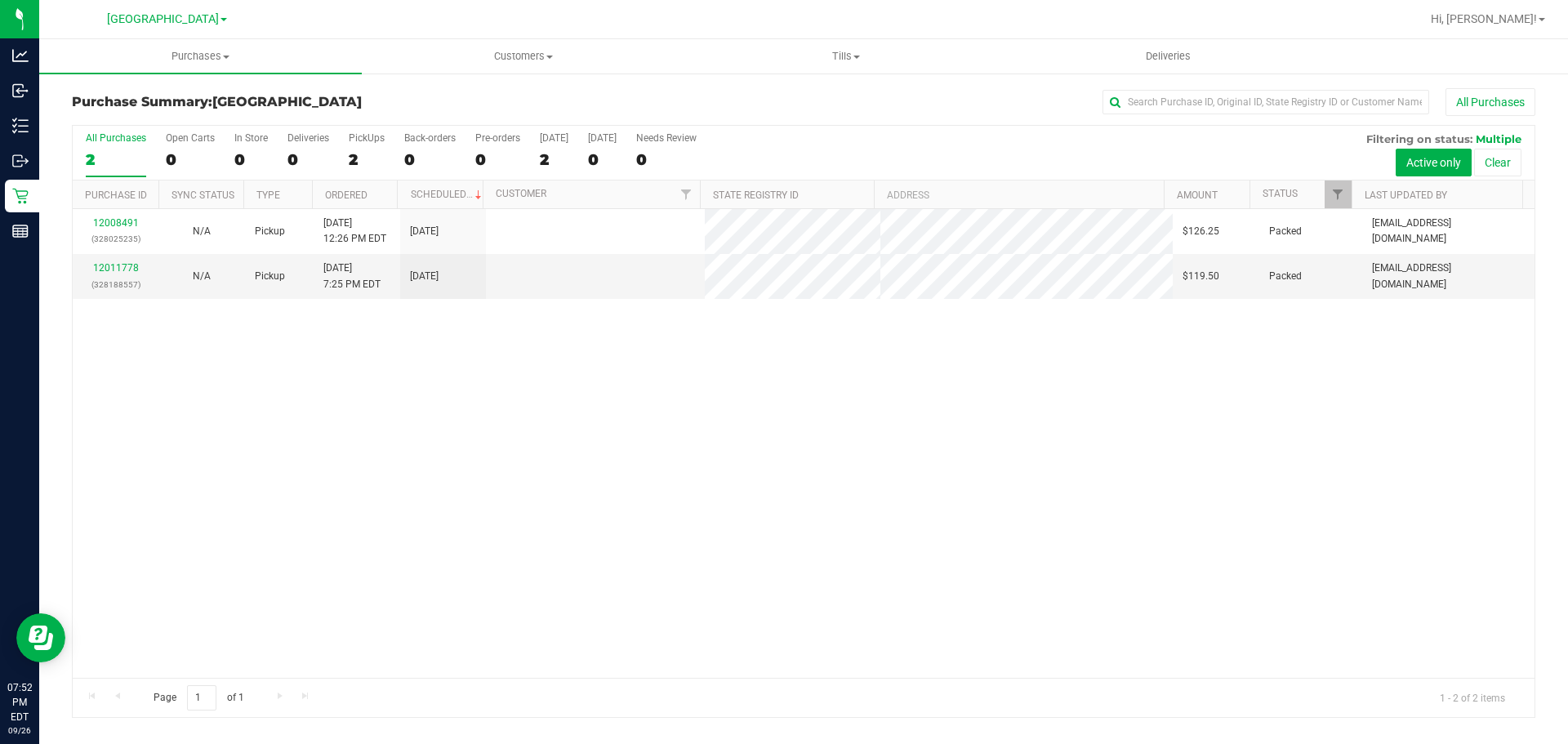
click at [122, 224] on link "12008491" at bounding box center [116, 222] width 45 height 12
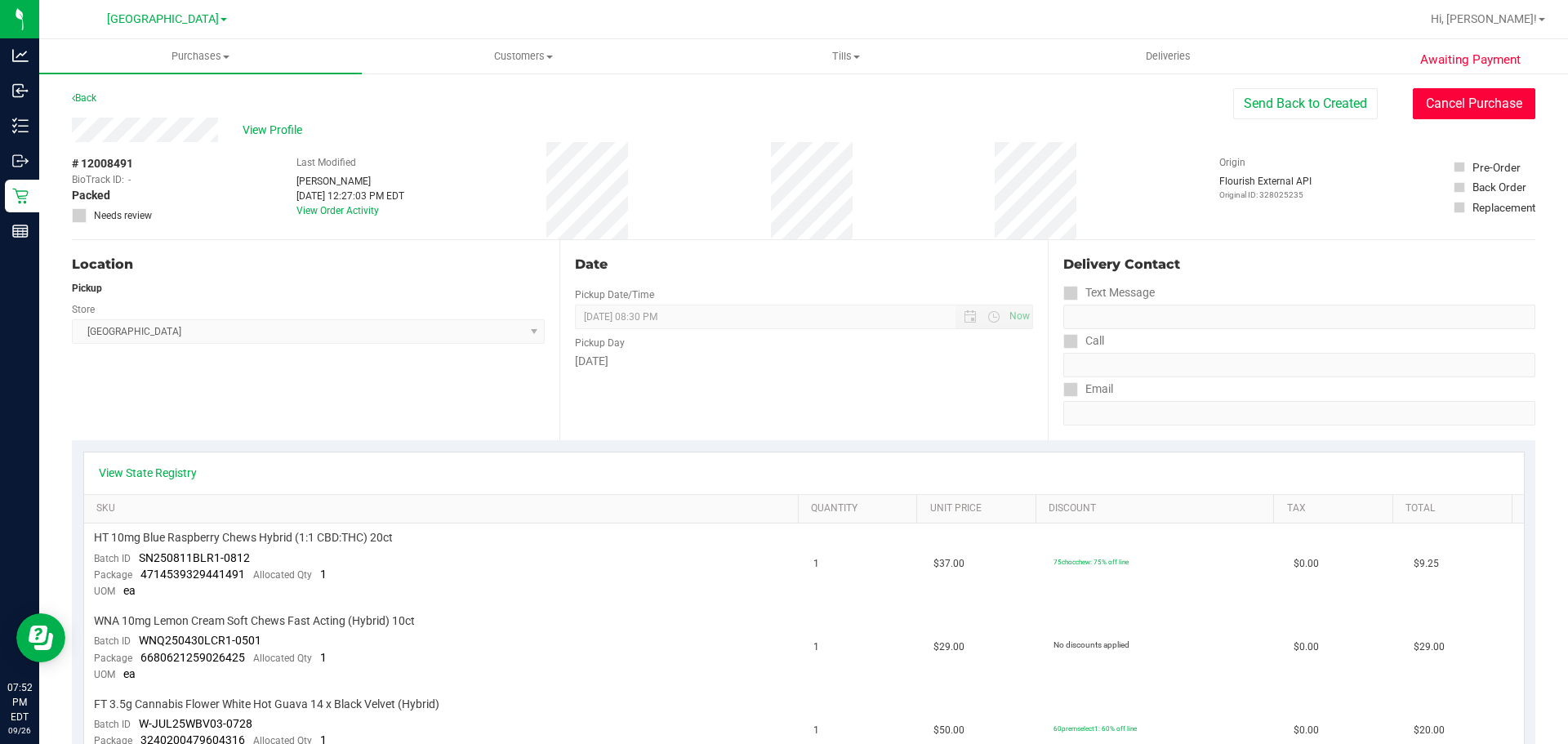
click at [1435, 116] on button "Cancel Purchase" at bounding box center [1475, 103] width 123 height 31
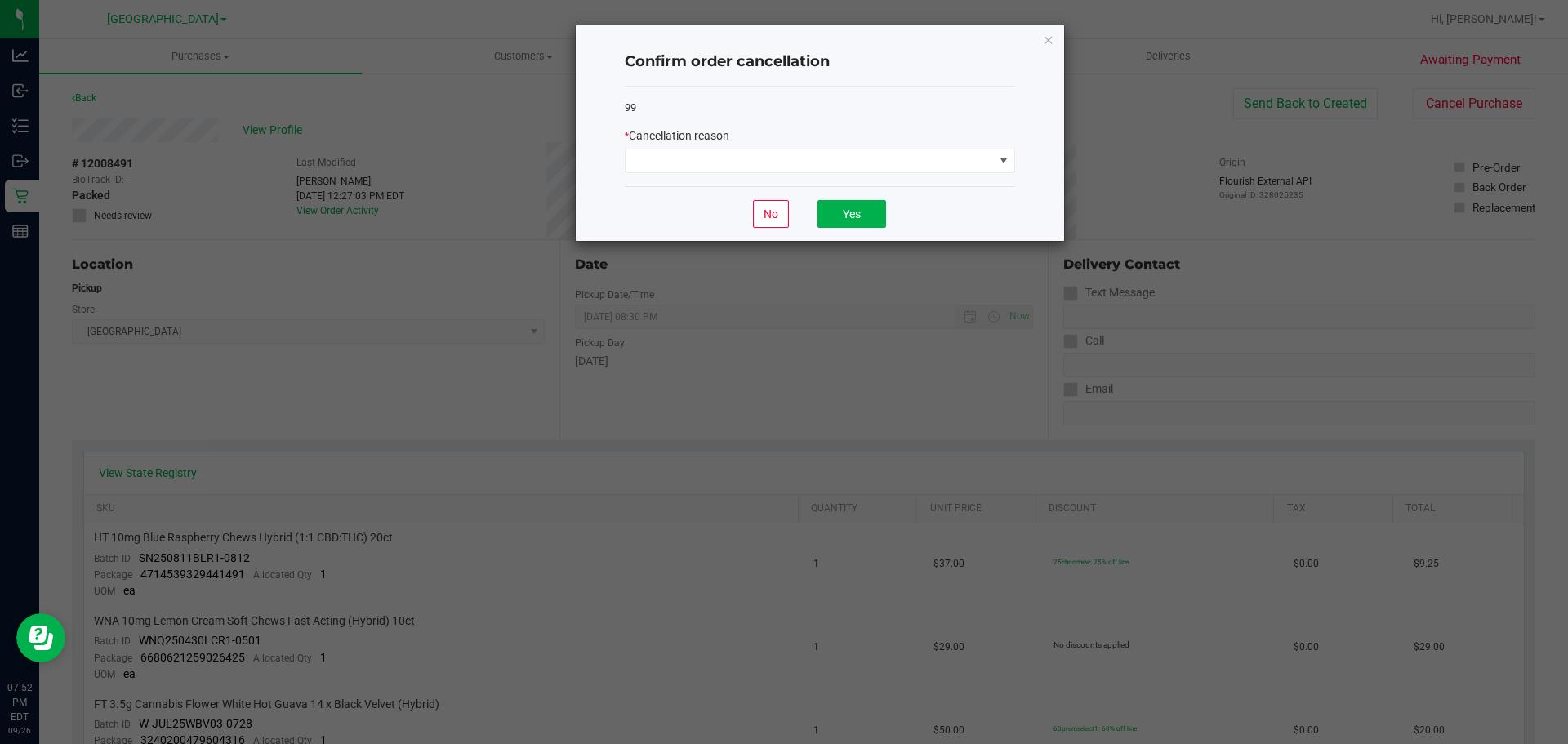
click at [706, 146] on div "* Cancellation reason" at bounding box center [820, 149] width 390 height 45
click at [685, 165] on span at bounding box center [810, 161] width 368 height 23
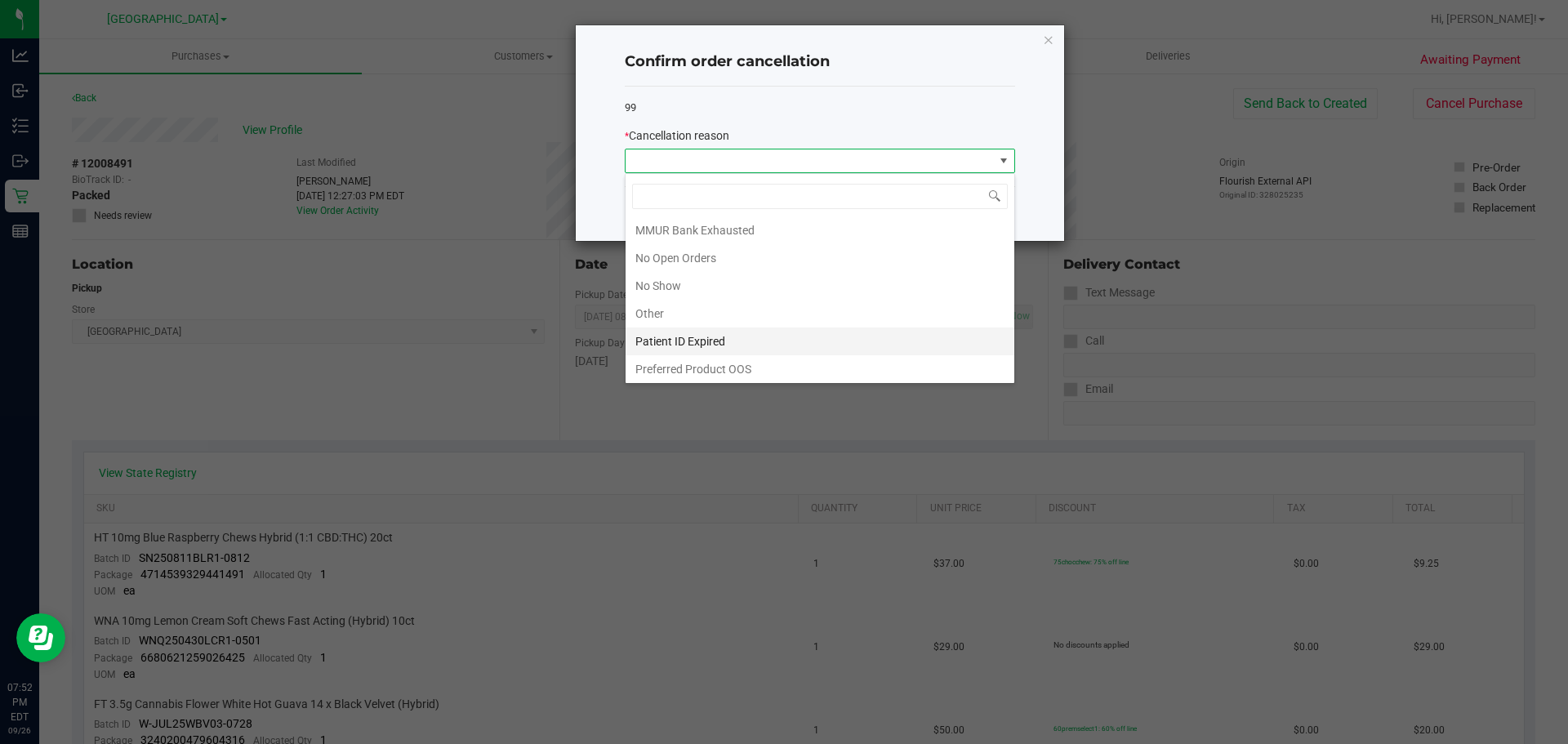
scroll to position [115, 0]
click at [697, 292] on li "No Show" at bounding box center [820, 283] width 389 height 28
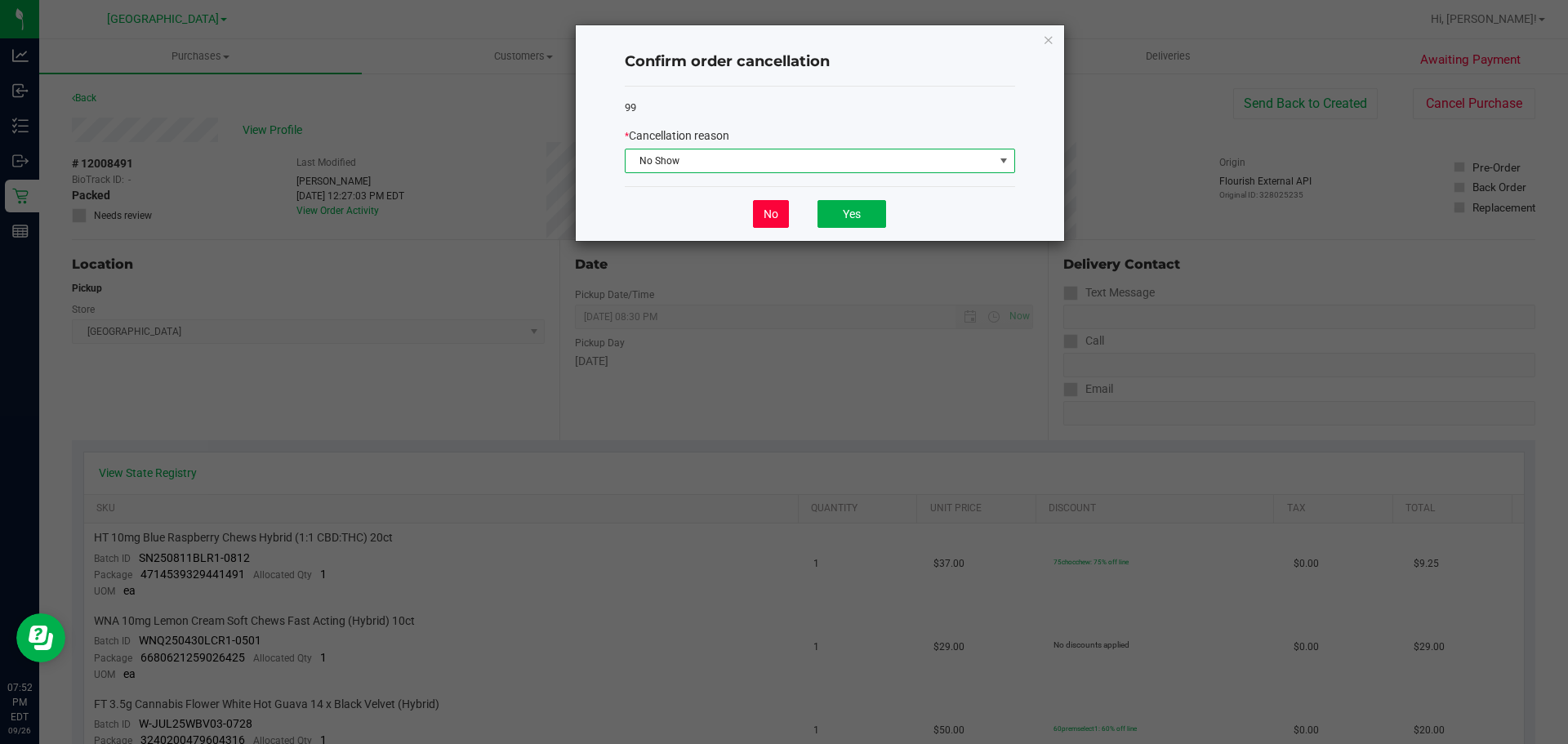
click at [772, 208] on button "No" at bounding box center [771, 213] width 36 height 28
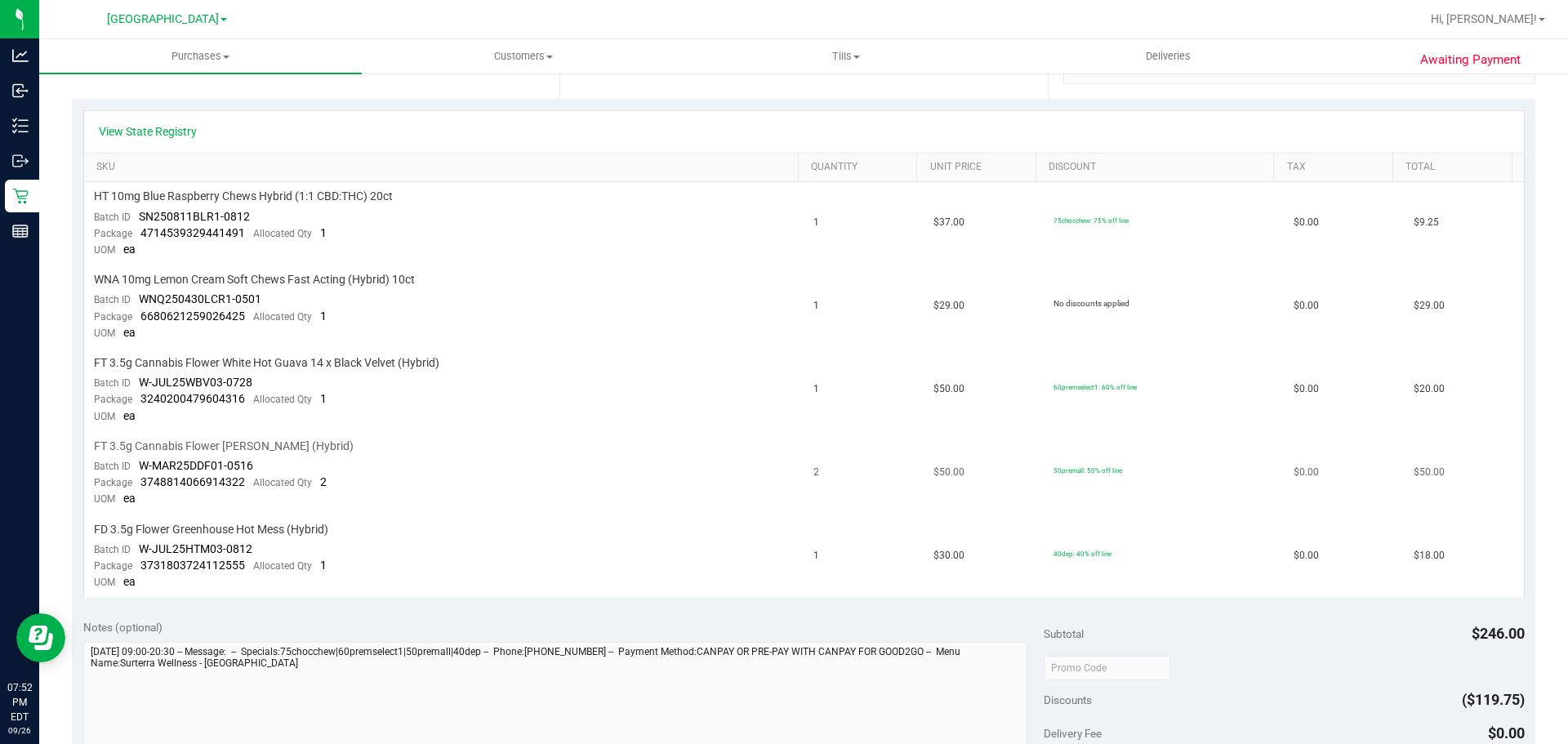
scroll to position [0, 0]
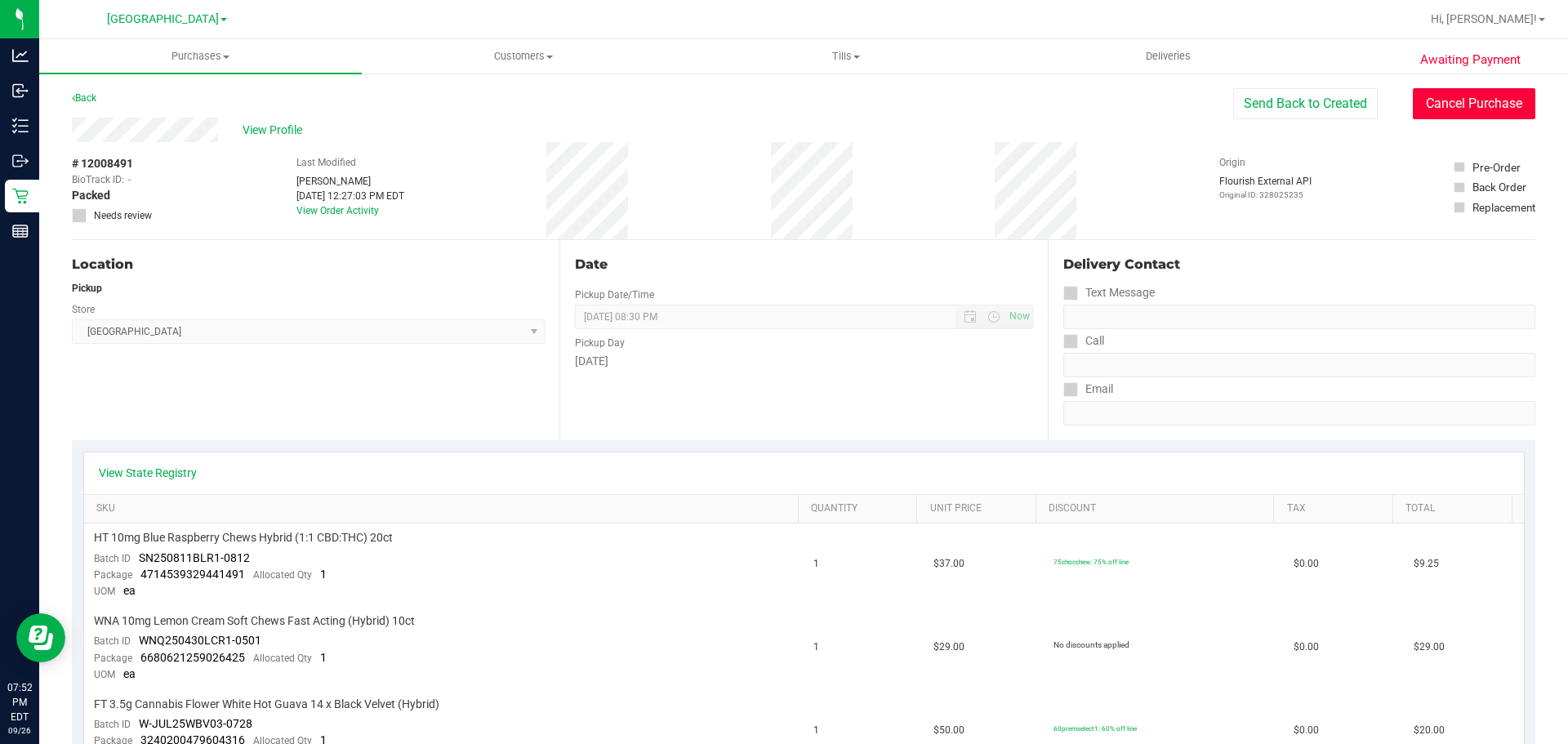
click at [1450, 105] on button "Cancel Purchase" at bounding box center [1475, 103] width 123 height 31
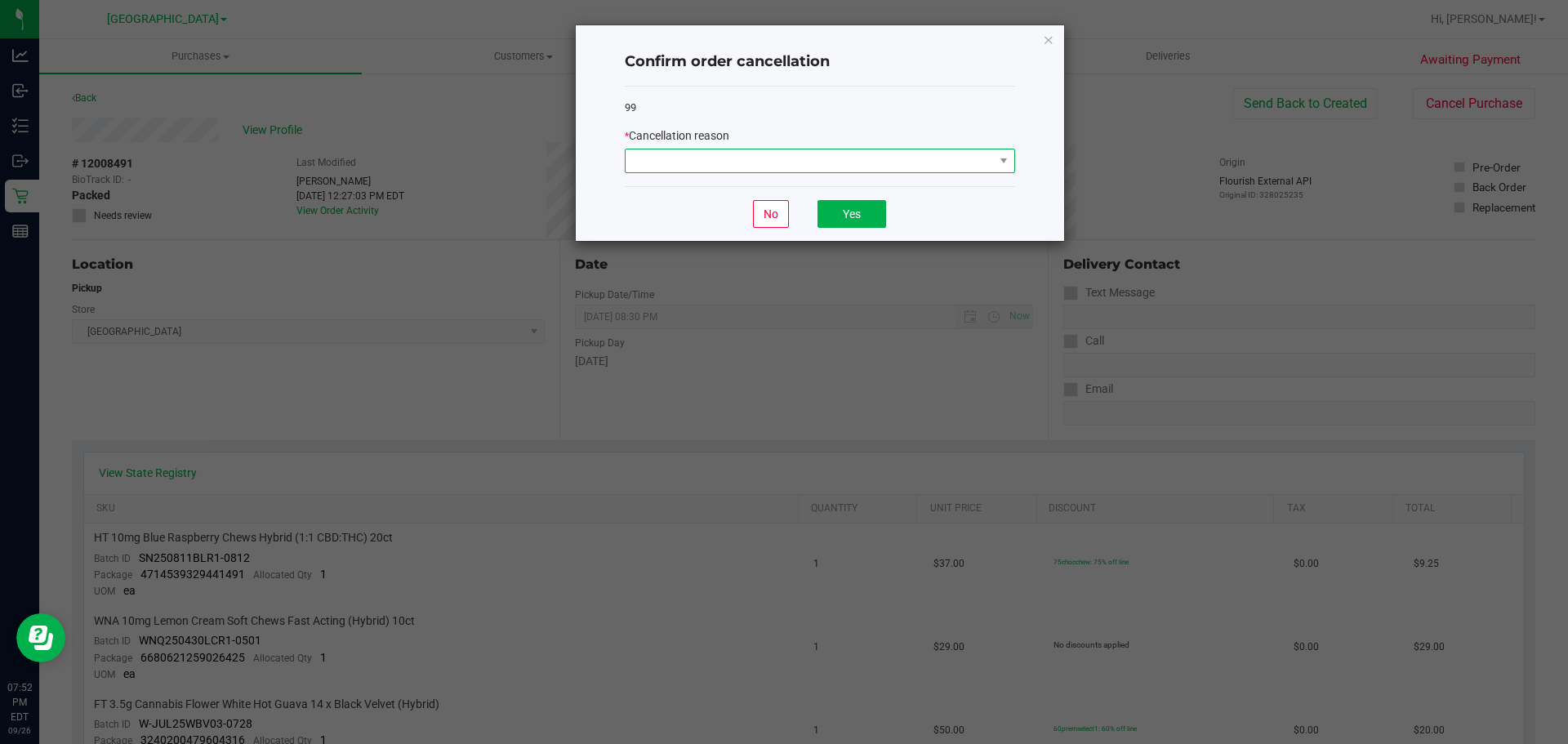
click at [764, 150] on span at bounding box center [810, 161] width 368 height 23
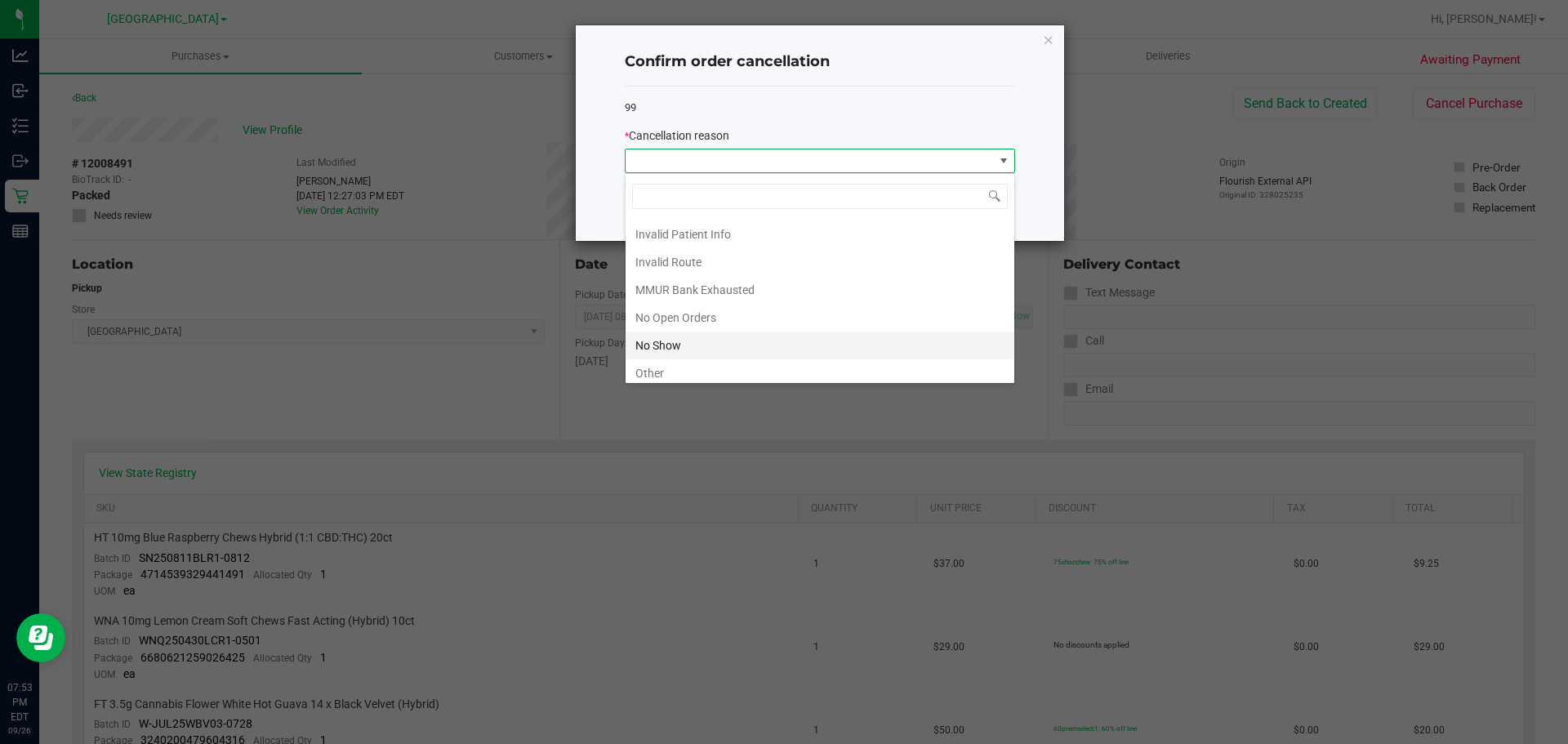
scroll to position [82, 0]
click at [710, 316] on li "No Show" at bounding box center [820, 316] width 389 height 28
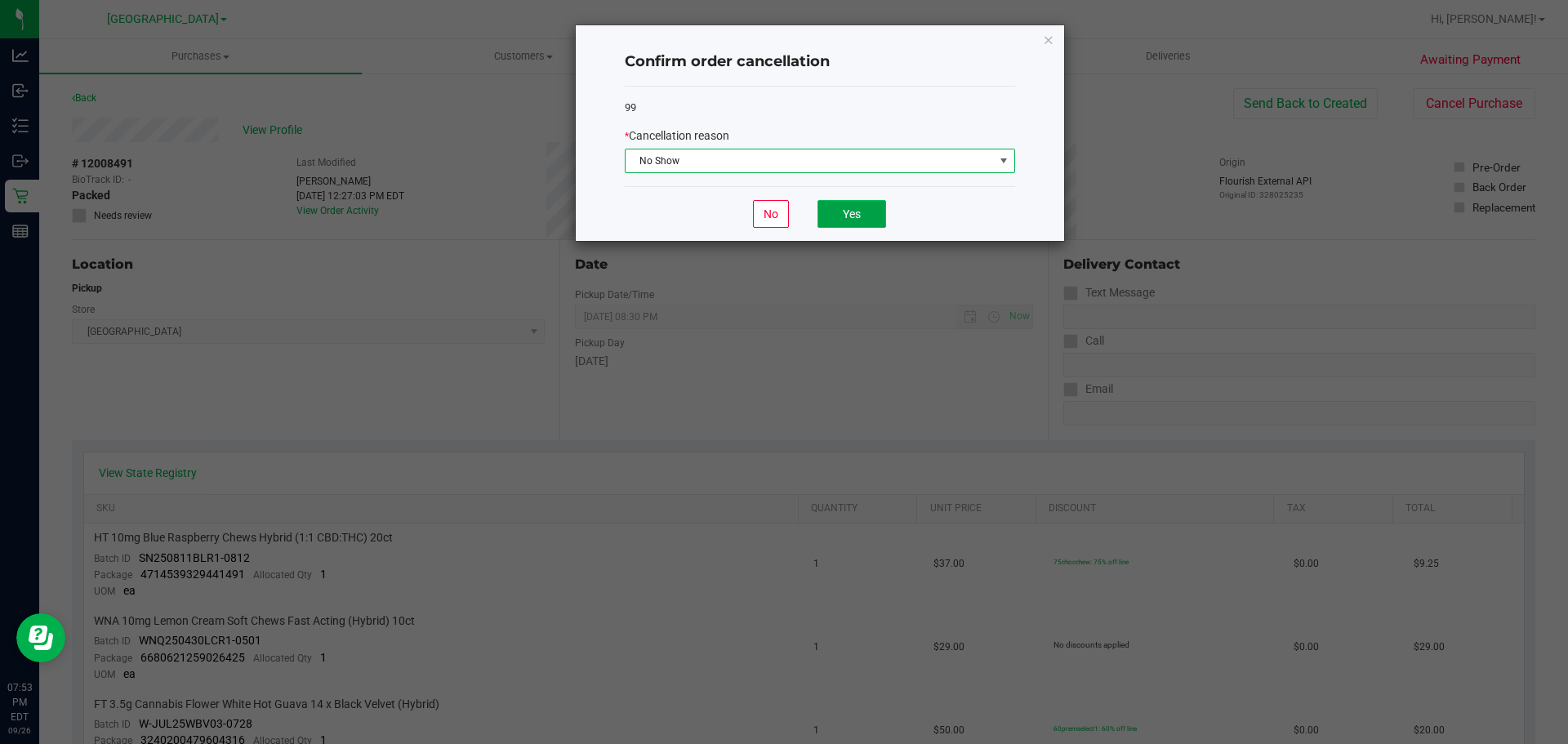
click at [864, 207] on button "Yes" at bounding box center [851, 213] width 68 height 28
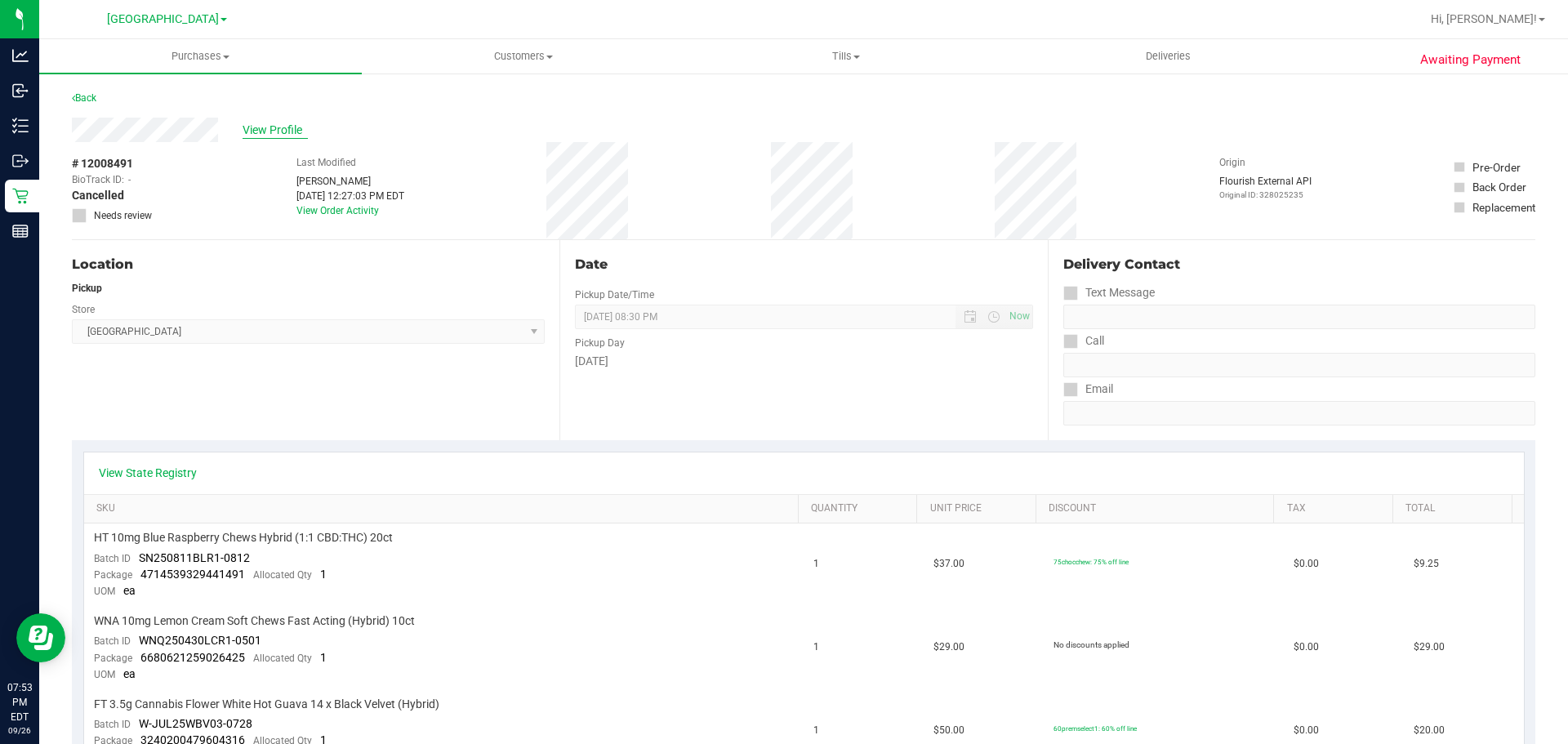
click at [293, 123] on span "View Profile" at bounding box center [275, 130] width 65 height 17
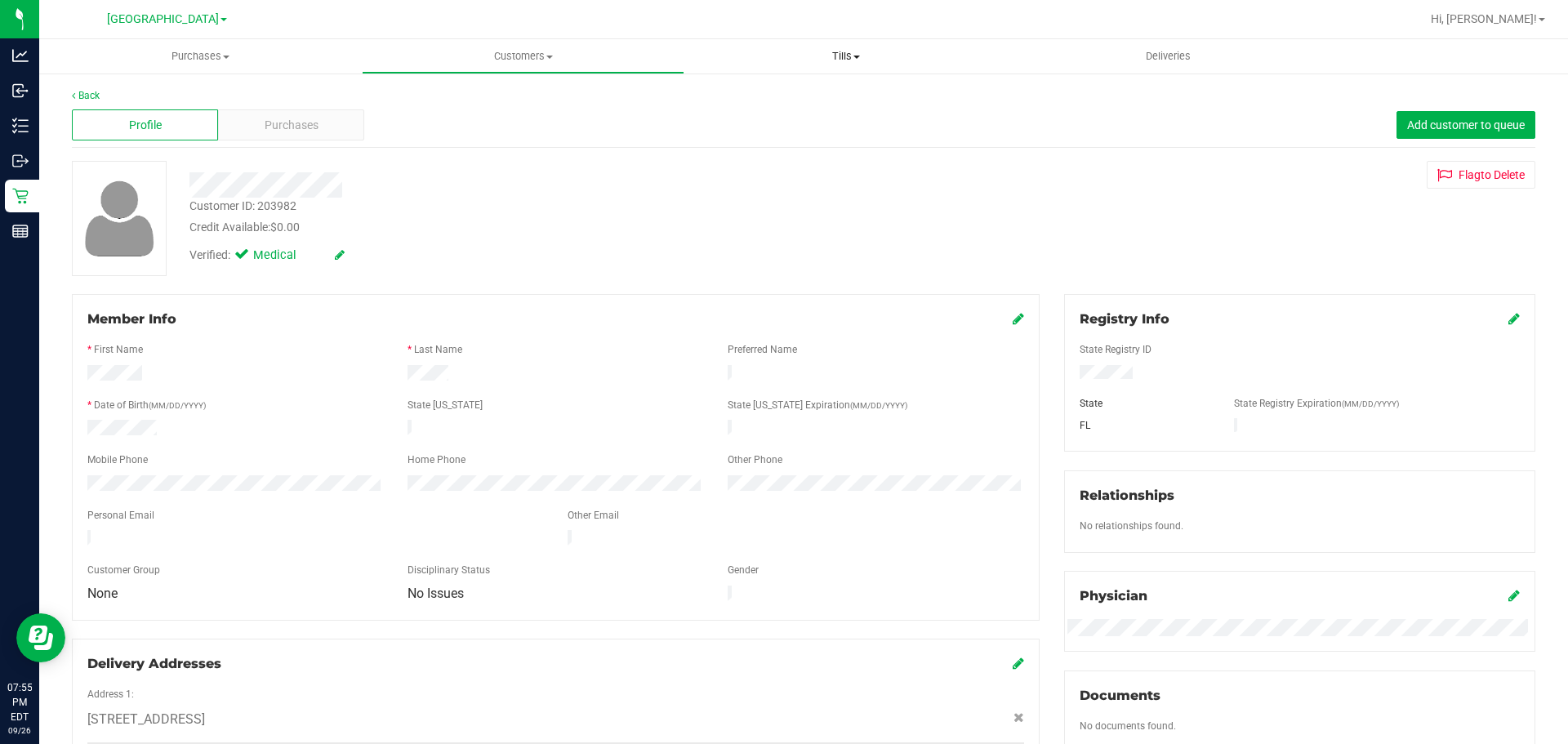
click at [843, 41] on uib-tab-heading "Tills Manage tills Reconcile e-payments" at bounding box center [846, 56] width 321 height 33
click at [746, 93] on span "Manage tills" at bounding box center [740, 99] width 110 height 14
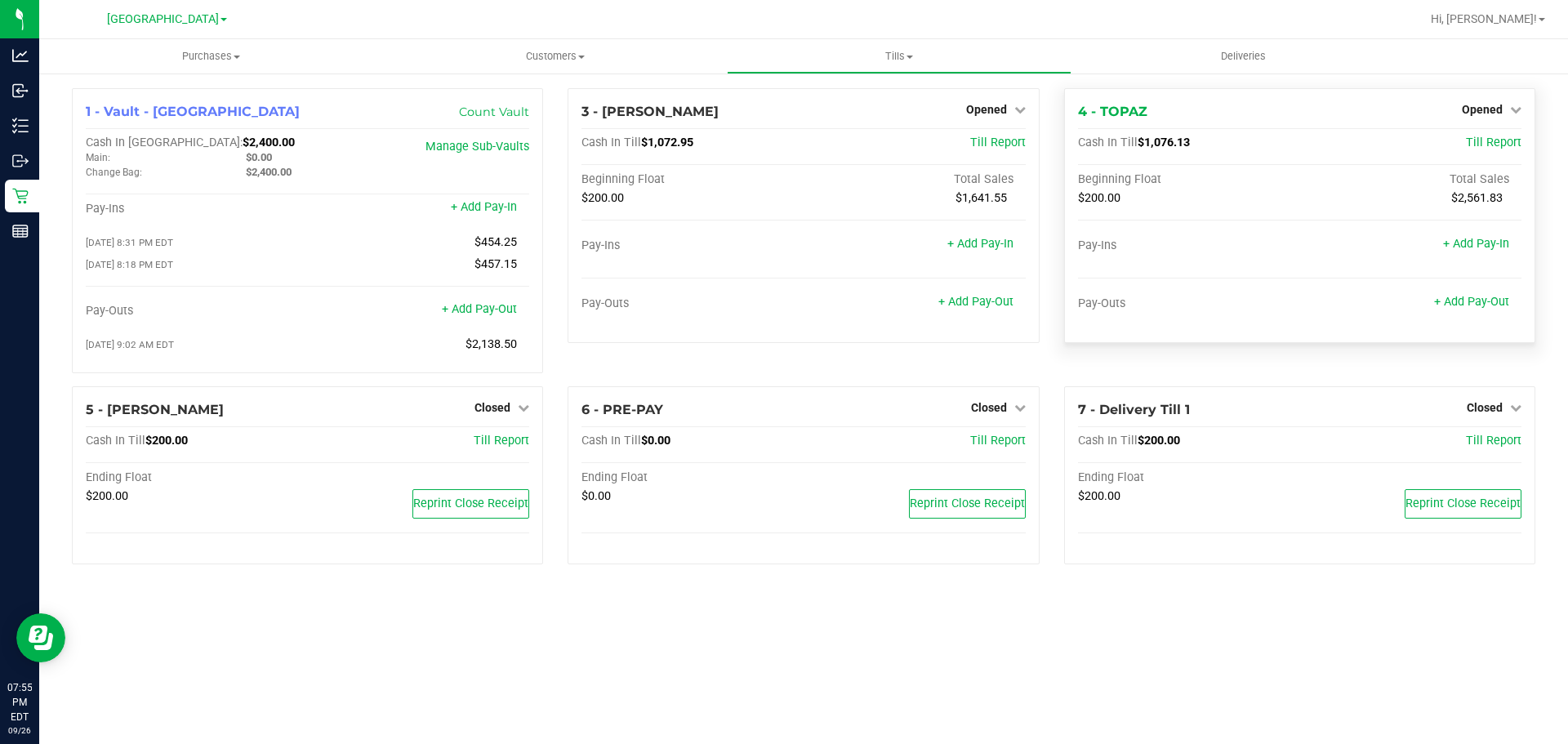
click at [1496, 102] on div "Opened" at bounding box center [1492, 109] width 60 height 20
click at [0, 0] on p "Retail" at bounding box center [0, 0] width 0 height 0
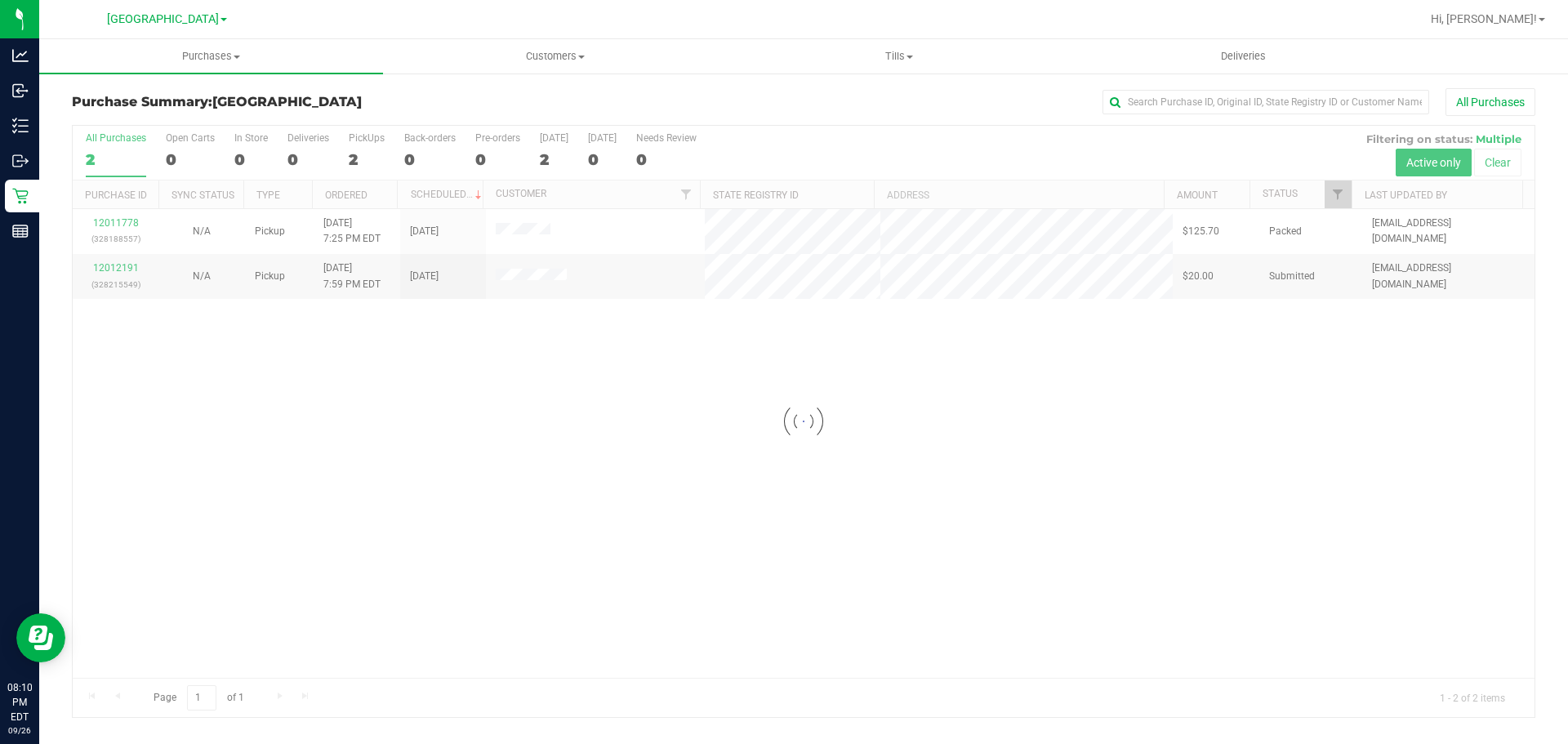
click at [478, 364] on div at bounding box center [804, 420] width 1462 height 591
click at [121, 270] on link "12012191" at bounding box center [116, 268] width 45 height 12
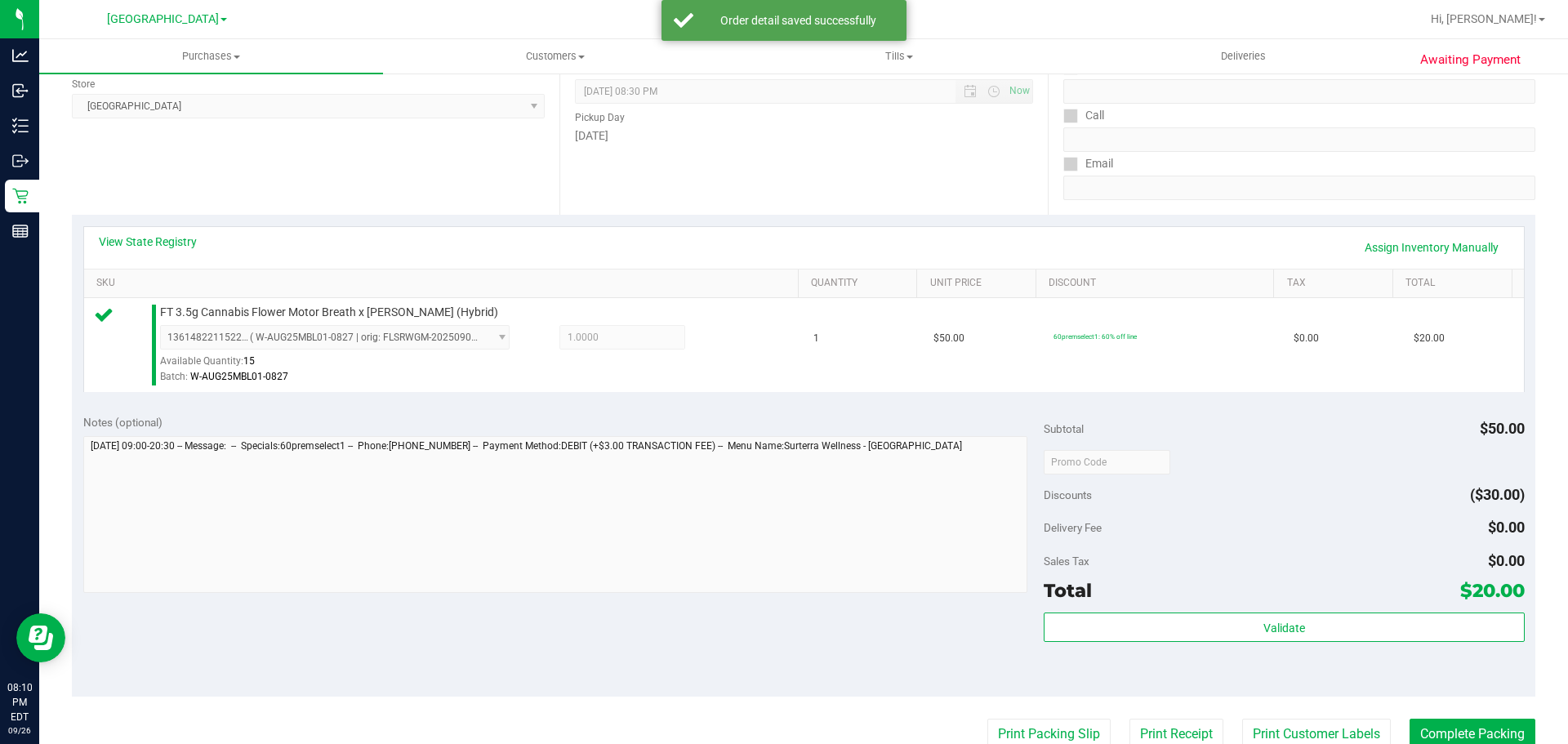
scroll to position [408, 0]
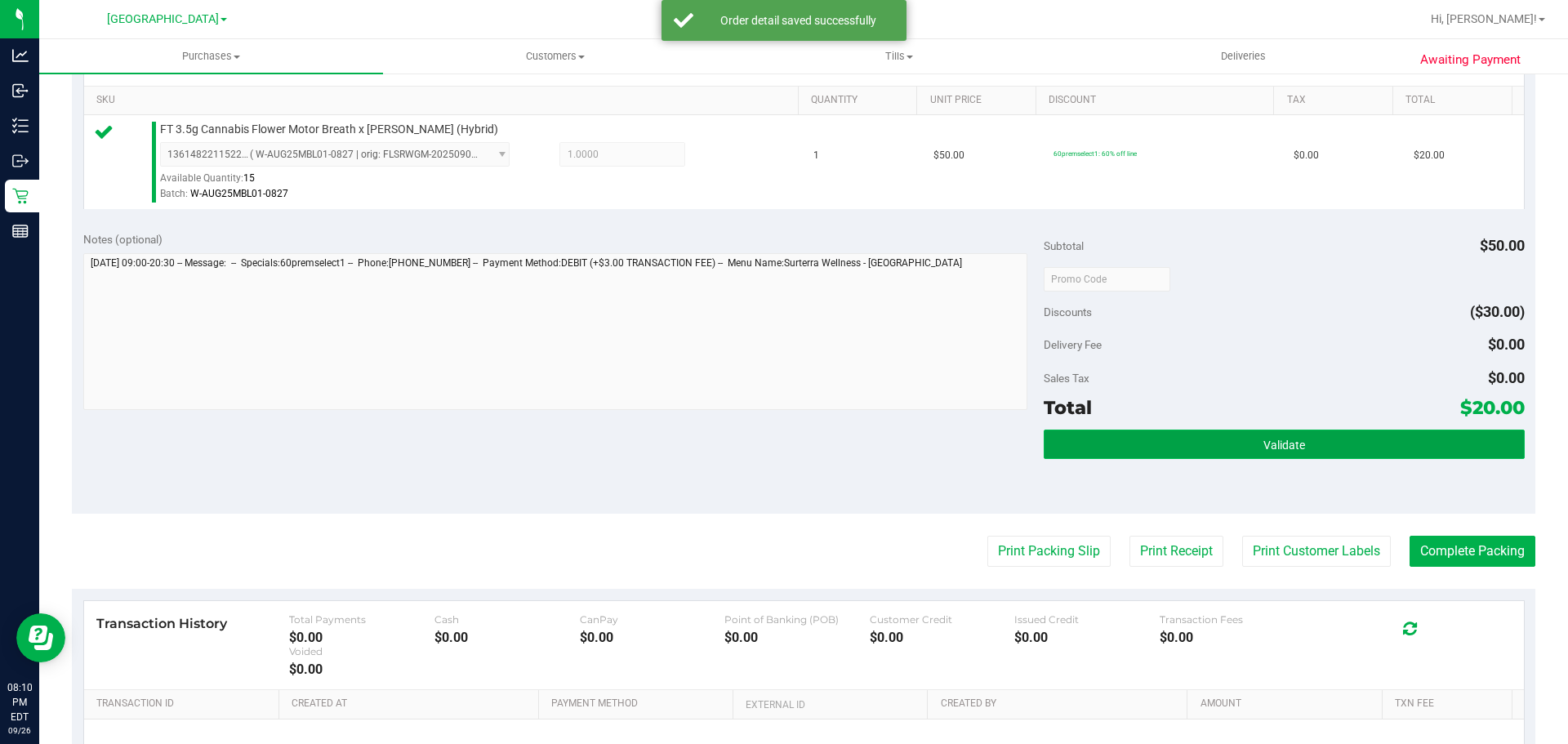
click at [1188, 449] on button "Validate" at bounding box center [1284, 444] width 480 height 29
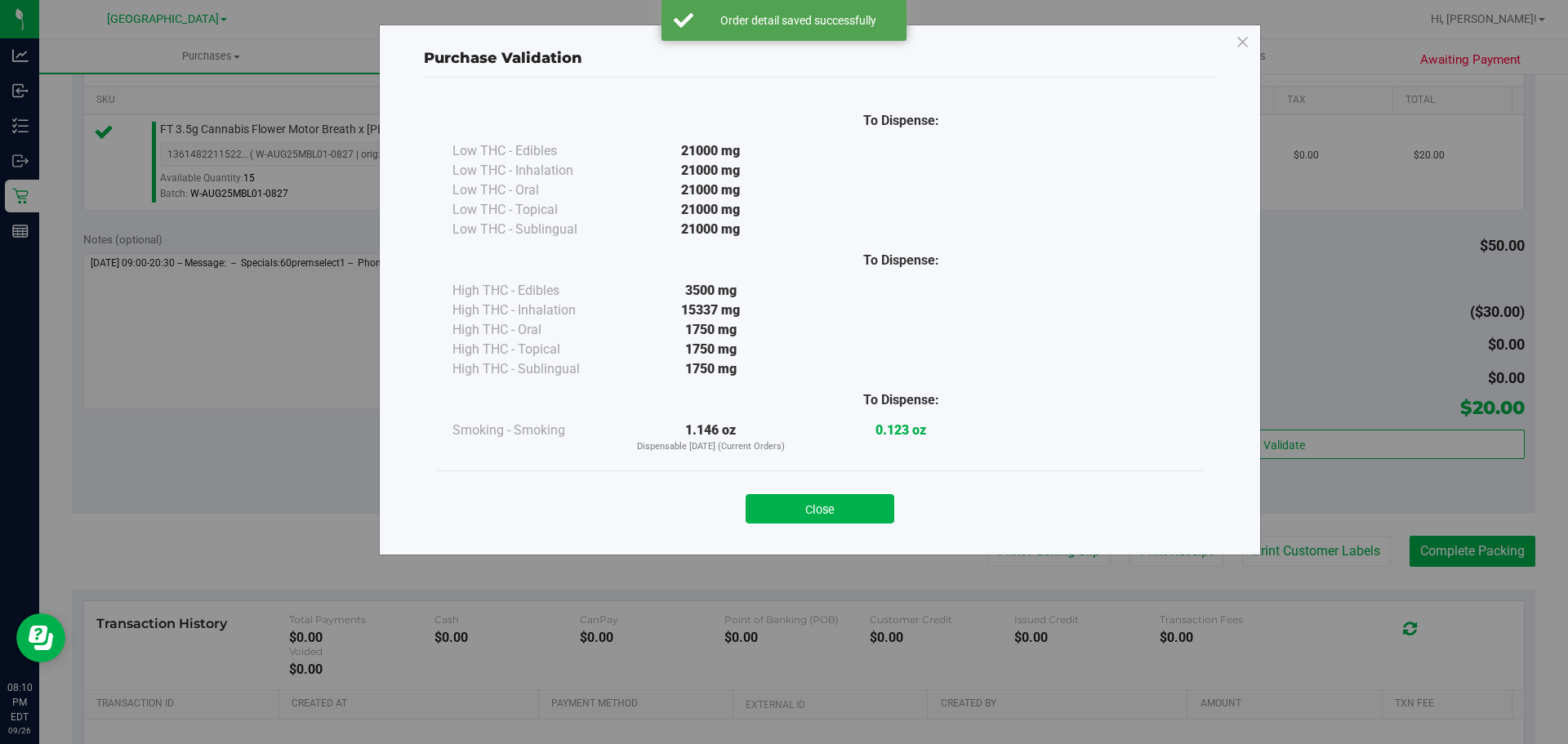
drag, startPoint x: 825, startPoint y: 505, endPoint x: 912, endPoint y: 506, distance: 87.0
click at [825, 506] on button "Close" at bounding box center [820, 508] width 149 height 29
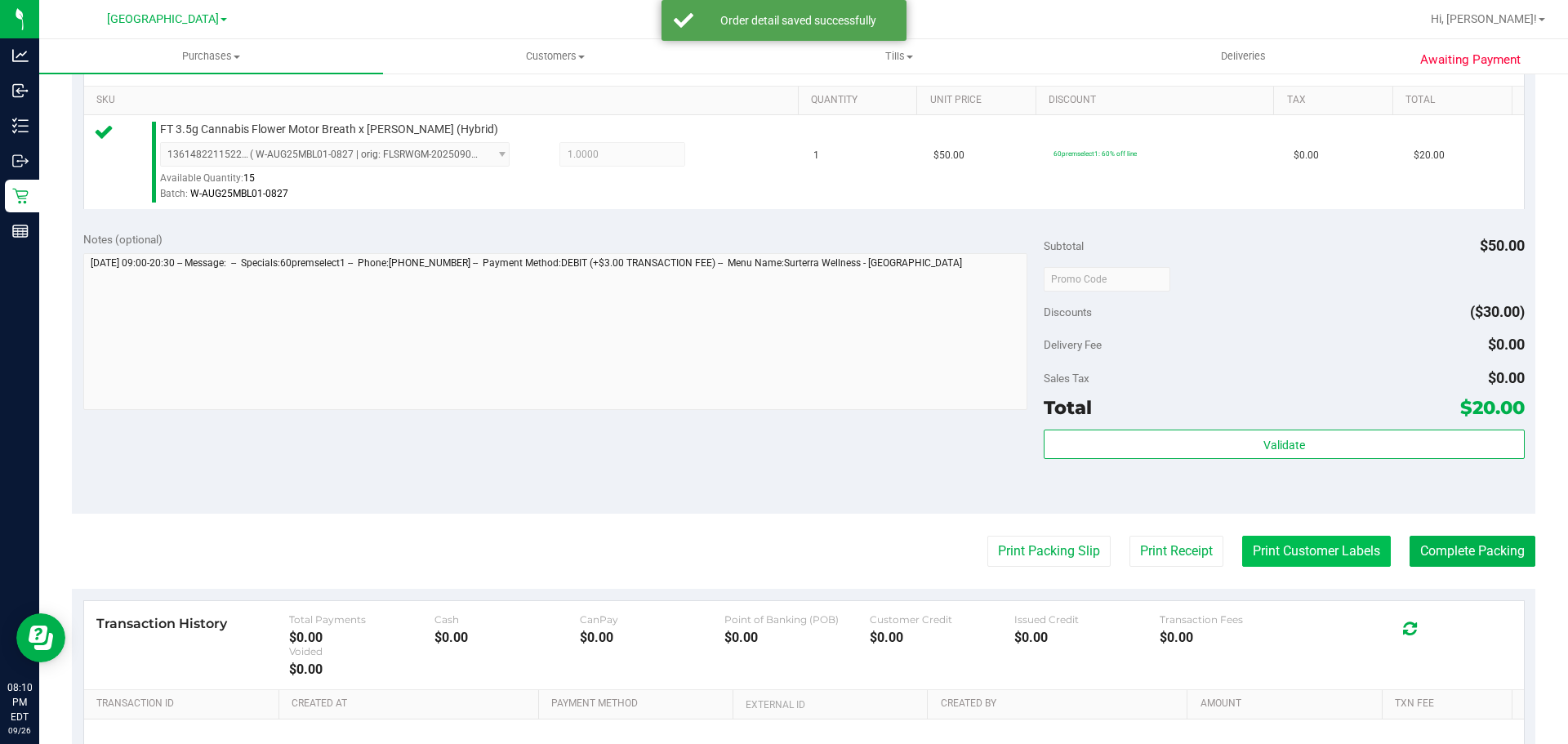
click at [1254, 548] on button "Print Customer Labels" at bounding box center [1316, 551] width 149 height 31
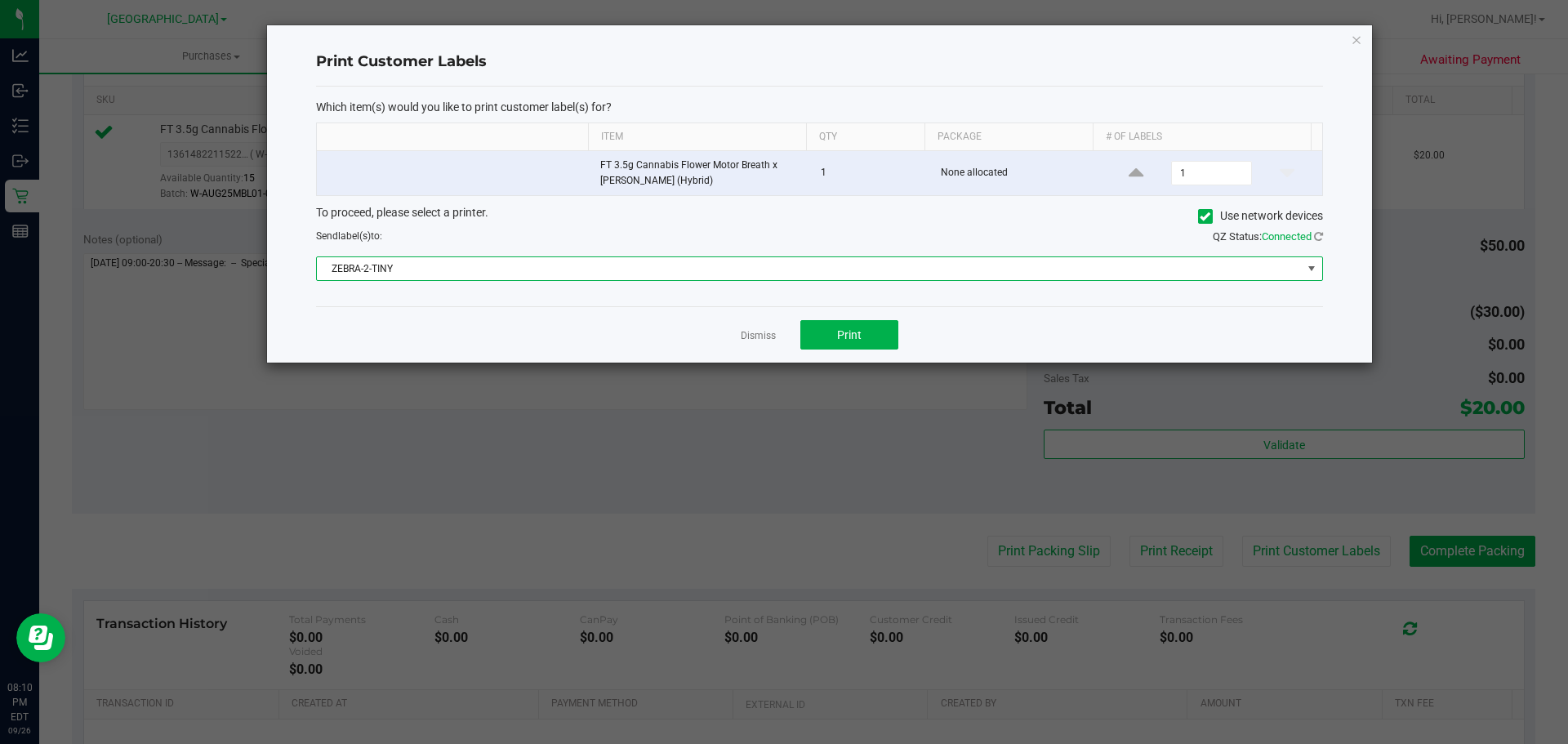
click at [812, 259] on span "ZEBRA-2-TINY" at bounding box center [809, 268] width 985 height 23
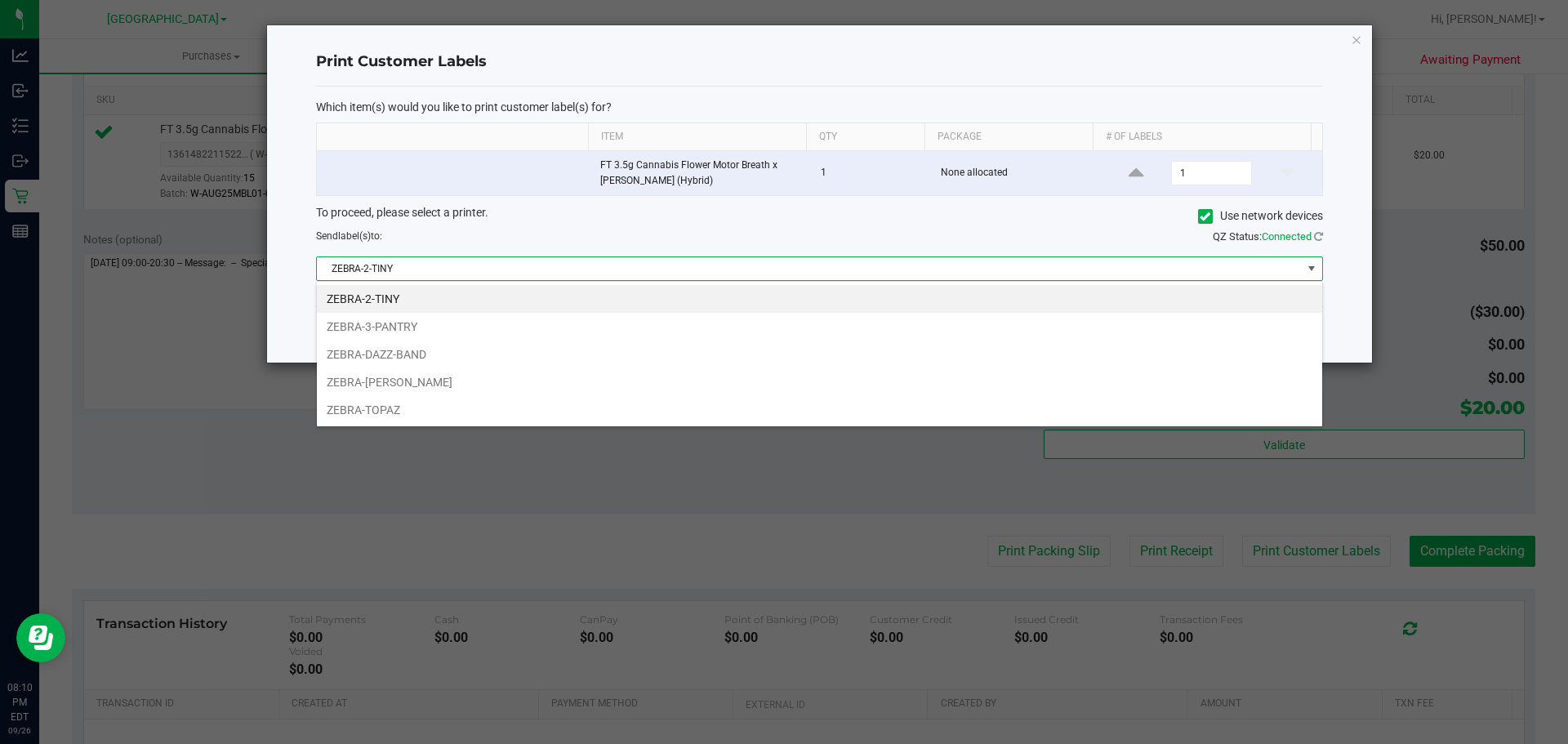
scroll to position [25, 1007]
click at [448, 402] on li "ZEBRA-TOPAZ" at bounding box center [819, 409] width 1006 height 28
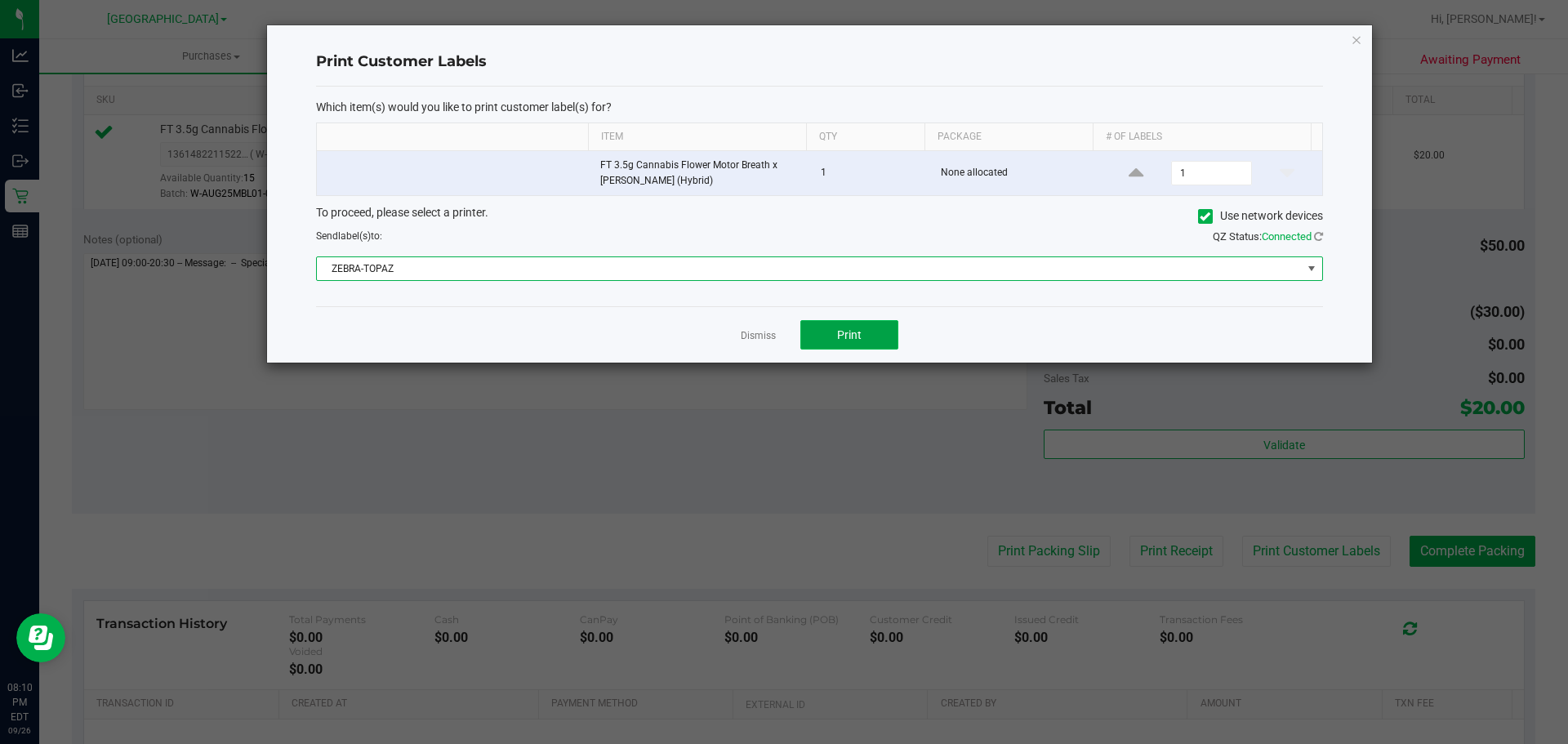
click at [852, 340] on span "Print" at bounding box center [849, 334] width 25 height 13
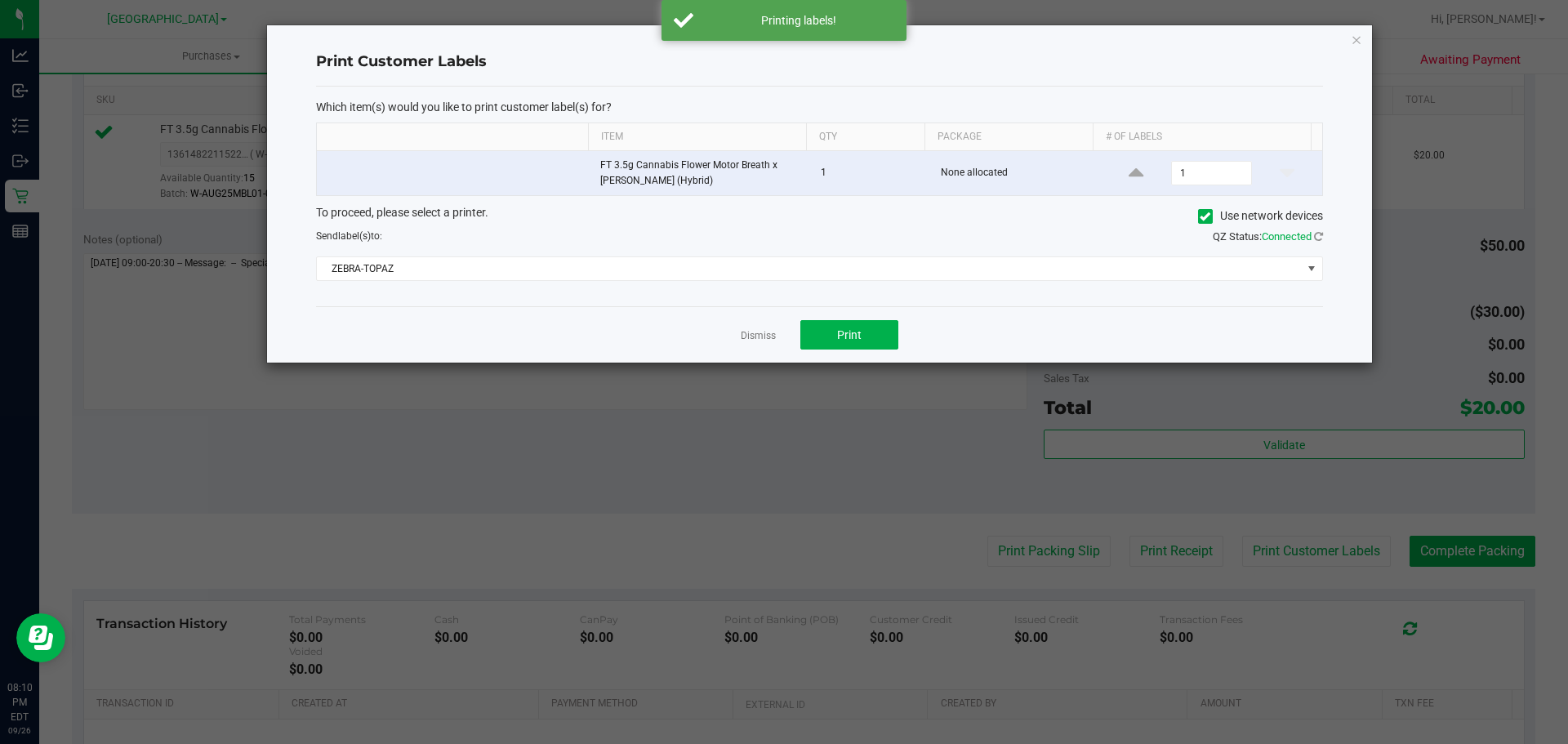
click at [1350, 35] on div "Print Customer Labels Which item(s) would you like to print customer label(s) f…" at bounding box center [819, 193] width 1106 height 337
click at [1356, 41] on icon "button" at bounding box center [1356, 39] width 12 height 20
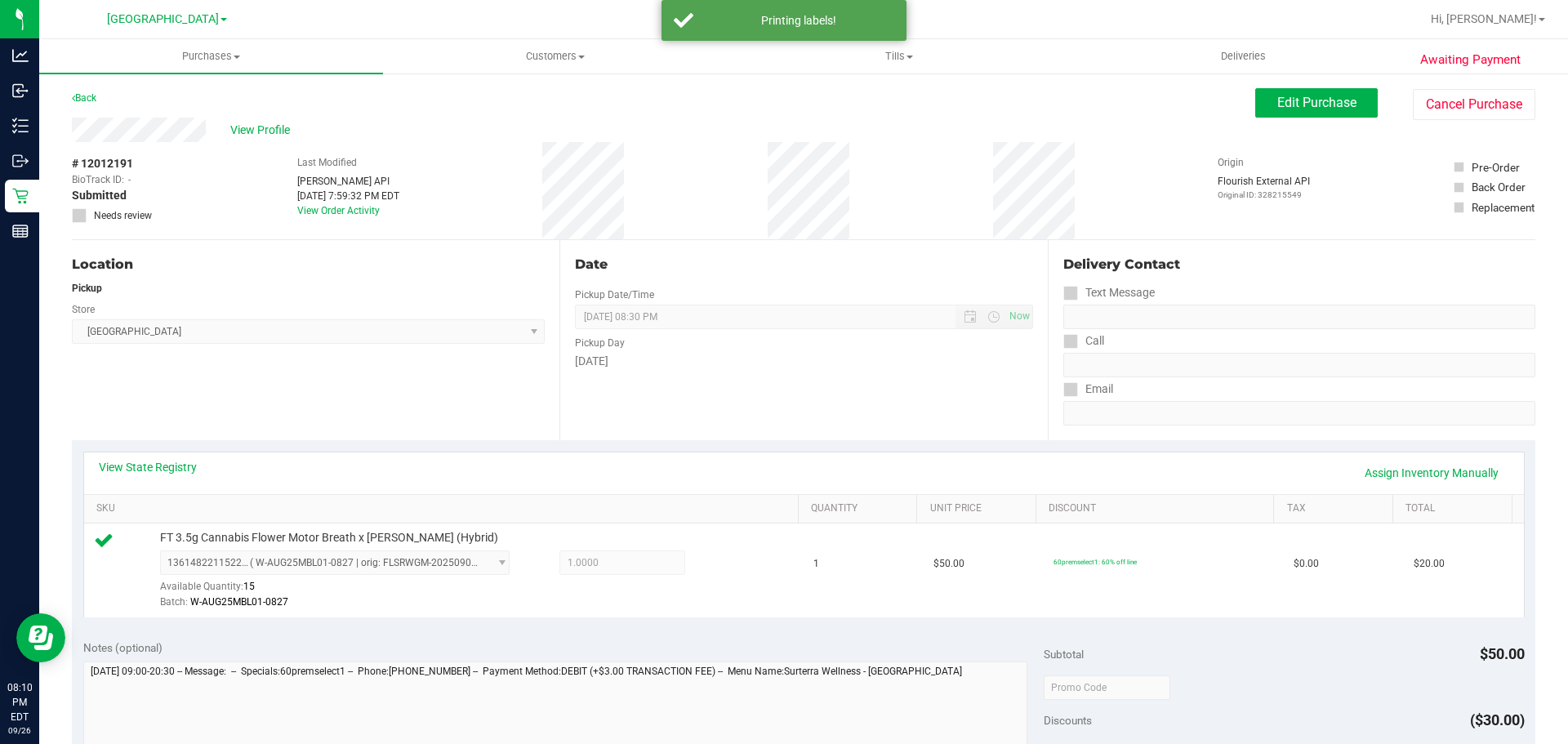
scroll to position [326, 0]
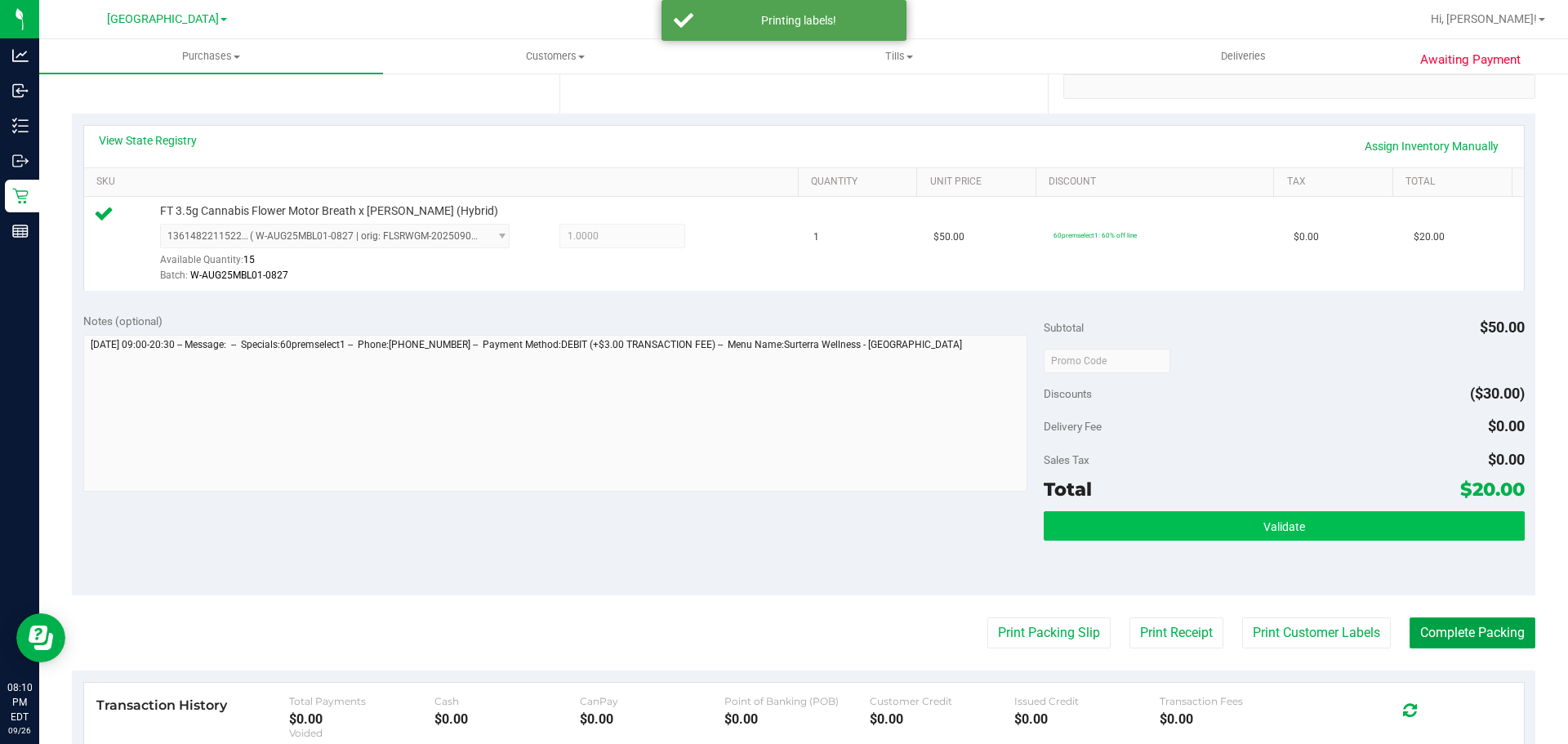
drag, startPoint x: 1478, startPoint y: 637, endPoint x: 1309, endPoint y: 532, distance: 199.0
click at [1478, 637] on button "Complete Packing" at bounding box center [1472, 632] width 125 height 31
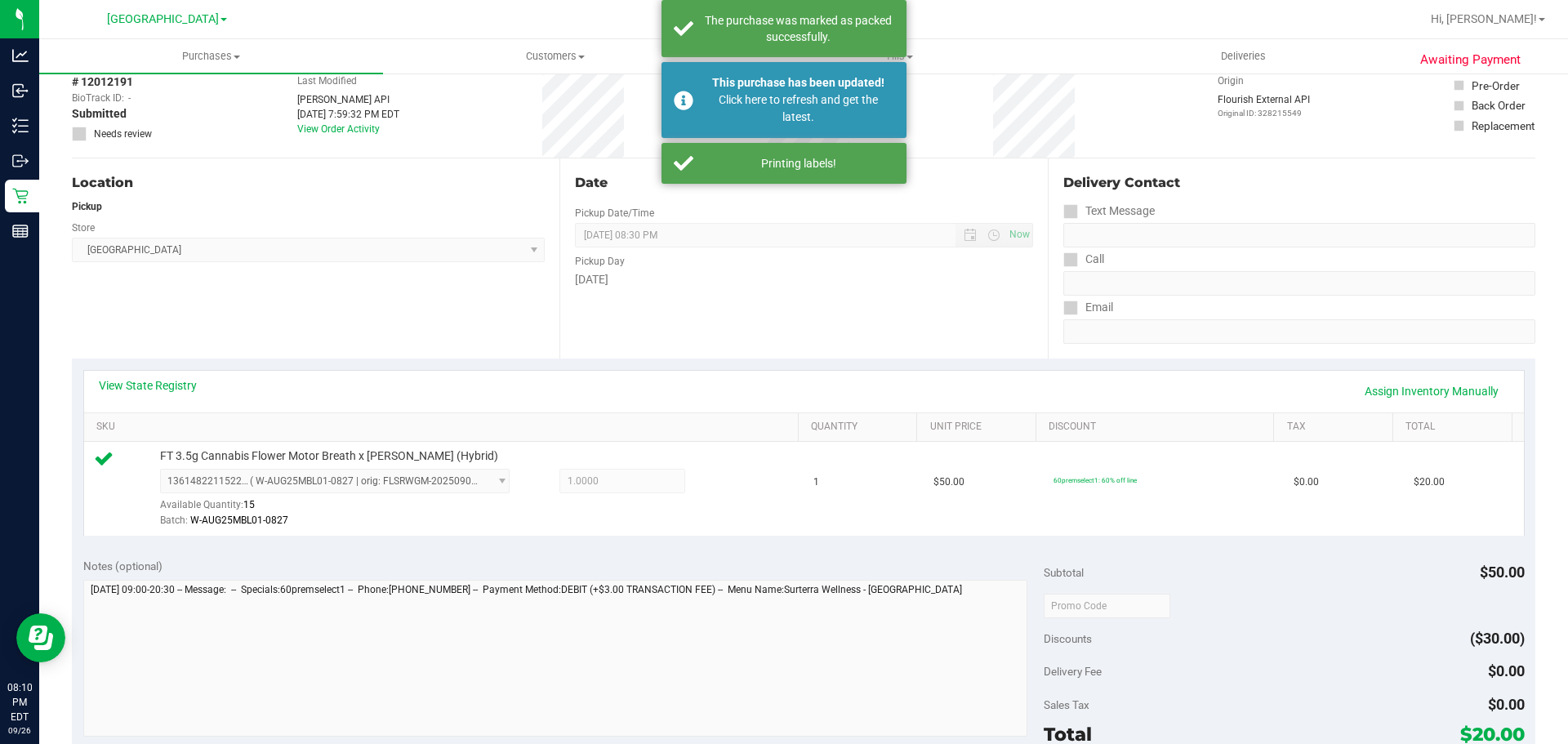
scroll to position [0, 0]
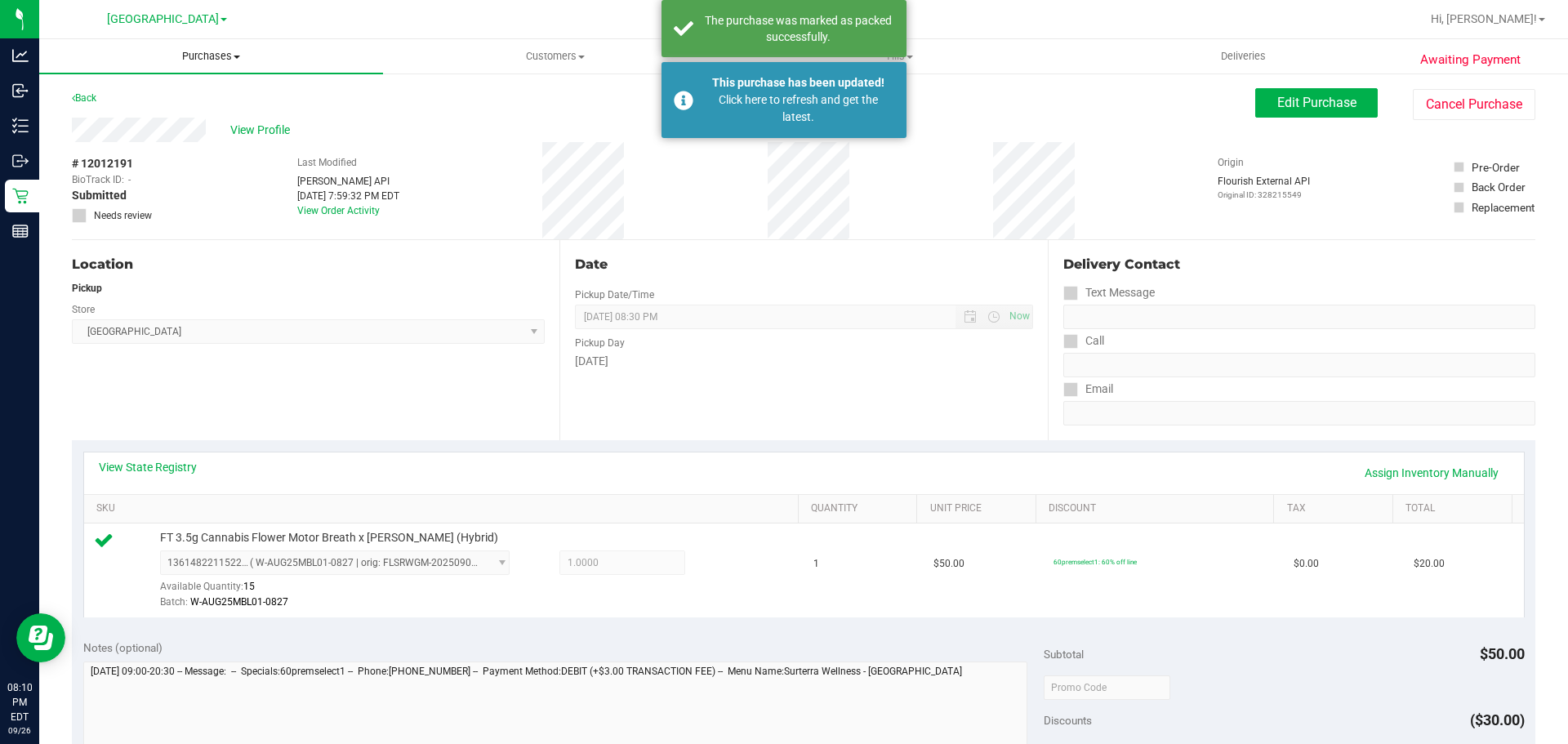
click at [205, 55] on span "Purchases" at bounding box center [211, 56] width 344 height 15
click at [103, 113] on span "Fulfillment" at bounding box center [90, 118] width 101 height 14
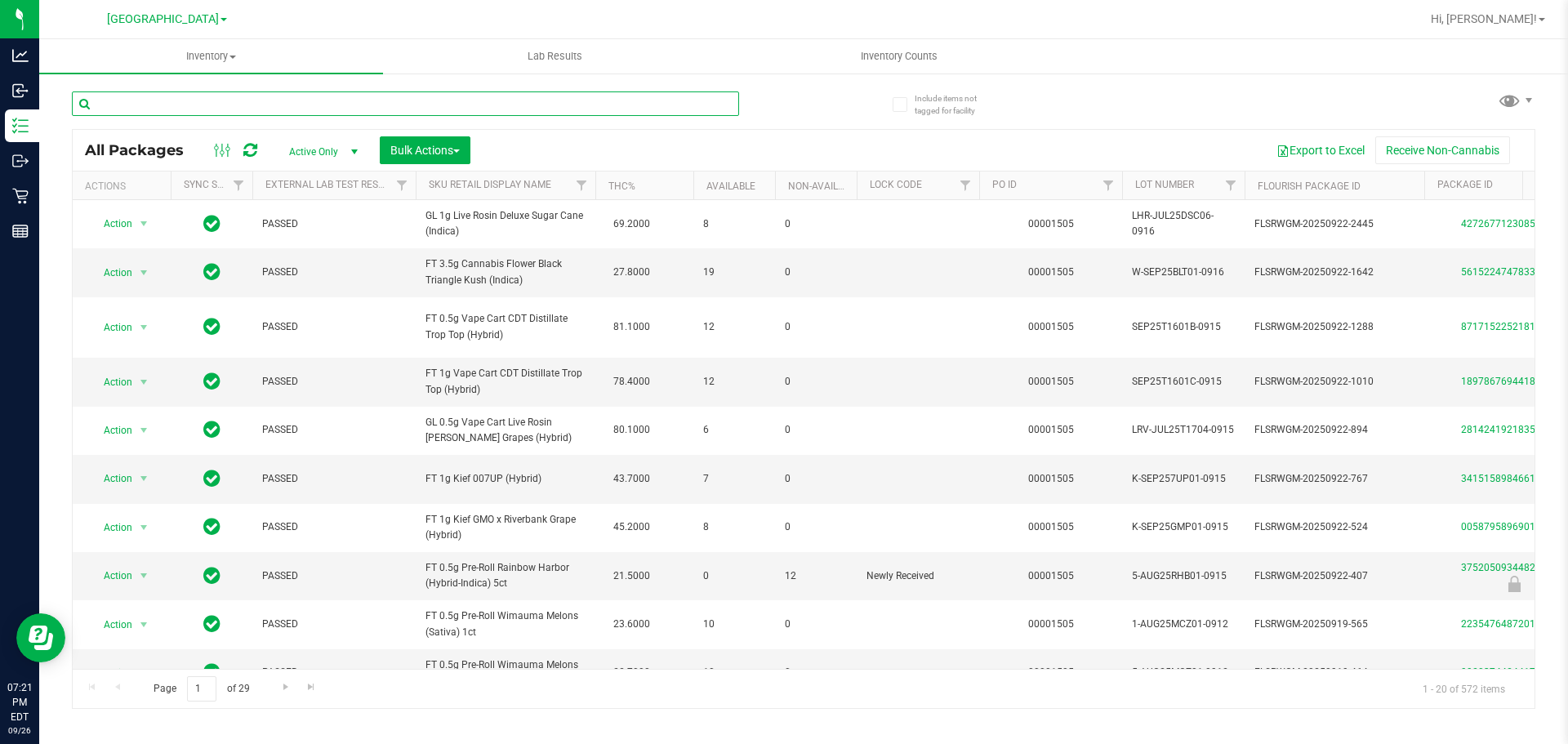
click at [126, 95] on input "text" at bounding box center [406, 104] width 667 height 25
type input "mcz"
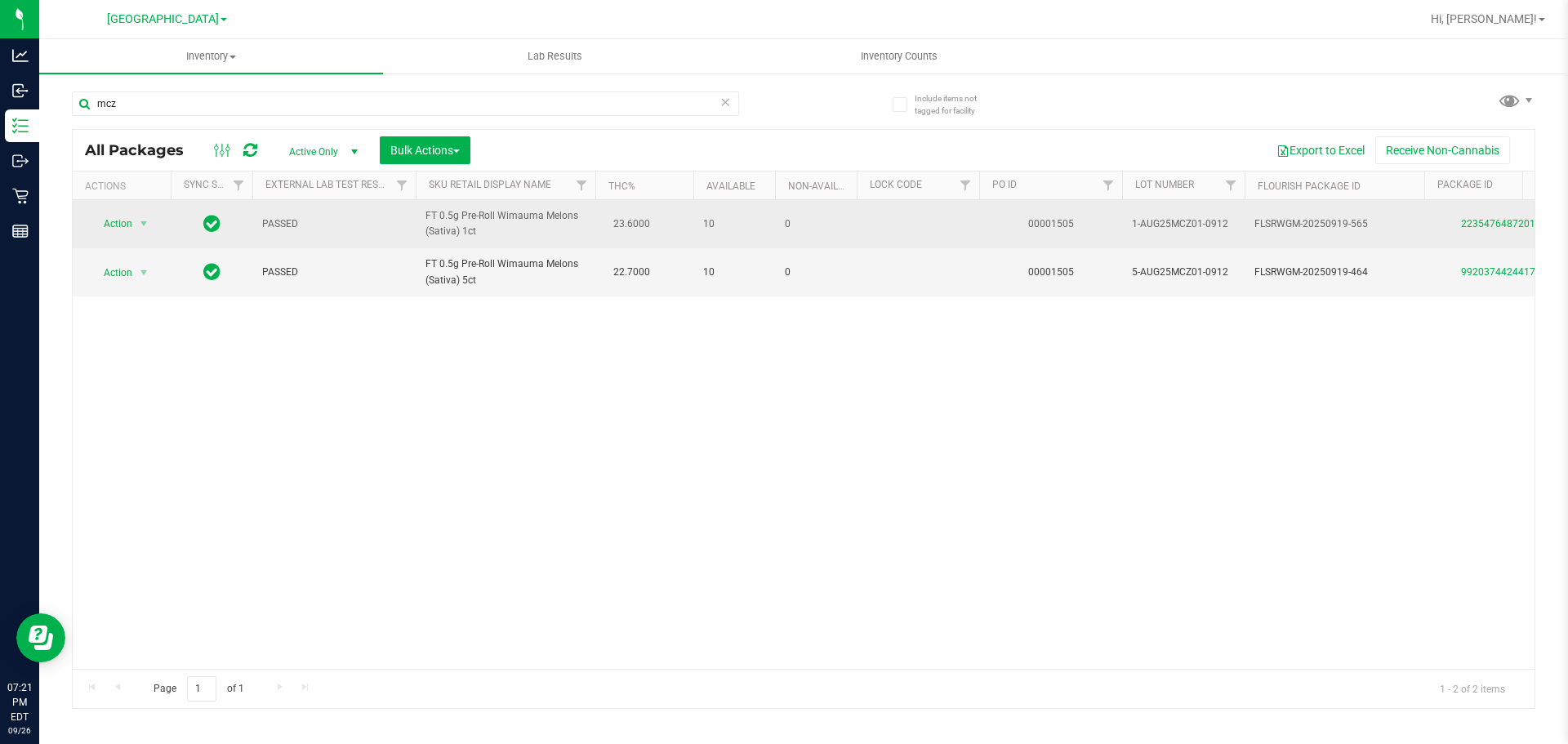
click at [502, 225] on span "FT 0.5g Pre-Roll Wimauma Melons (Sativa) 1ct" at bounding box center [506, 223] width 160 height 31
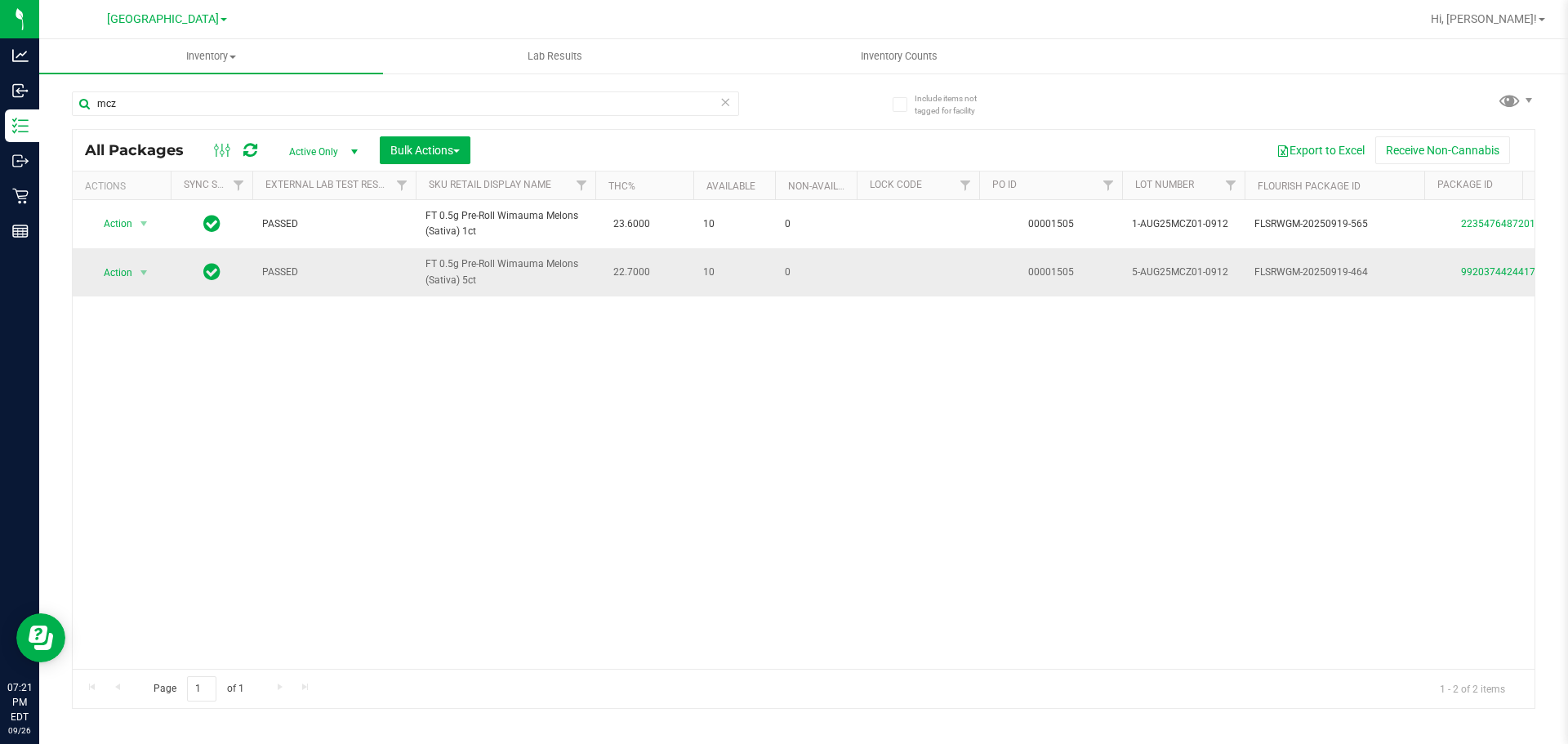
click at [506, 266] on span "FT 0.5g Pre-Roll Wimauma Melons (Sativa) 5ct" at bounding box center [506, 271] width 160 height 31
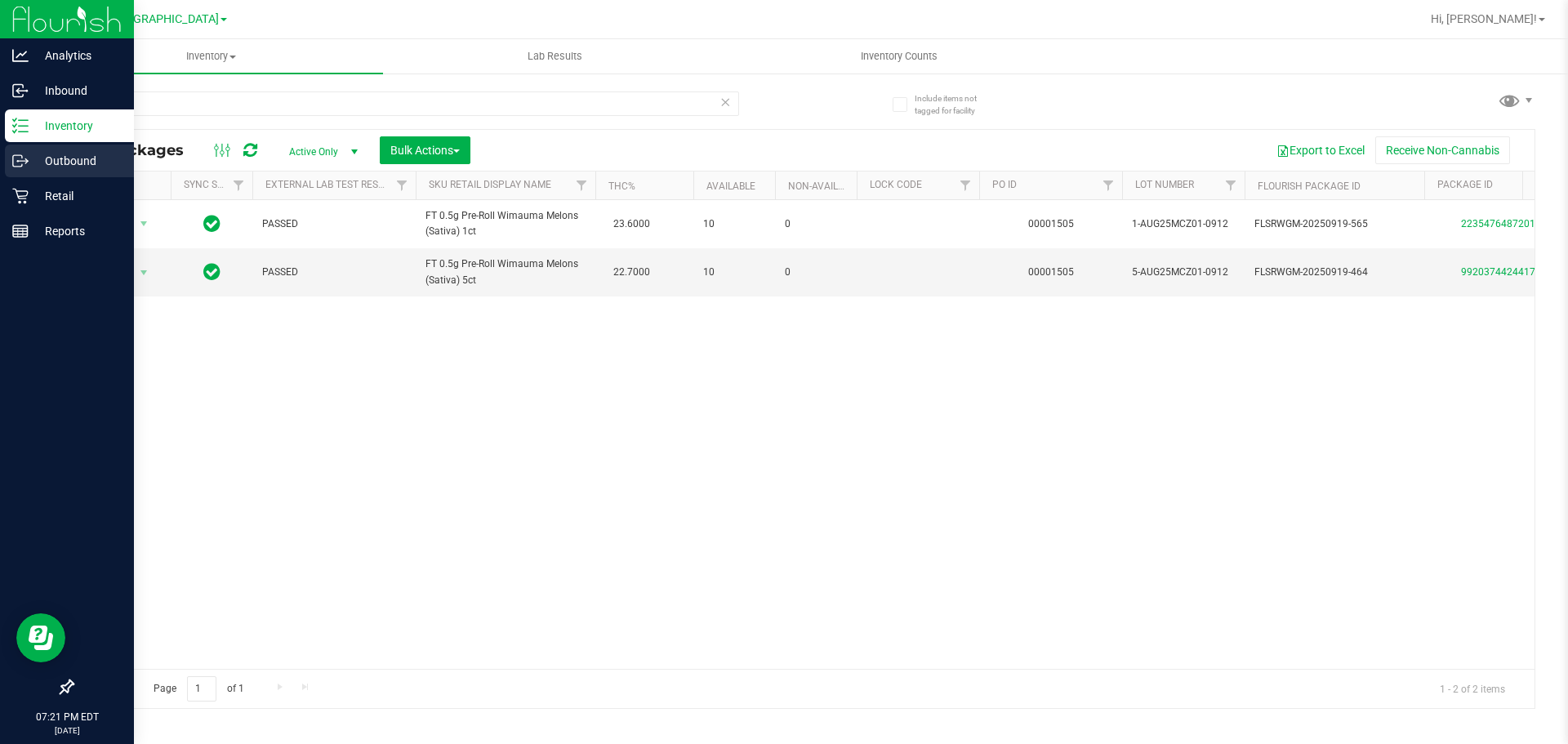
click at [47, 179] on link "Outbound" at bounding box center [67, 162] width 134 height 35
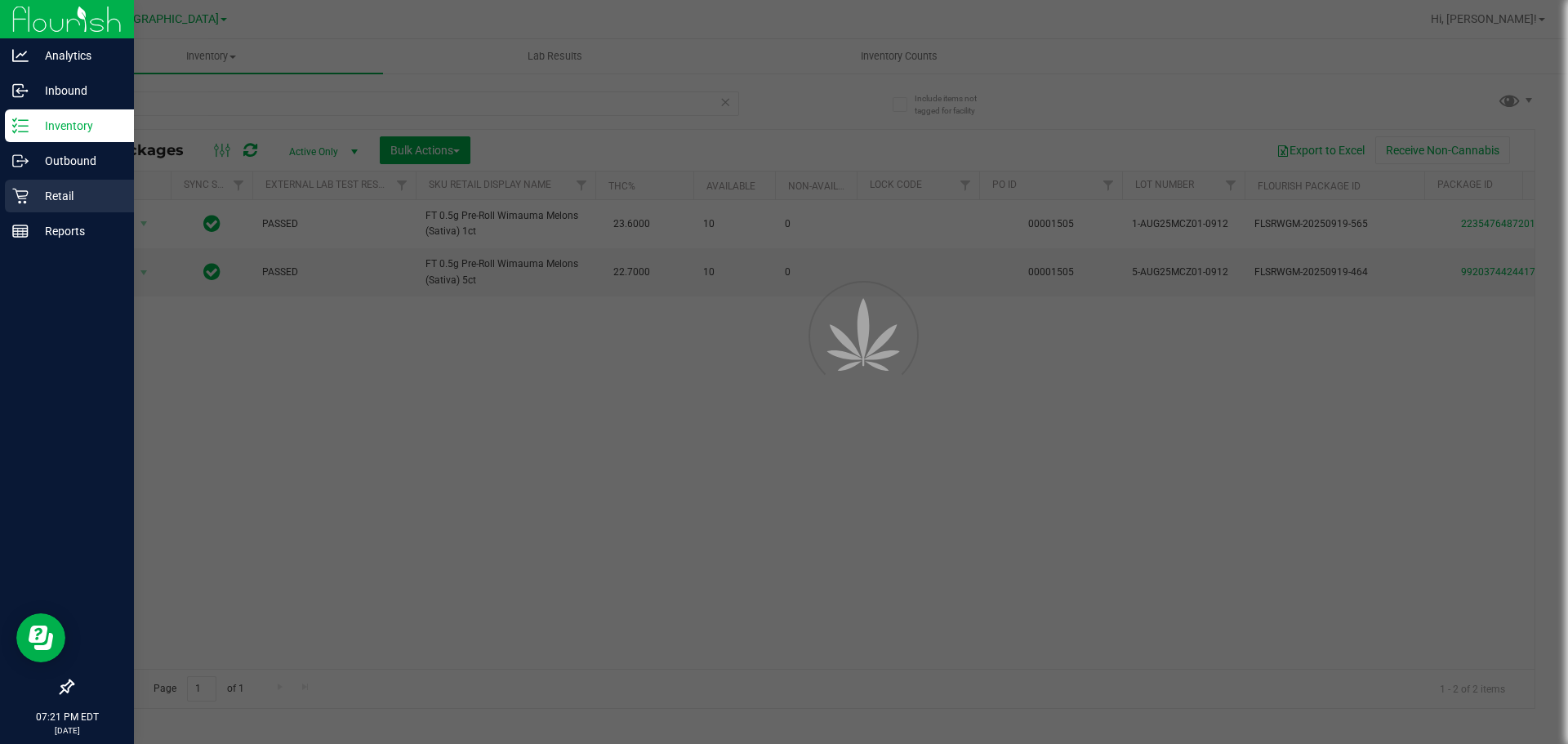
click at [47, 181] on div "Retail" at bounding box center [69, 196] width 129 height 33
